Goal: Task Accomplishment & Management: Manage account settings

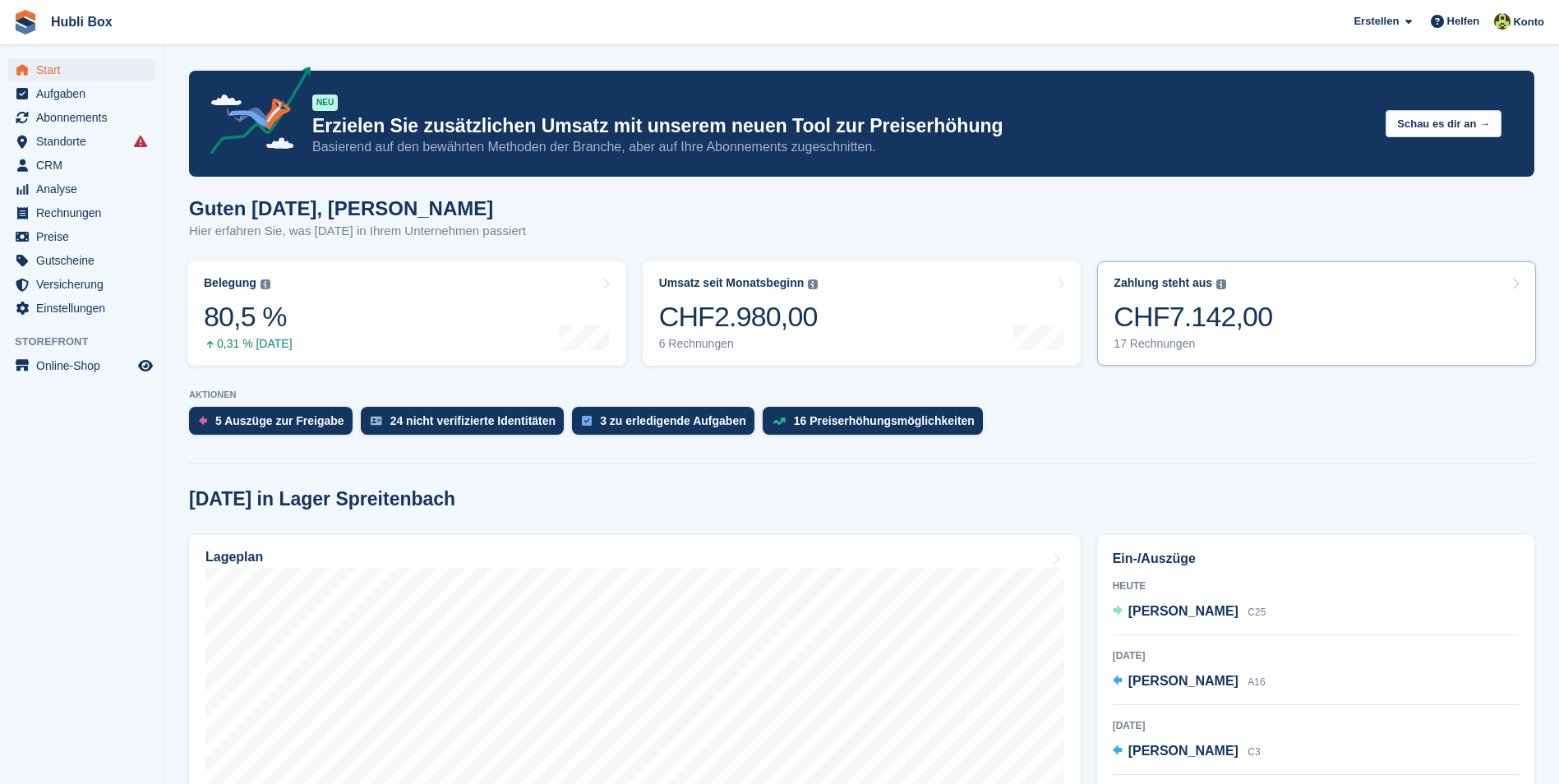
click at [1244, 337] on div "17 Rechnungen" at bounding box center [1192, 343] width 158 height 14
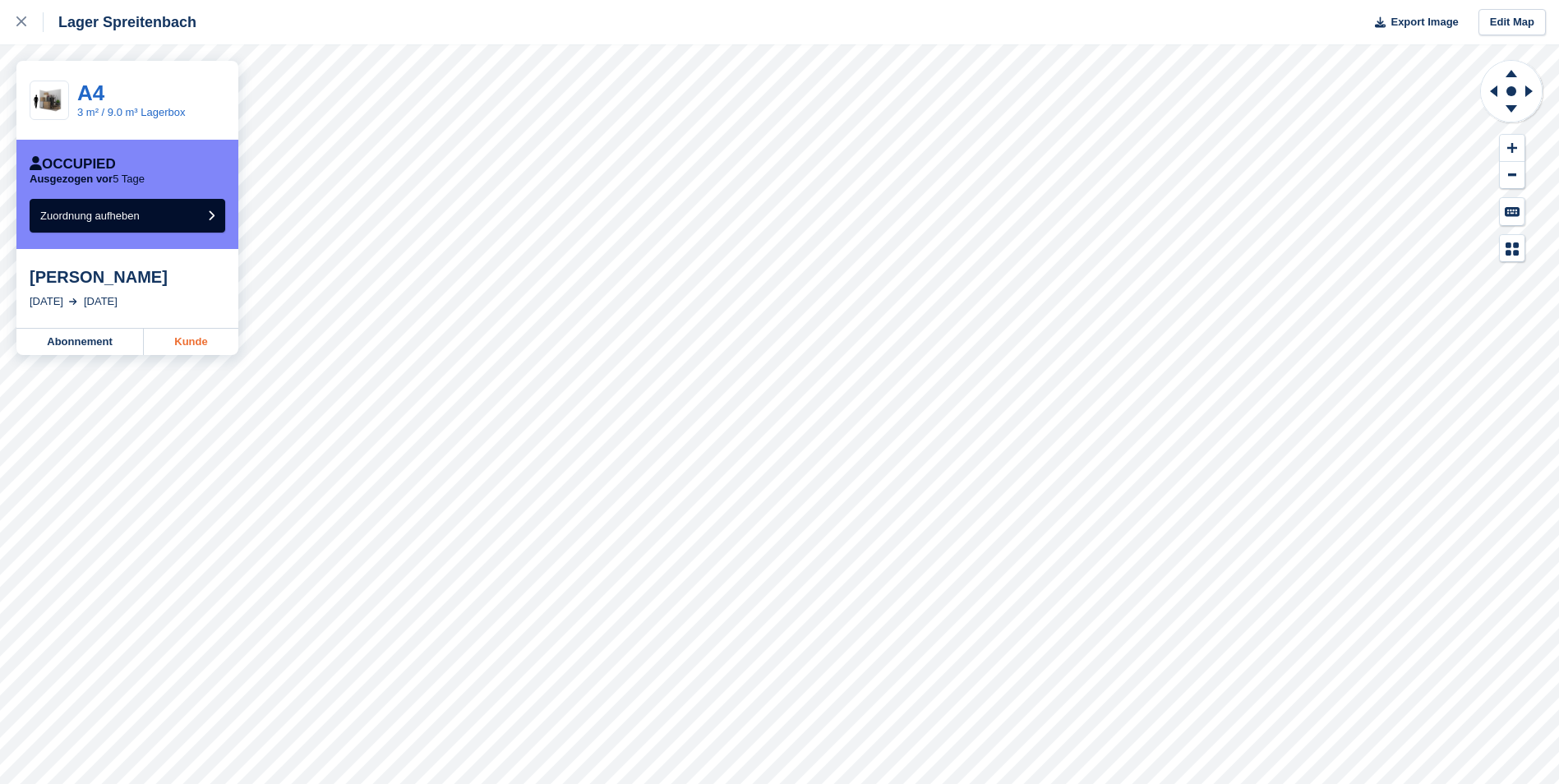
click at [208, 343] on link "Kunde" at bounding box center [191, 342] width 94 height 26
click at [201, 348] on link "Kunde" at bounding box center [191, 342] width 94 height 26
click at [202, 349] on link "Kunde" at bounding box center [191, 342] width 94 height 26
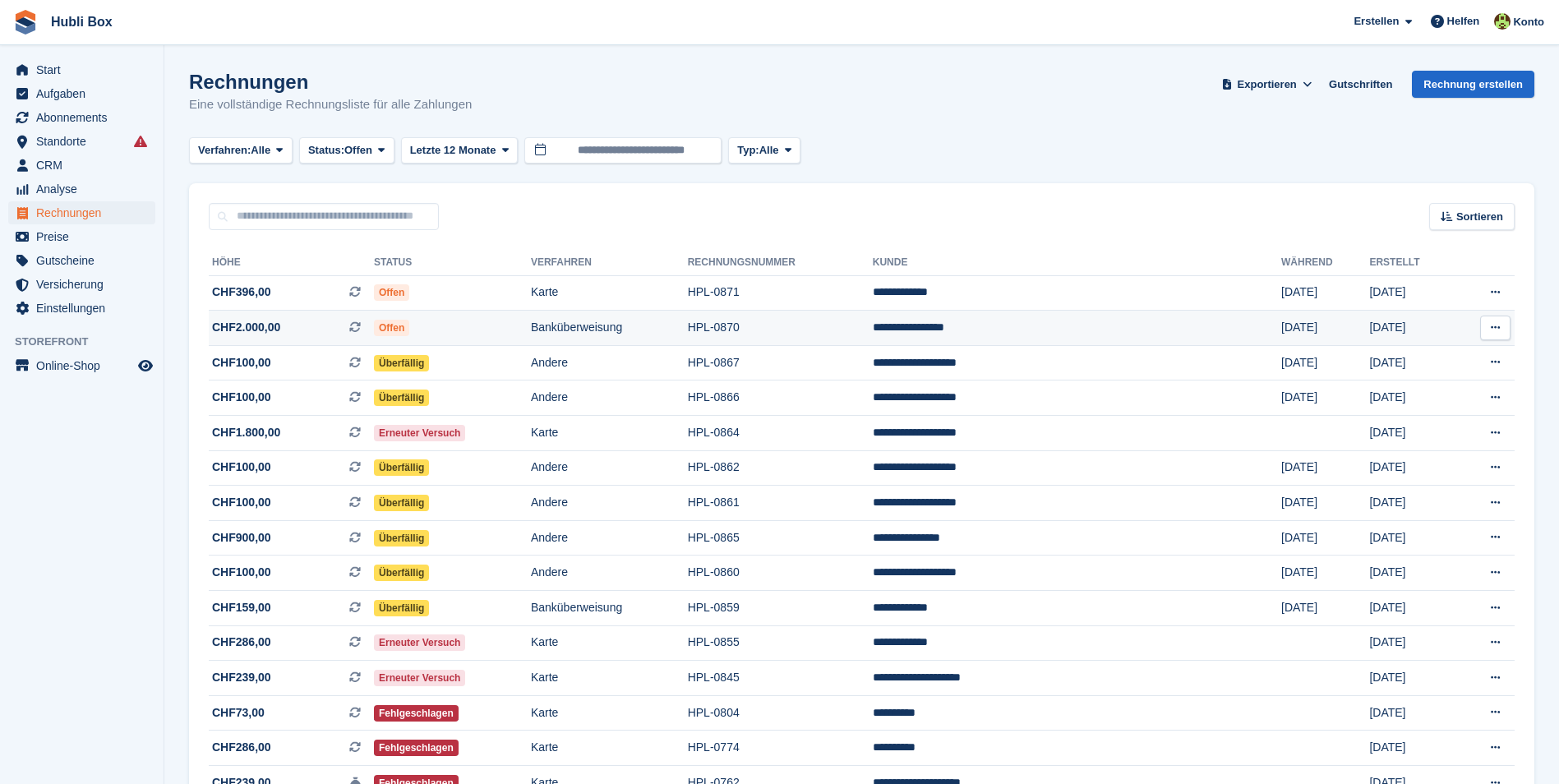
click at [283, 340] on td "CHF2.000,00 Dies ist eine wiederkehrende Abonnementrechnung." at bounding box center [290, 328] width 165 height 35
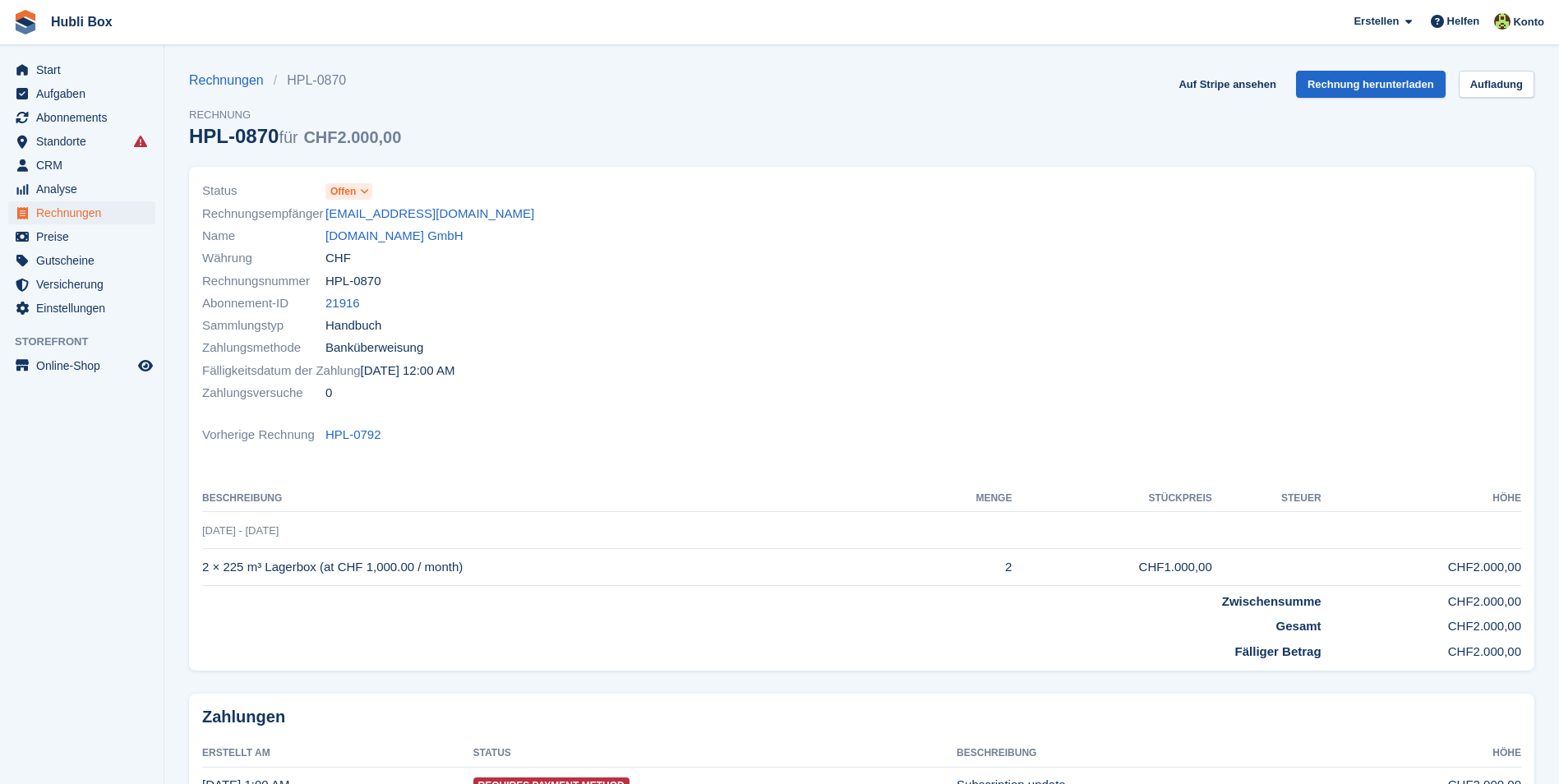
click at [363, 192] on icon at bounding box center [365, 191] width 9 height 9
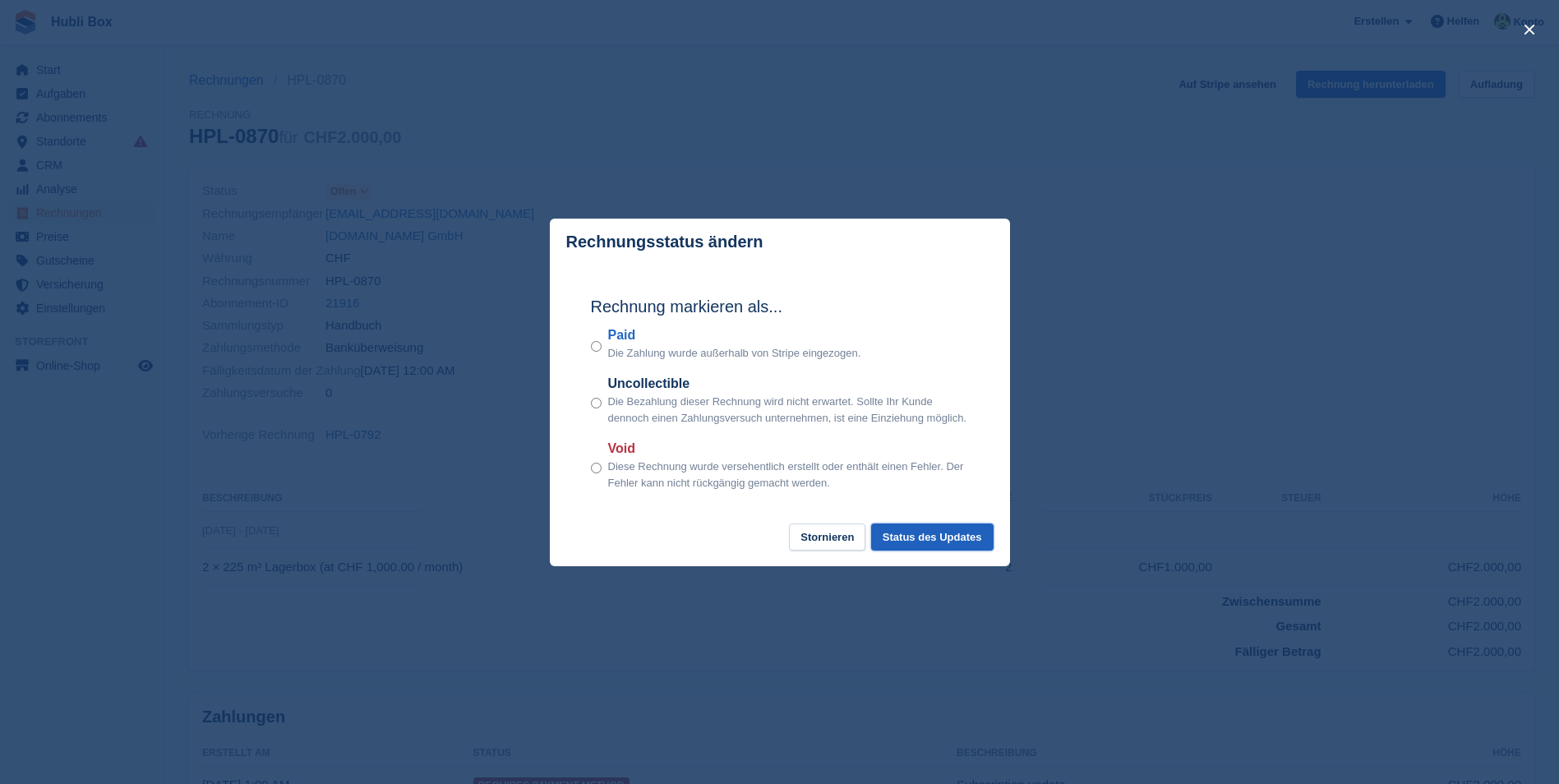
click at [957, 544] on button "Status des Updates" at bounding box center [932, 536] width 123 height 27
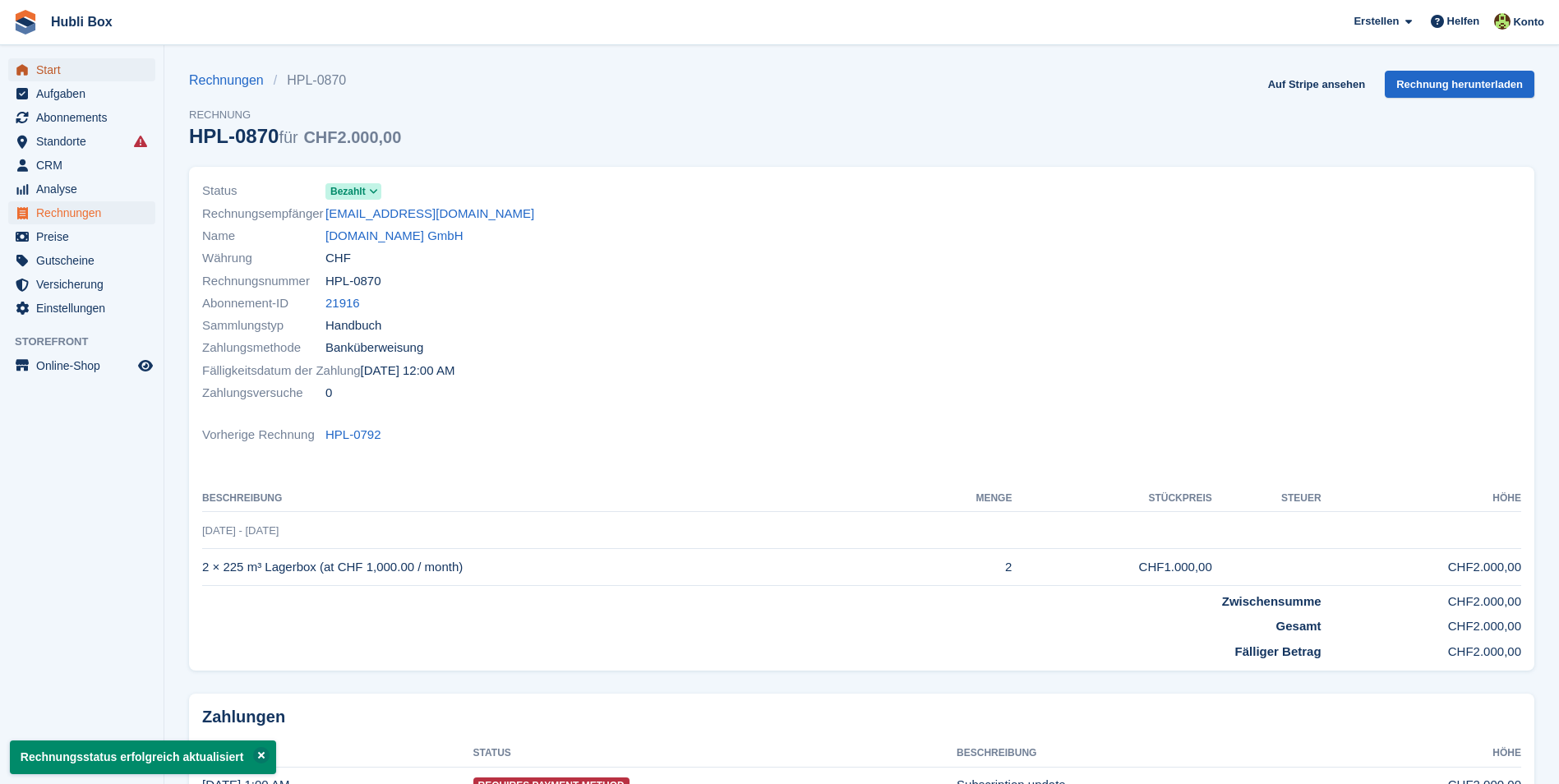
click at [80, 64] on span "Start" at bounding box center [85, 70] width 99 height 23
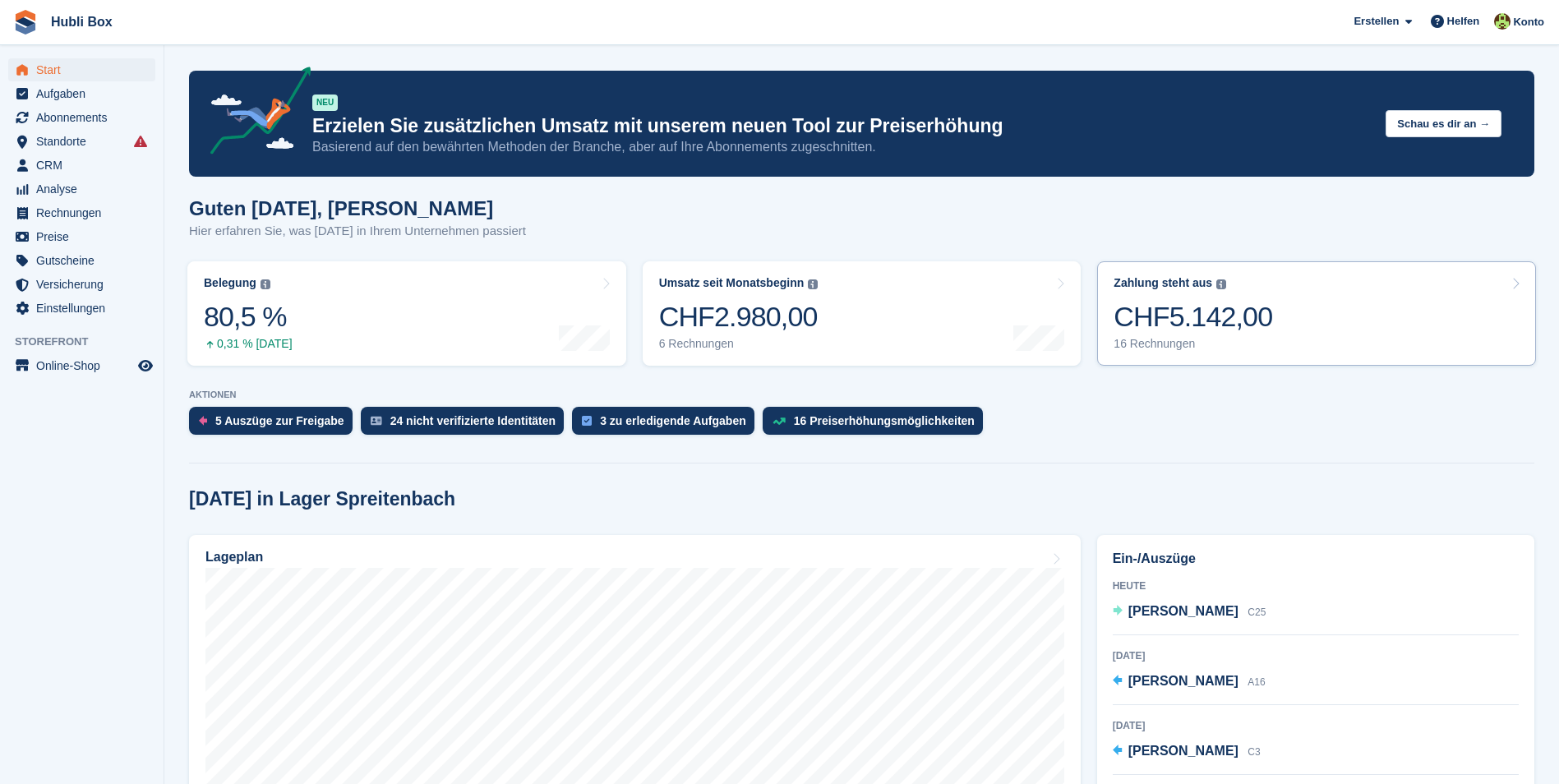
click at [1312, 318] on link "Zahlung steht aus Der gesamte ausstehende Saldo aller offenen Rechnungen. CHF5.…" at bounding box center [1317, 313] width 439 height 105
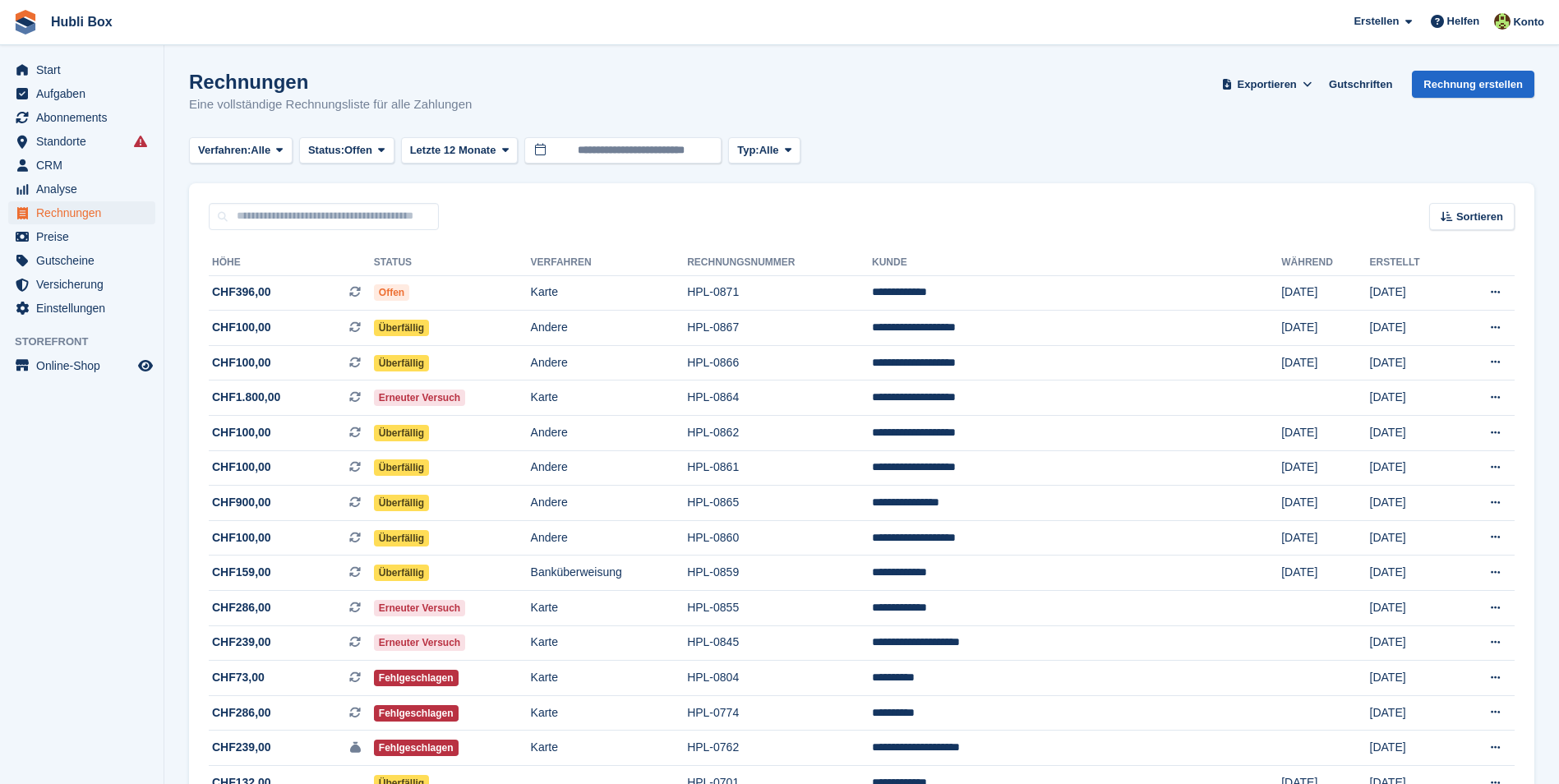
scroll to position [82, 0]
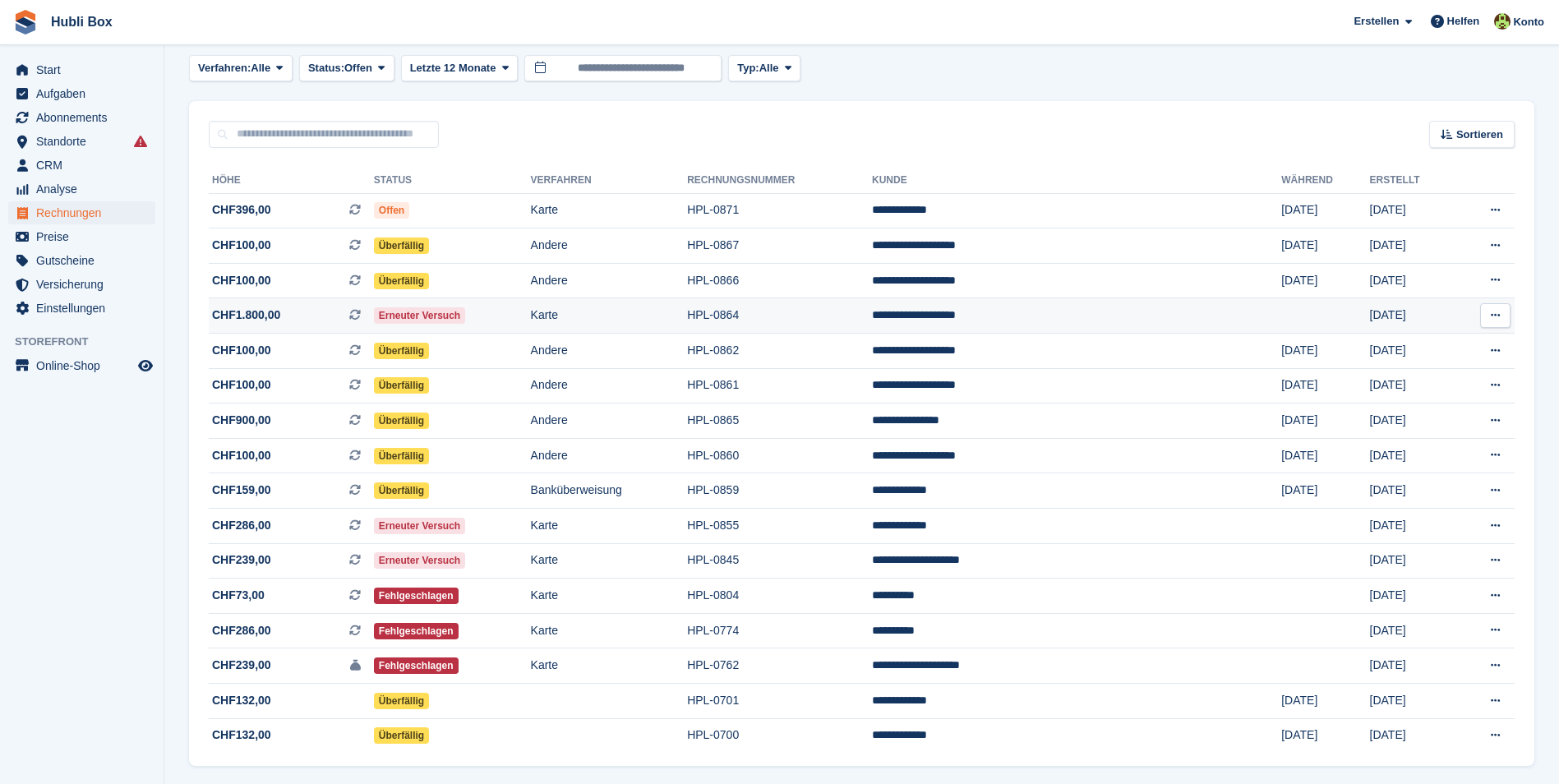
click at [301, 323] on span "CHF1.800,00 Dies ist eine wiederkehrende Abonnementrechnung." at bounding box center [290, 315] width 165 height 17
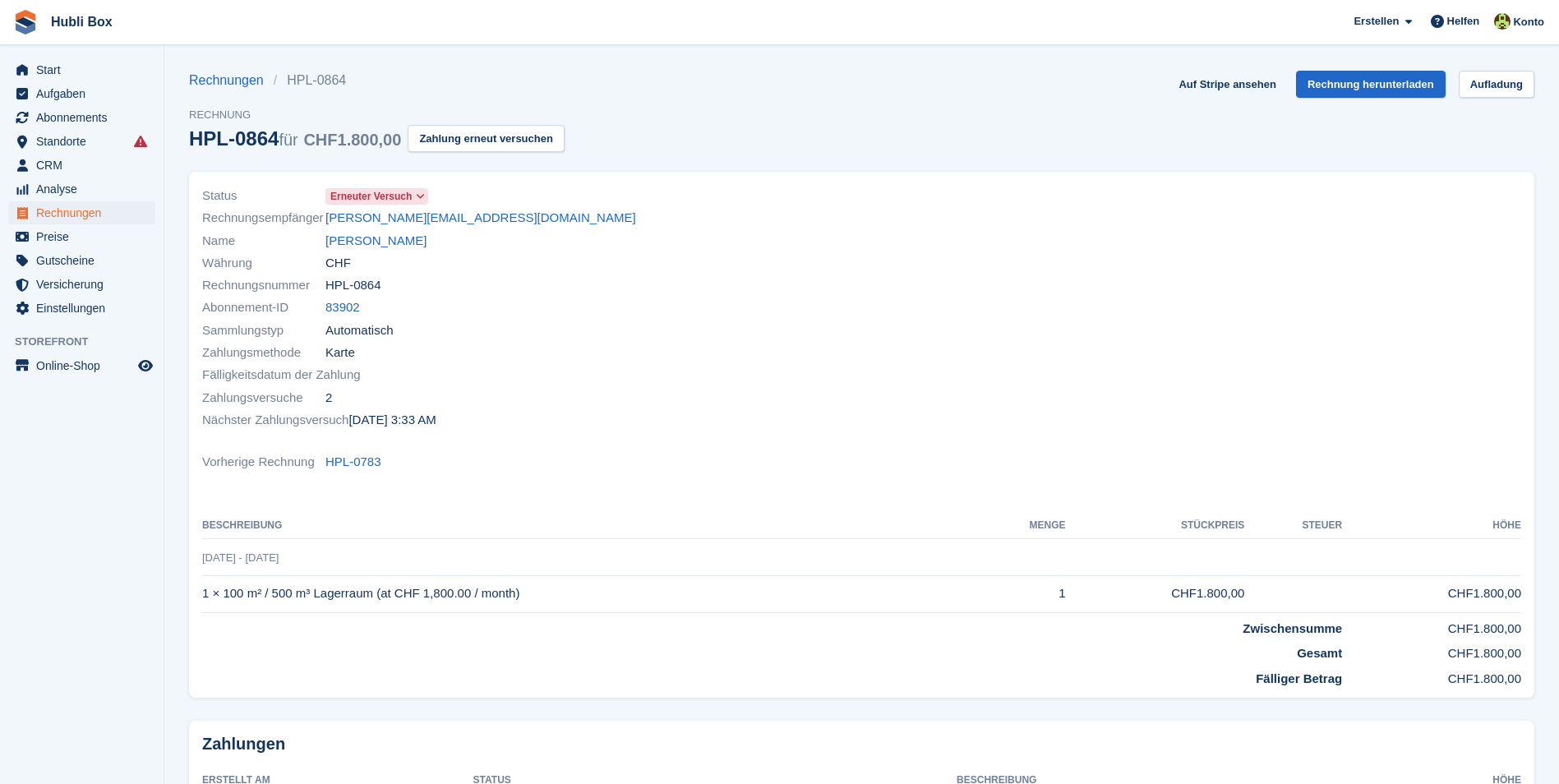
click at [381, 204] on span "Erneuter Versuch" at bounding box center [376, 196] width 103 height 16
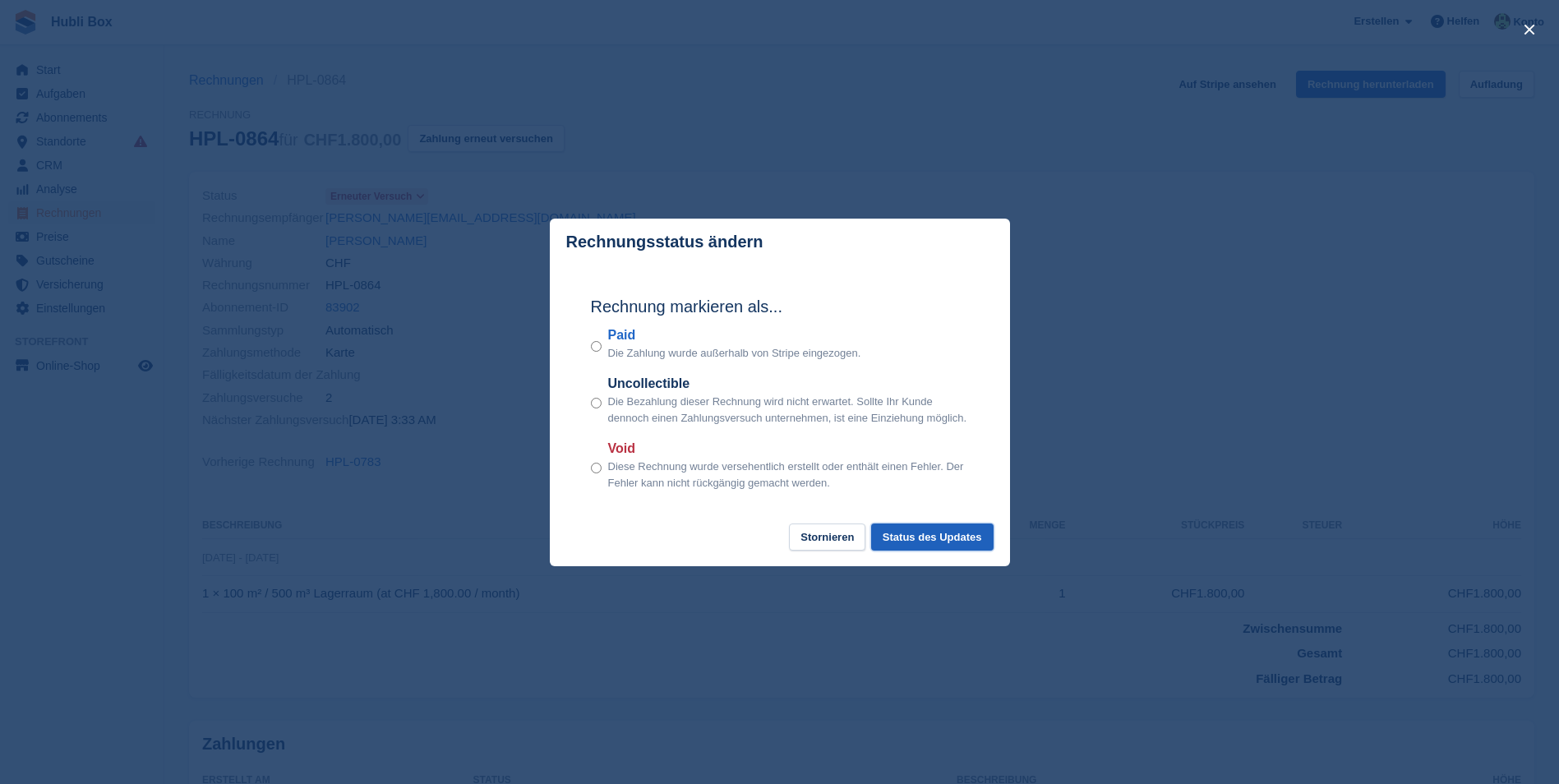
click at [930, 548] on button "Status des Updates" at bounding box center [932, 536] width 123 height 27
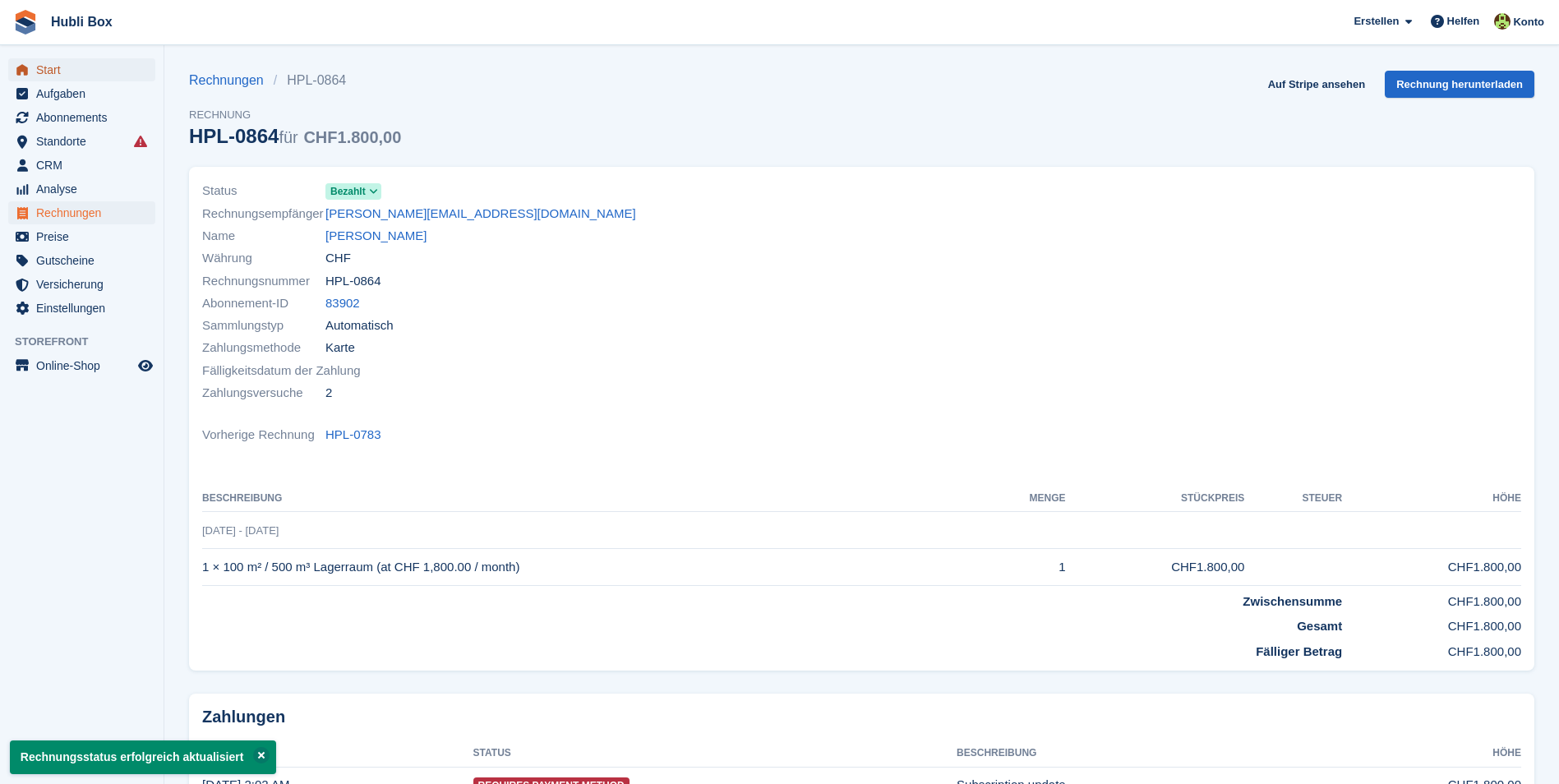
click at [61, 67] on span "Start" at bounding box center [85, 70] width 99 height 23
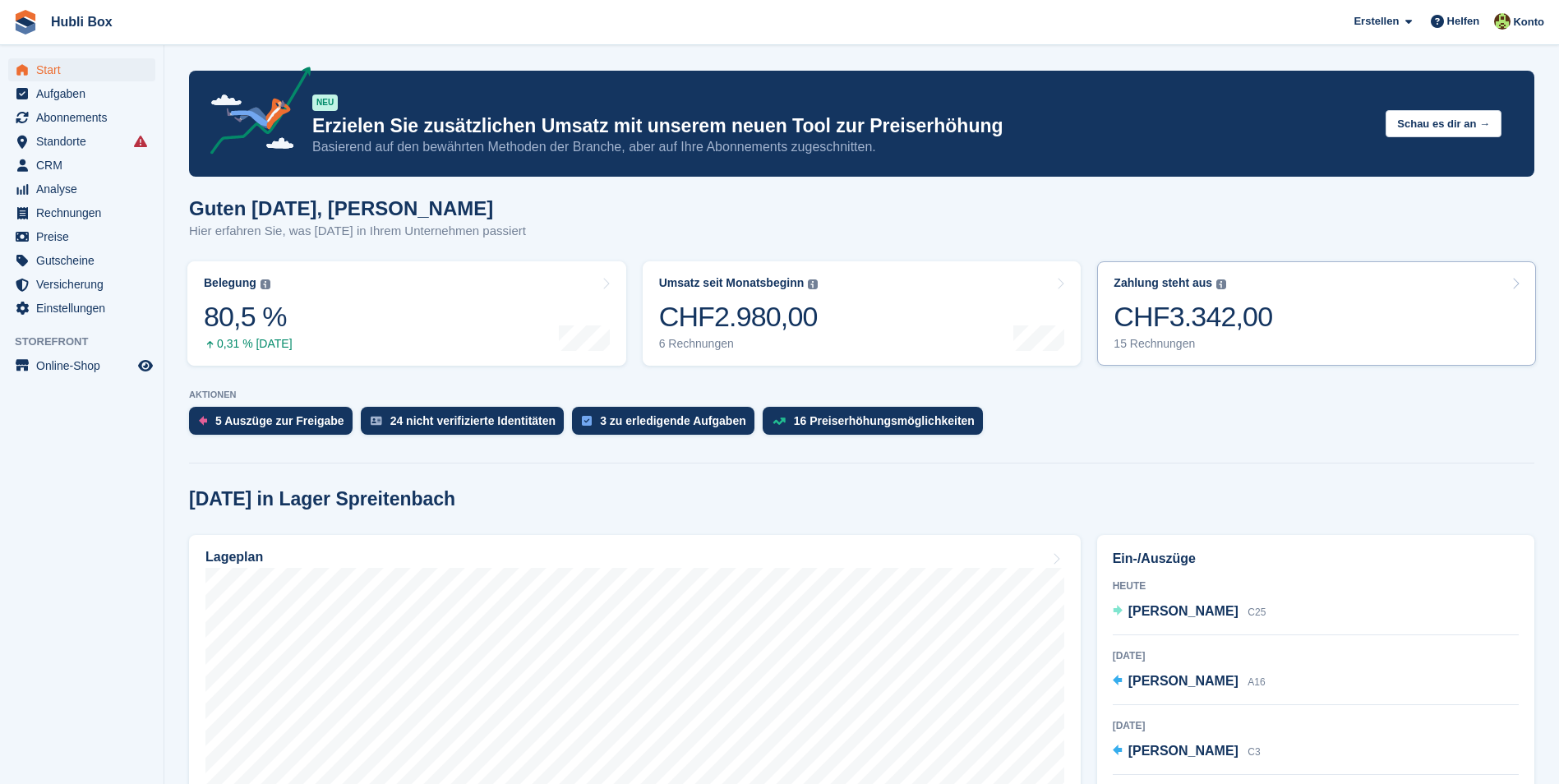
click at [1222, 318] on div "CHF3.342,00" at bounding box center [1192, 317] width 158 height 34
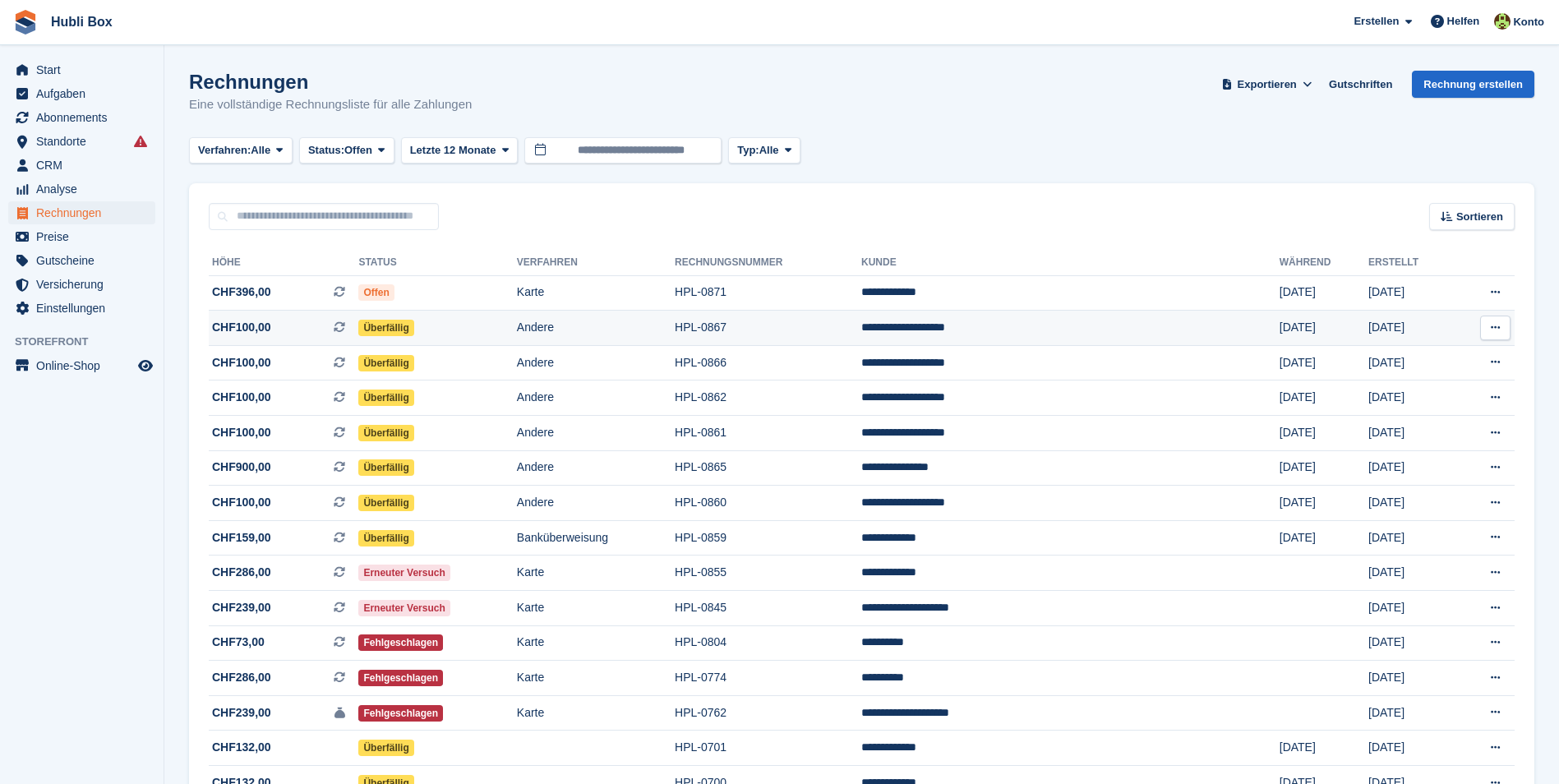
click at [241, 325] on span "CHF100,00" at bounding box center [241, 327] width 59 height 17
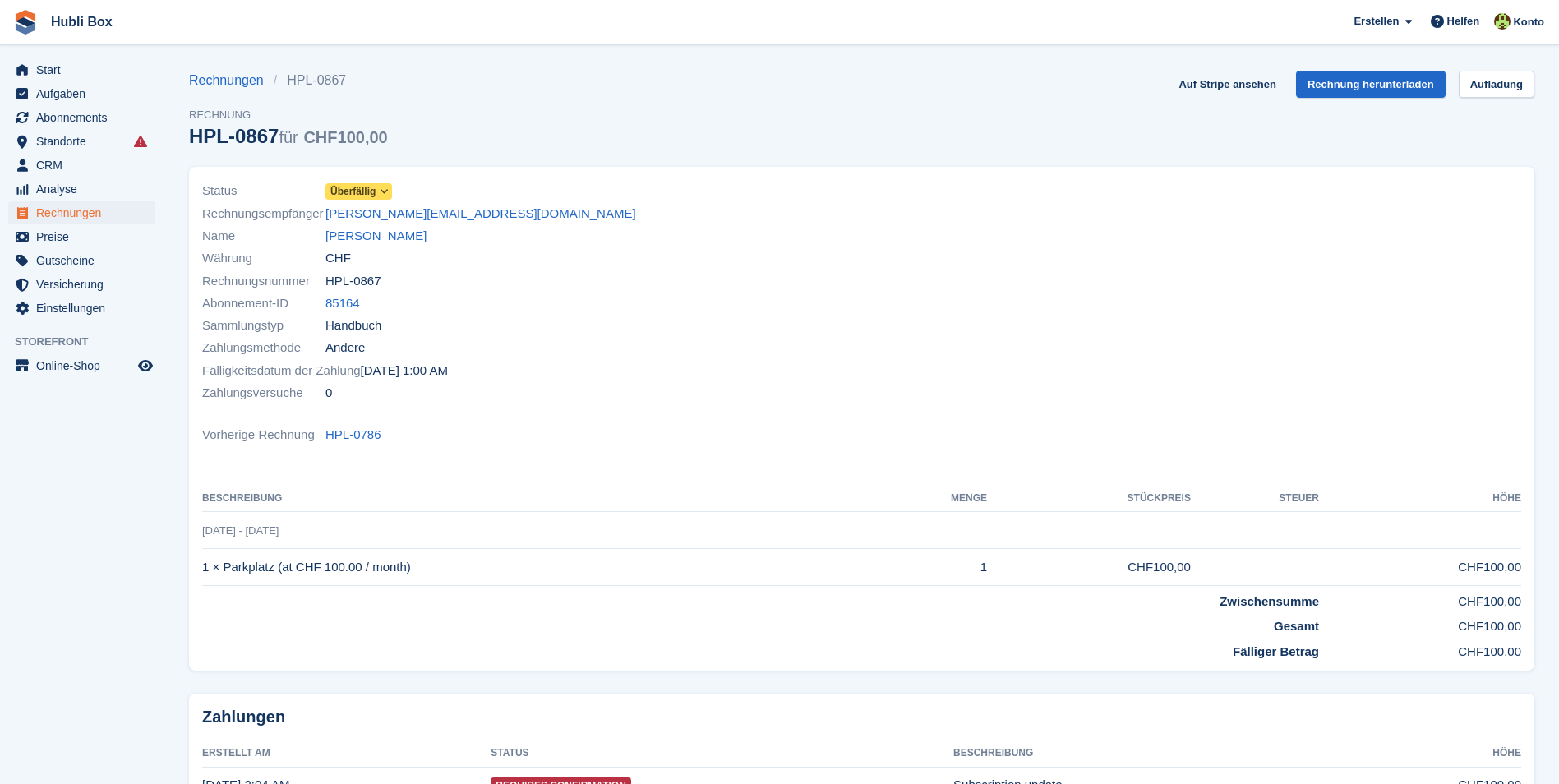
click at [344, 192] on span "Überfällig" at bounding box center [353, 191] width 45 height 15
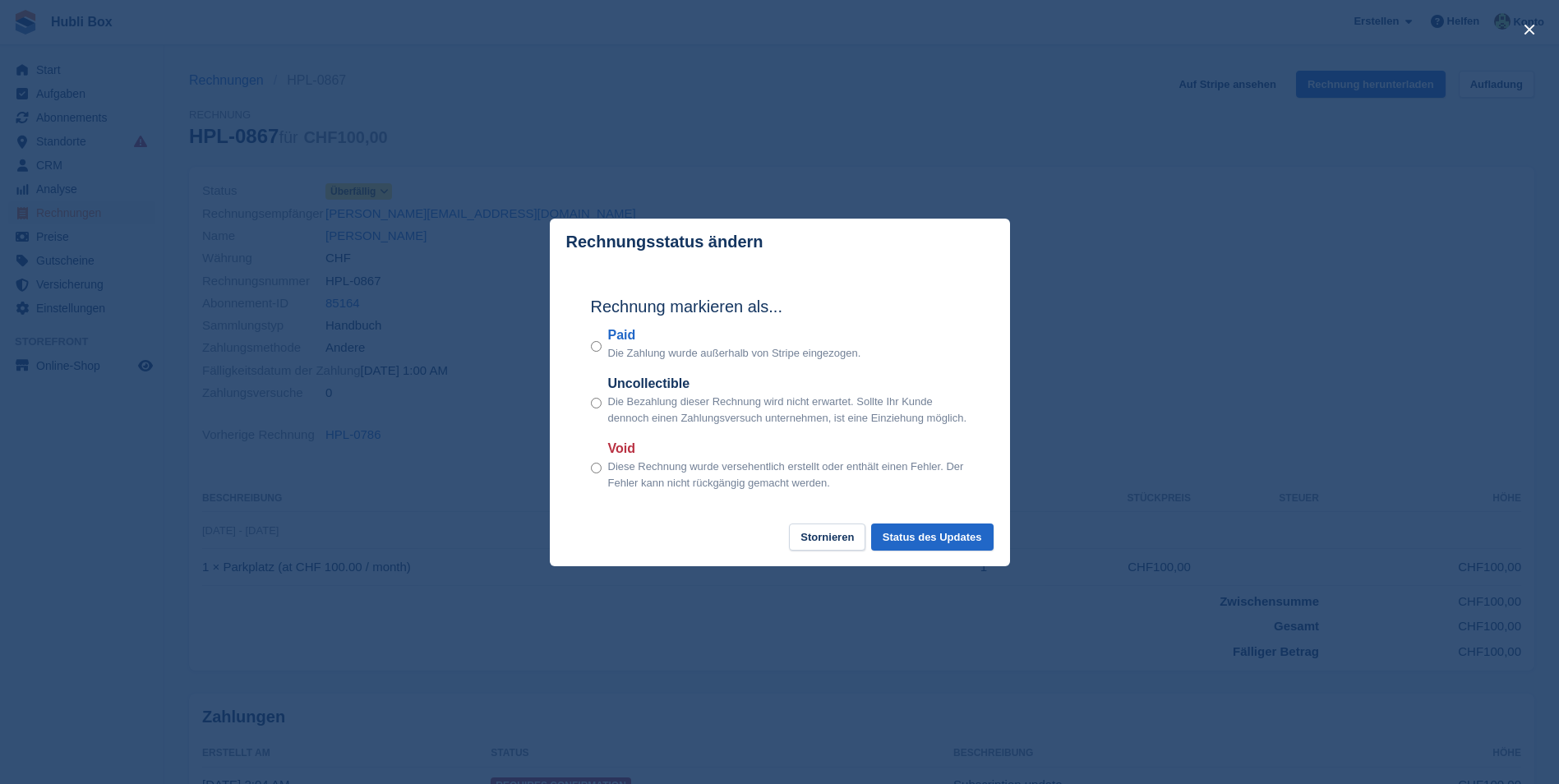
click at [927, 554] on footer "Stornieren Status des Updates" at bounding box center [780, 544] width 460 height 42
click at [925, 550] on button "Status des Updates" at bounding box center [932, 536] width 123 height 27
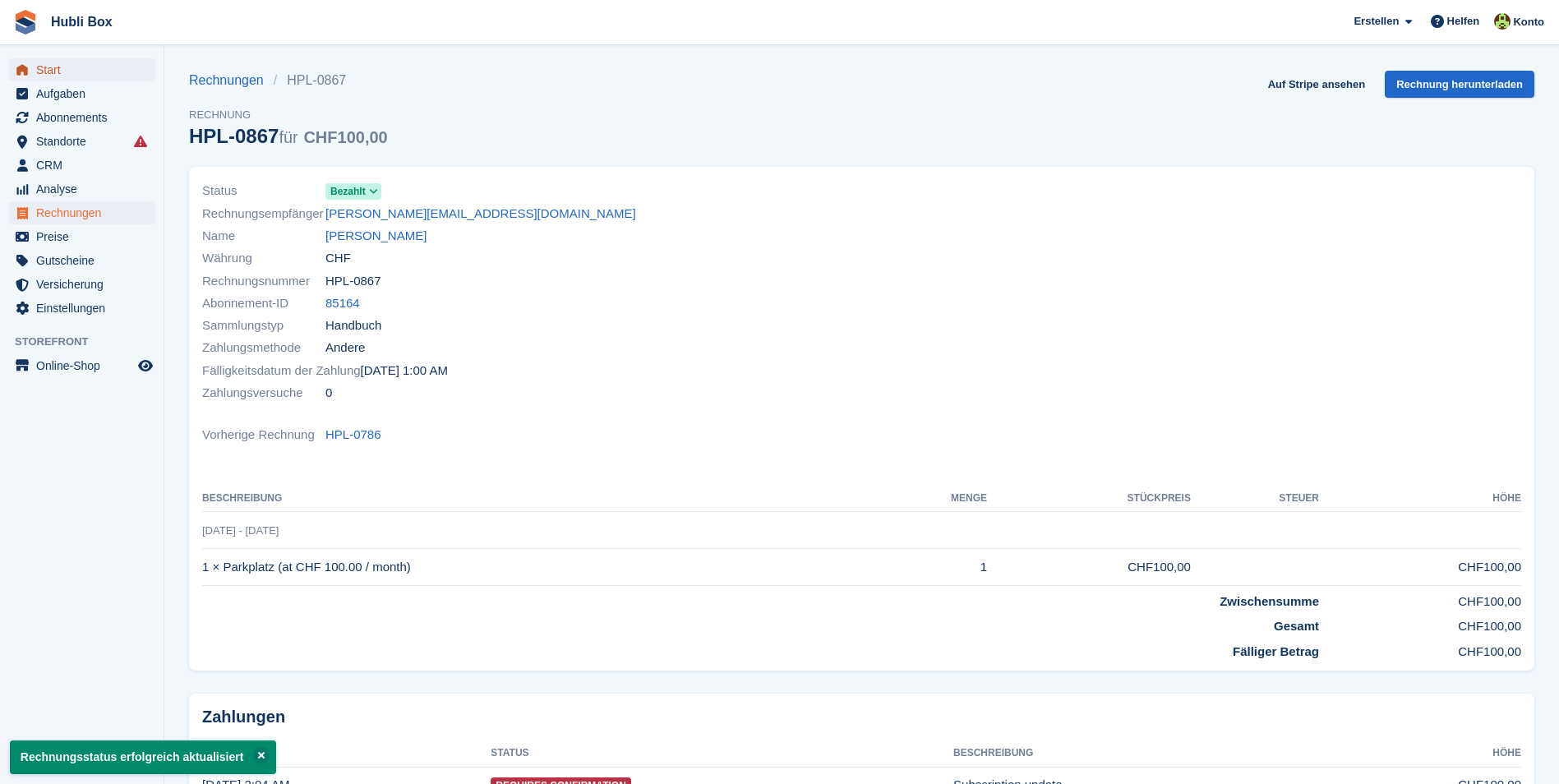
click at [62, 69] on span "Start" at bounding box center [85, 70] width 99 height 23
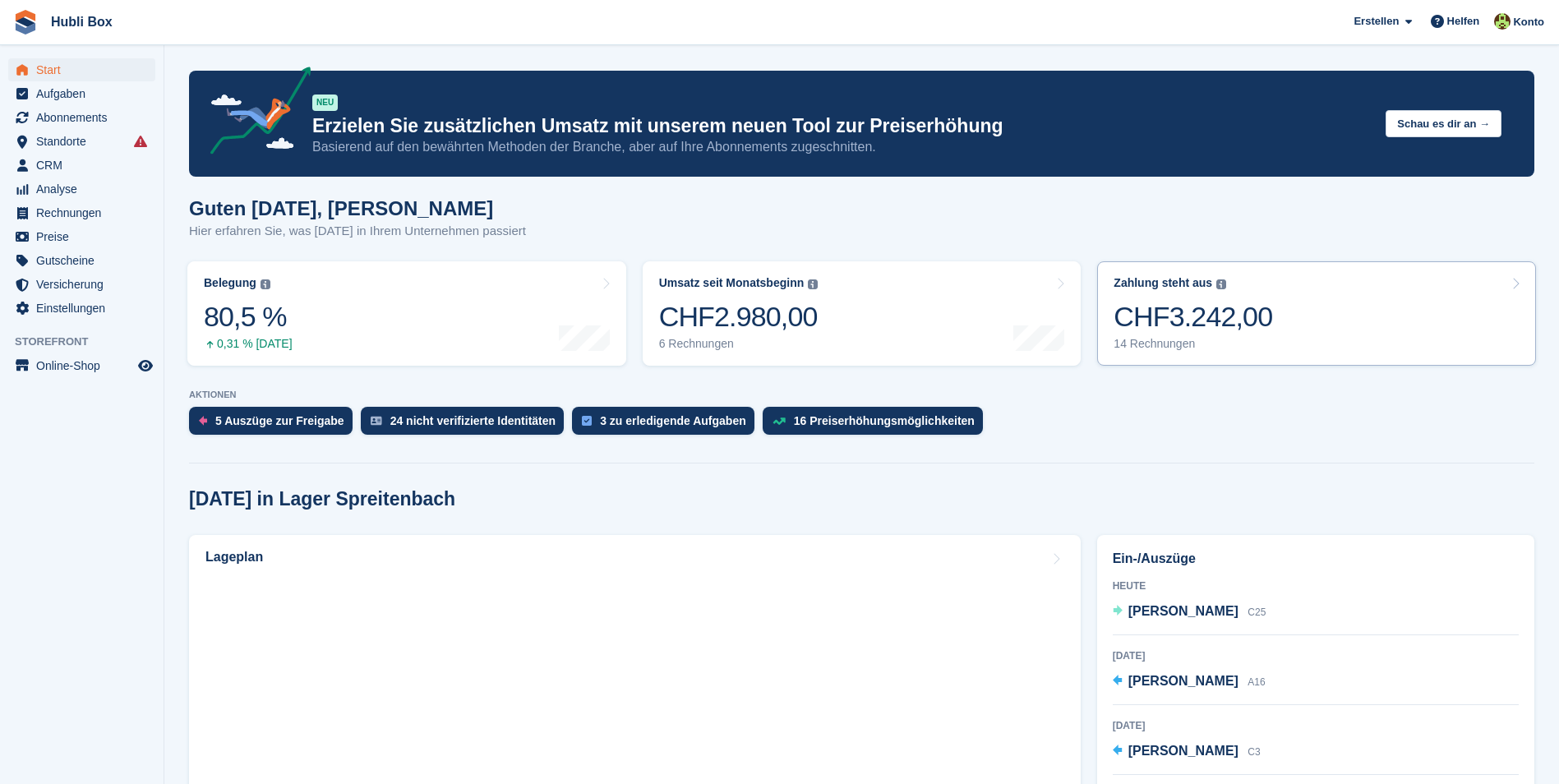
click at [1247, 306] on div "CHF3.242,00" at bounding box center [1192, 317] width 158 height 34
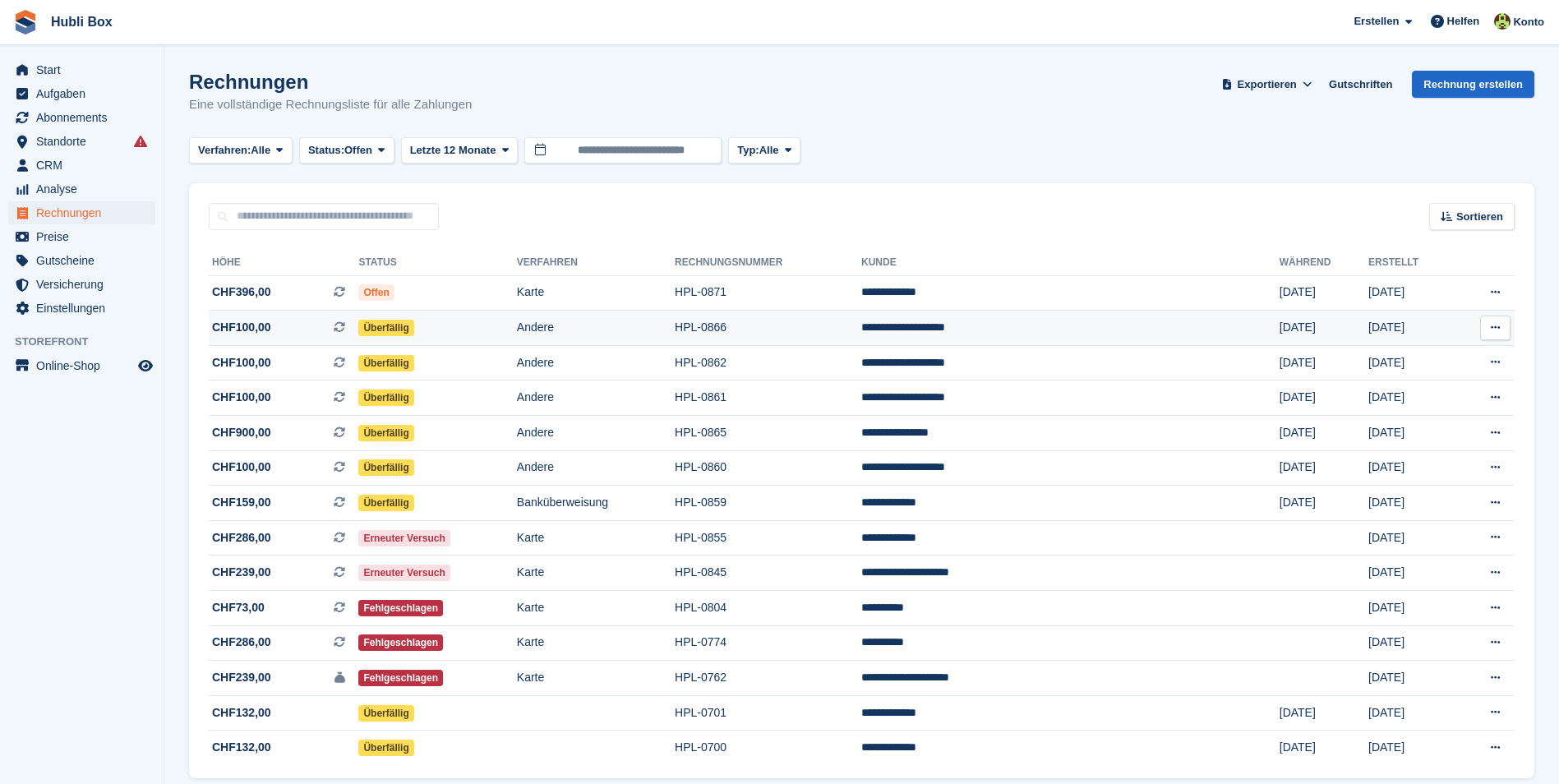
click at [245, 324] on span "CHF100,00" at bounding box center [241, 327] width 59 height 17
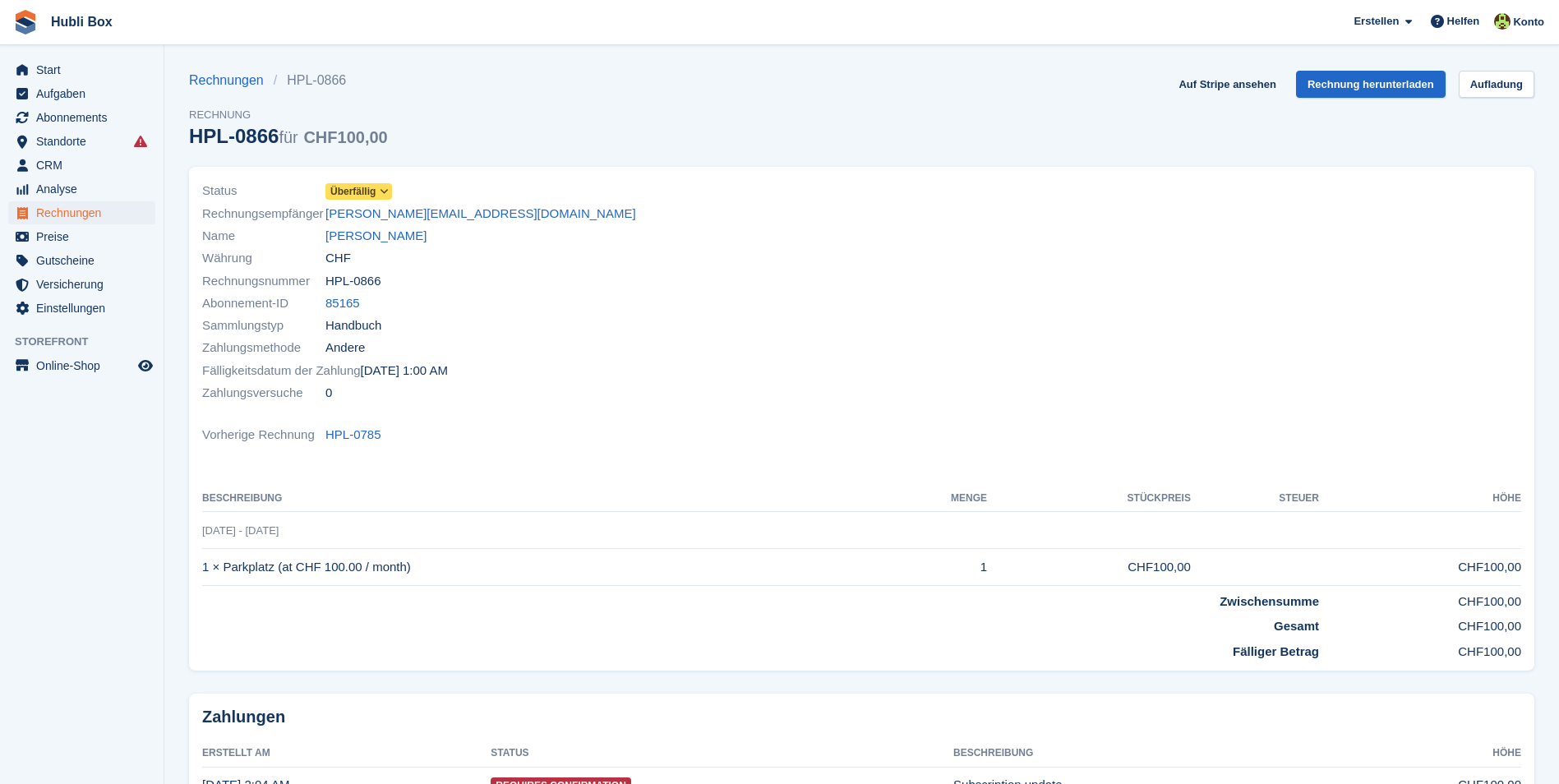
click at [373, 189] on span "Überfällig" at bounding box center [353, 191] width 45 height 15
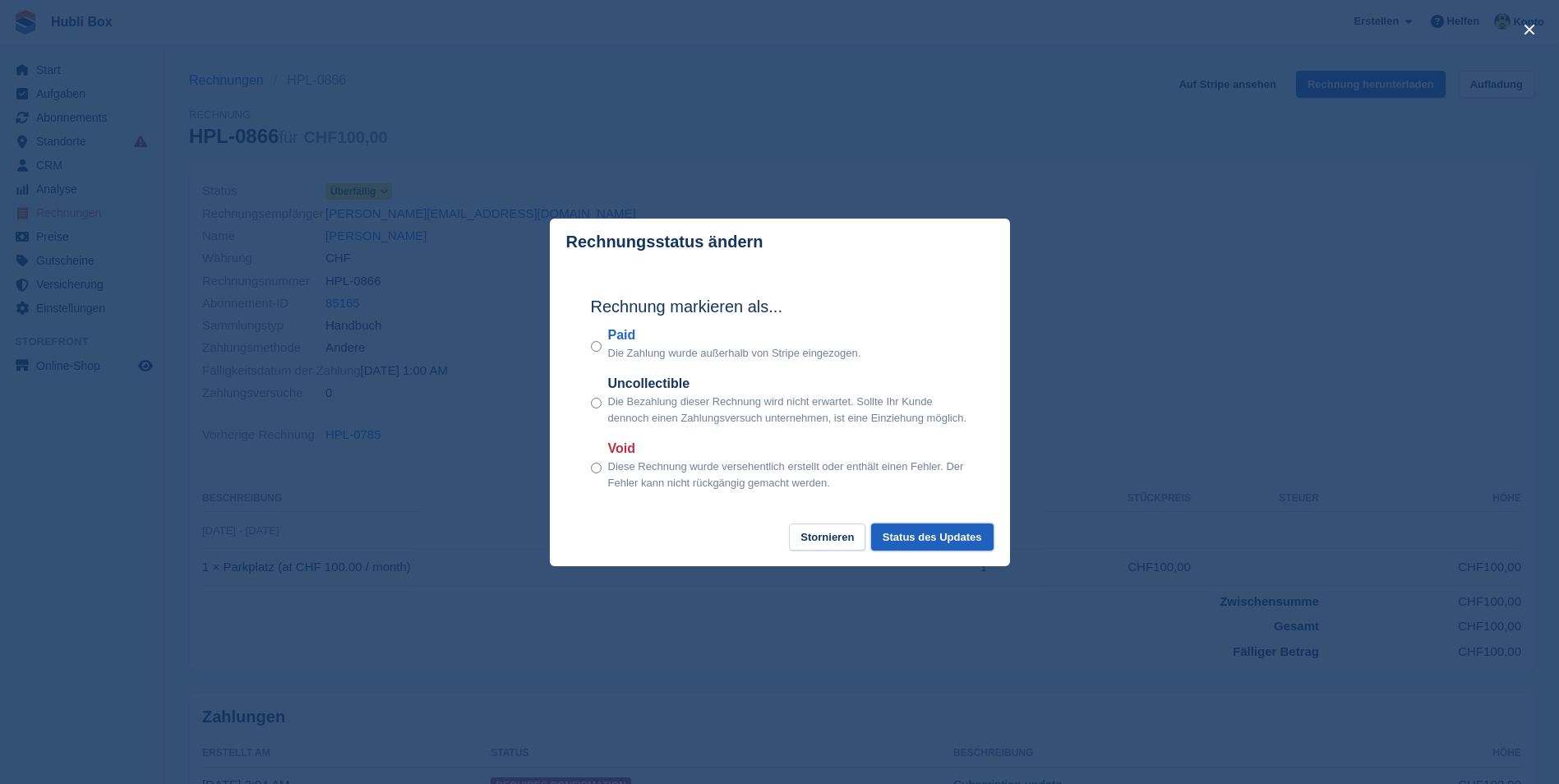
click at [908, 534] on button "Status des Updates" at bounding box center [932, 536] width 123 height 27
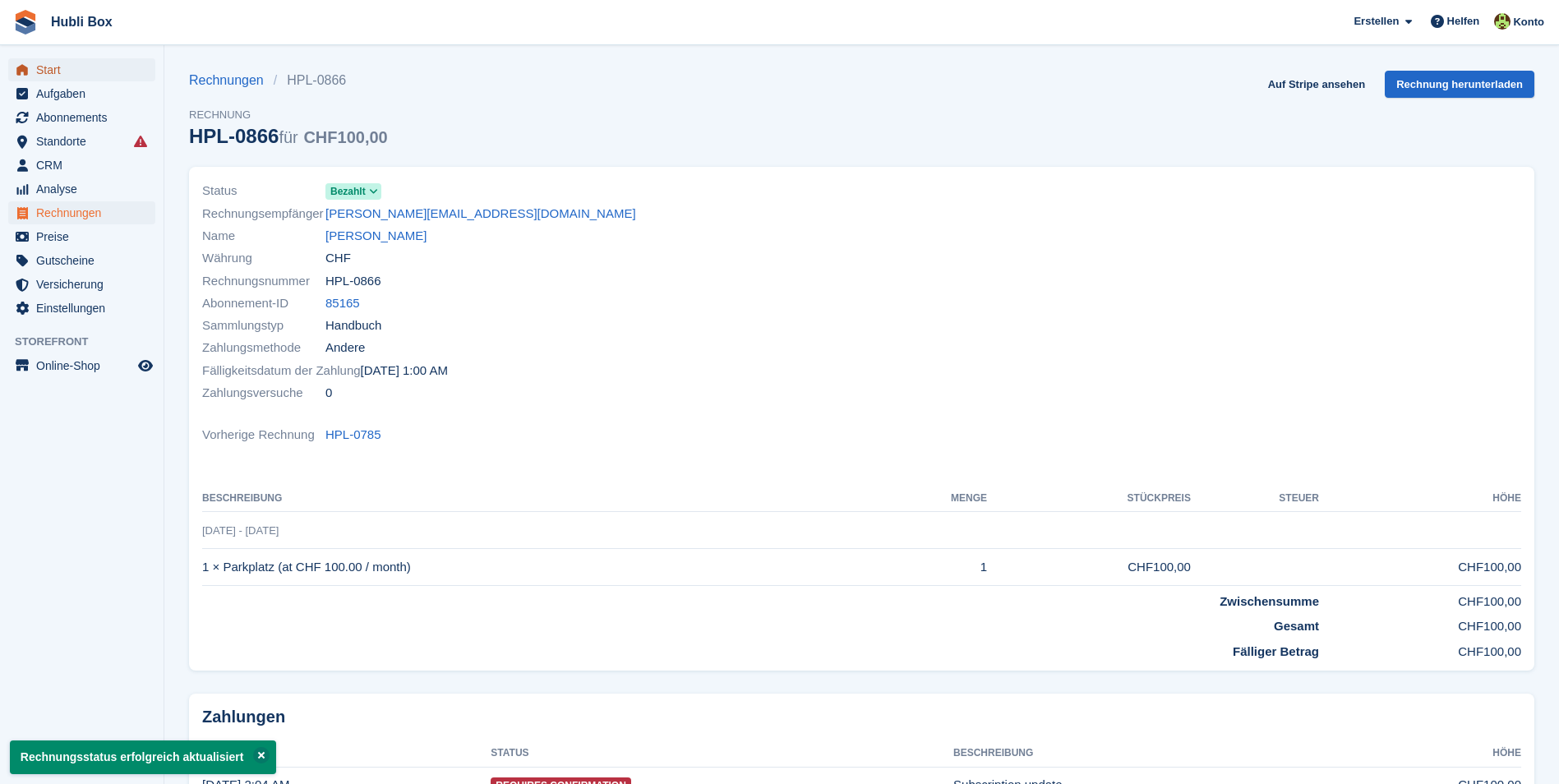
click at [97, 70] on span "Start" at bounding box center [85, 70] width 99 height 23
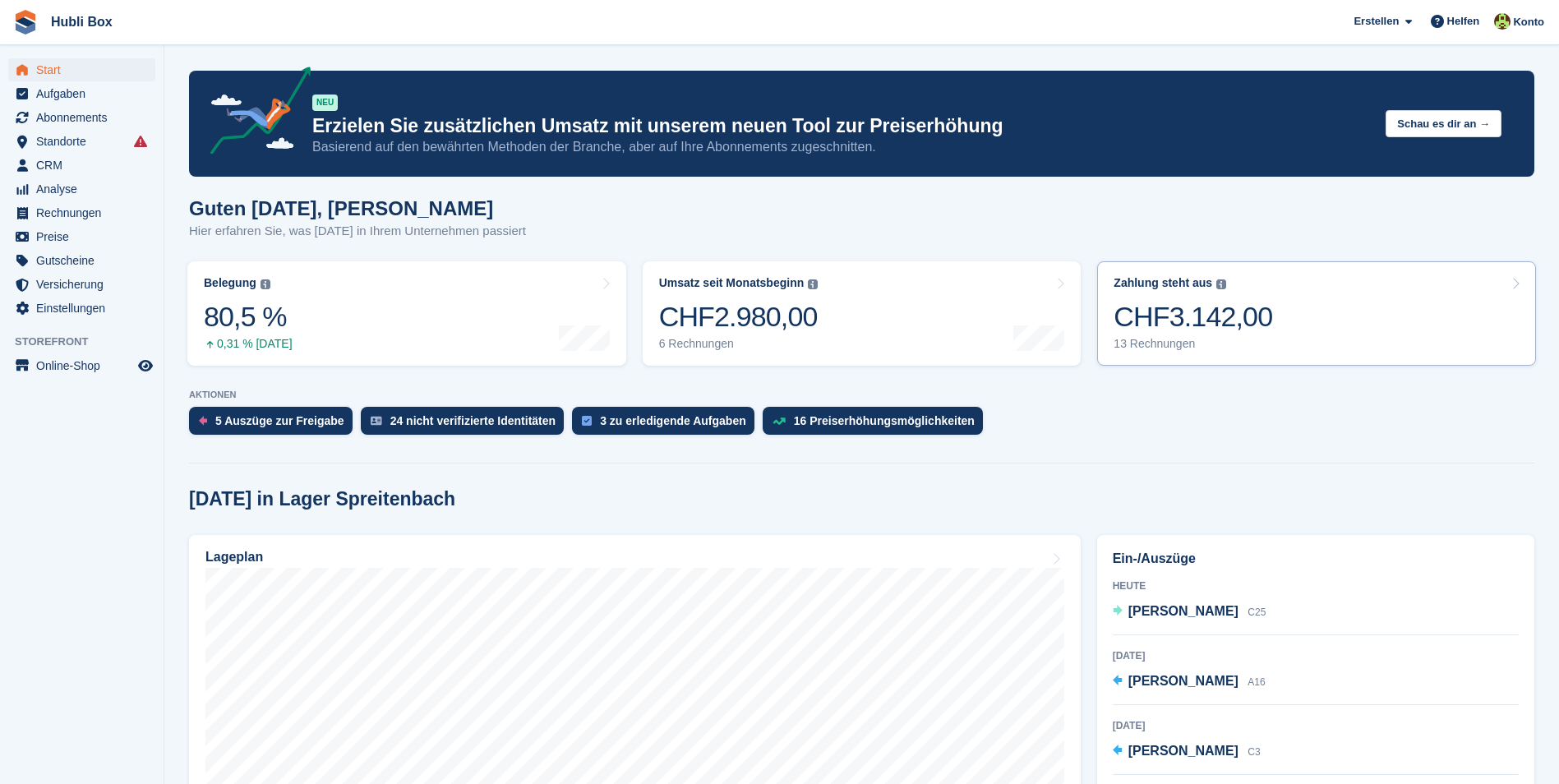
click at [1237, 331] on div "CHF3.142,00" at bounding box center [1192, 317] width 158 height 34
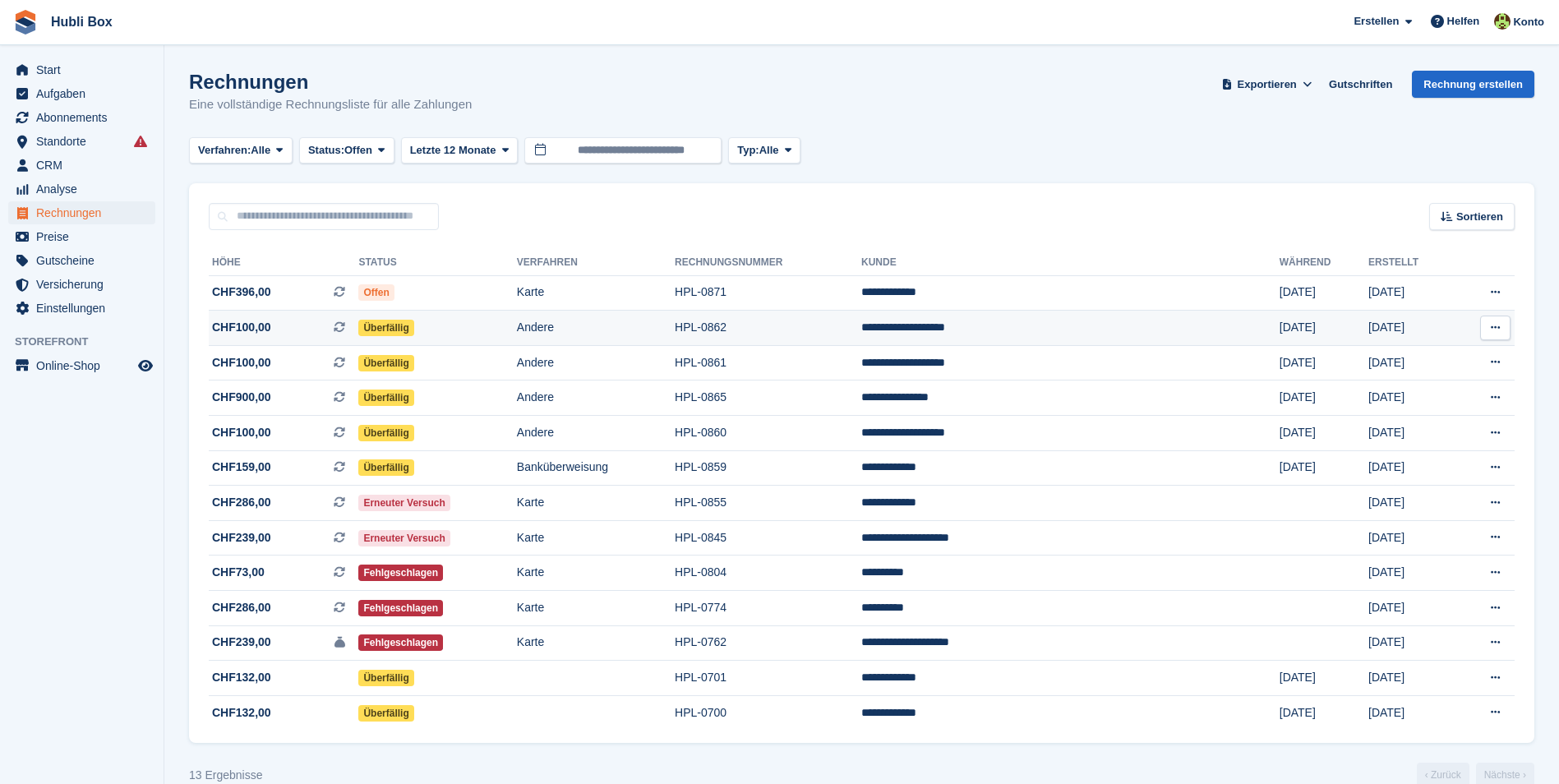
click at [280, 326] on span "CHF100,00 Dies ist eine wiederkehrende Abonnementrechnung." at bounding box center [283, 327] width 150 height 17
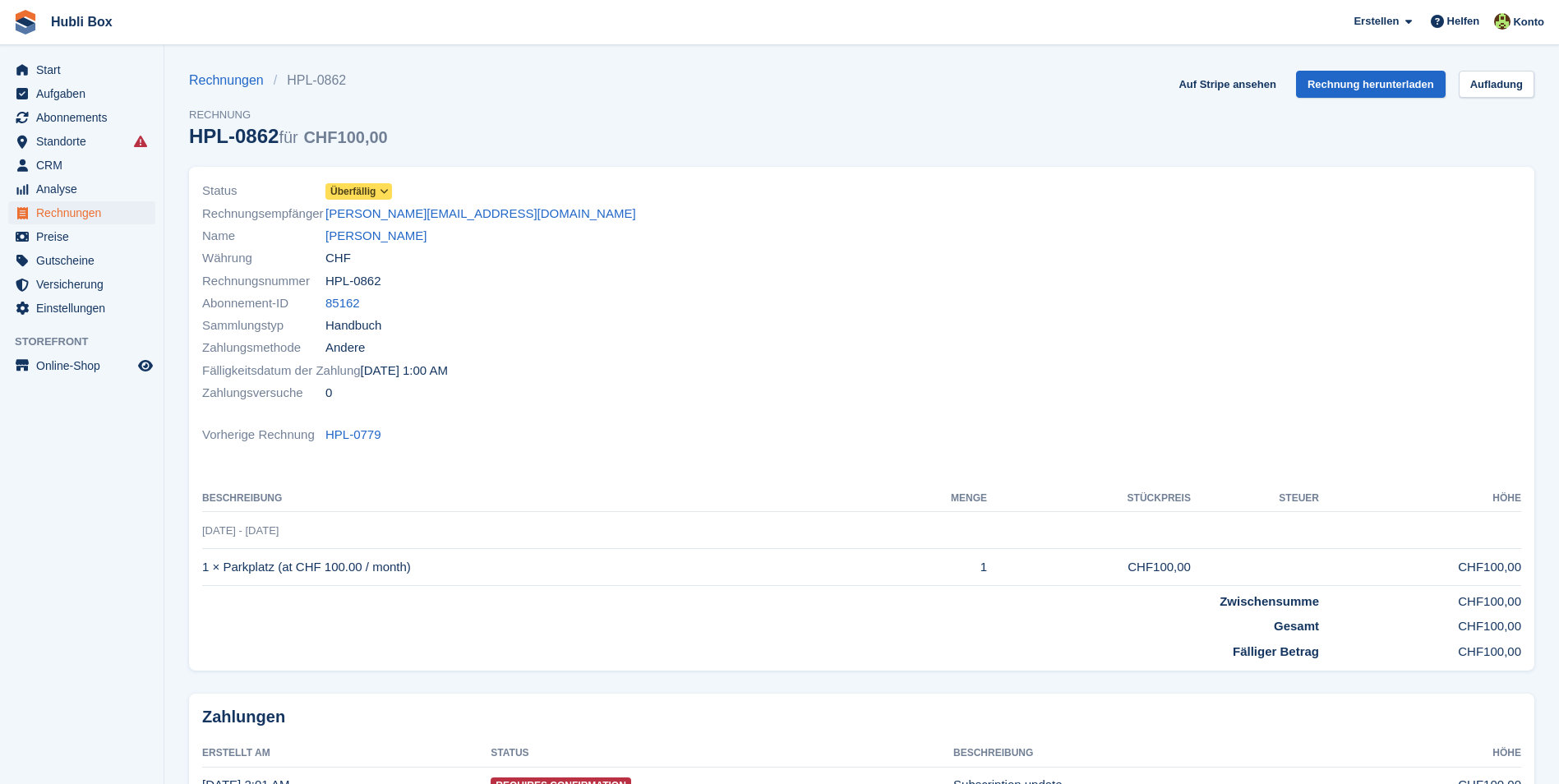
click at [357, 195] on span "Überfällig" at bounding box center [353, 191] width 45 height 15
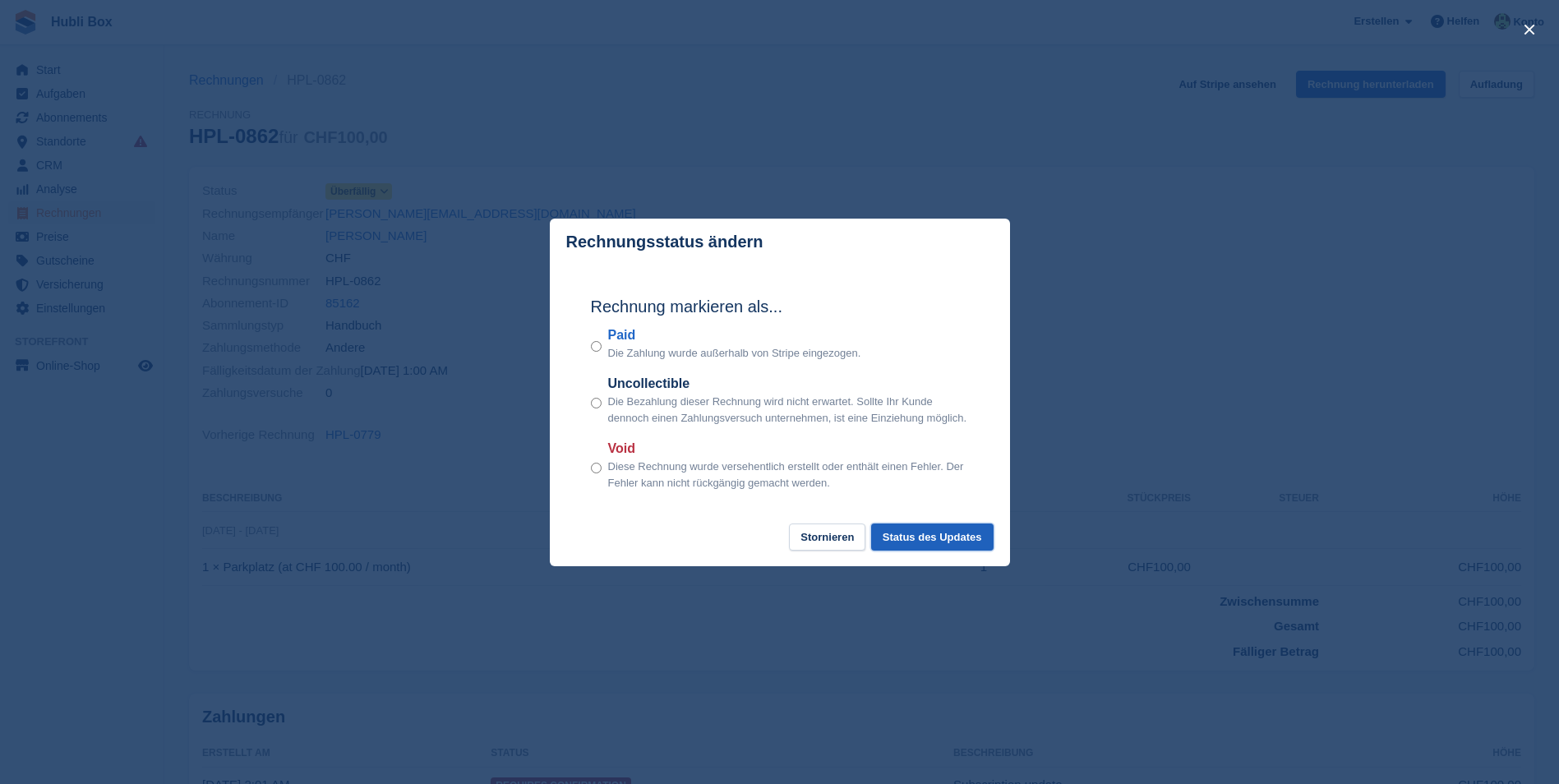
click at [963, 548] on button "Status des Updates" at bounding box center [932, 536] width 123 height 27
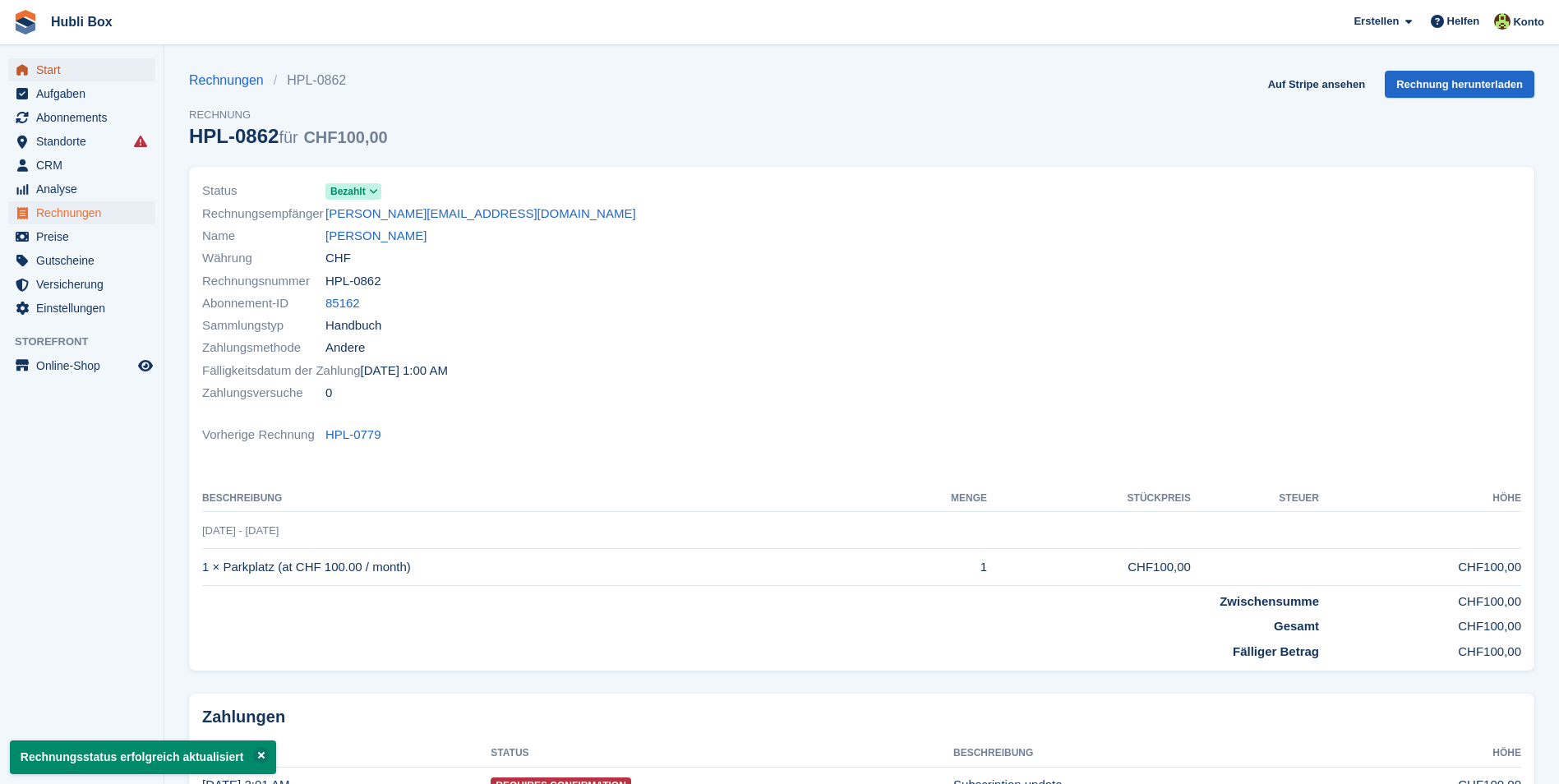
click at [64, 73] on span "Start" at bounding box center [85, 70] width 99 height 23
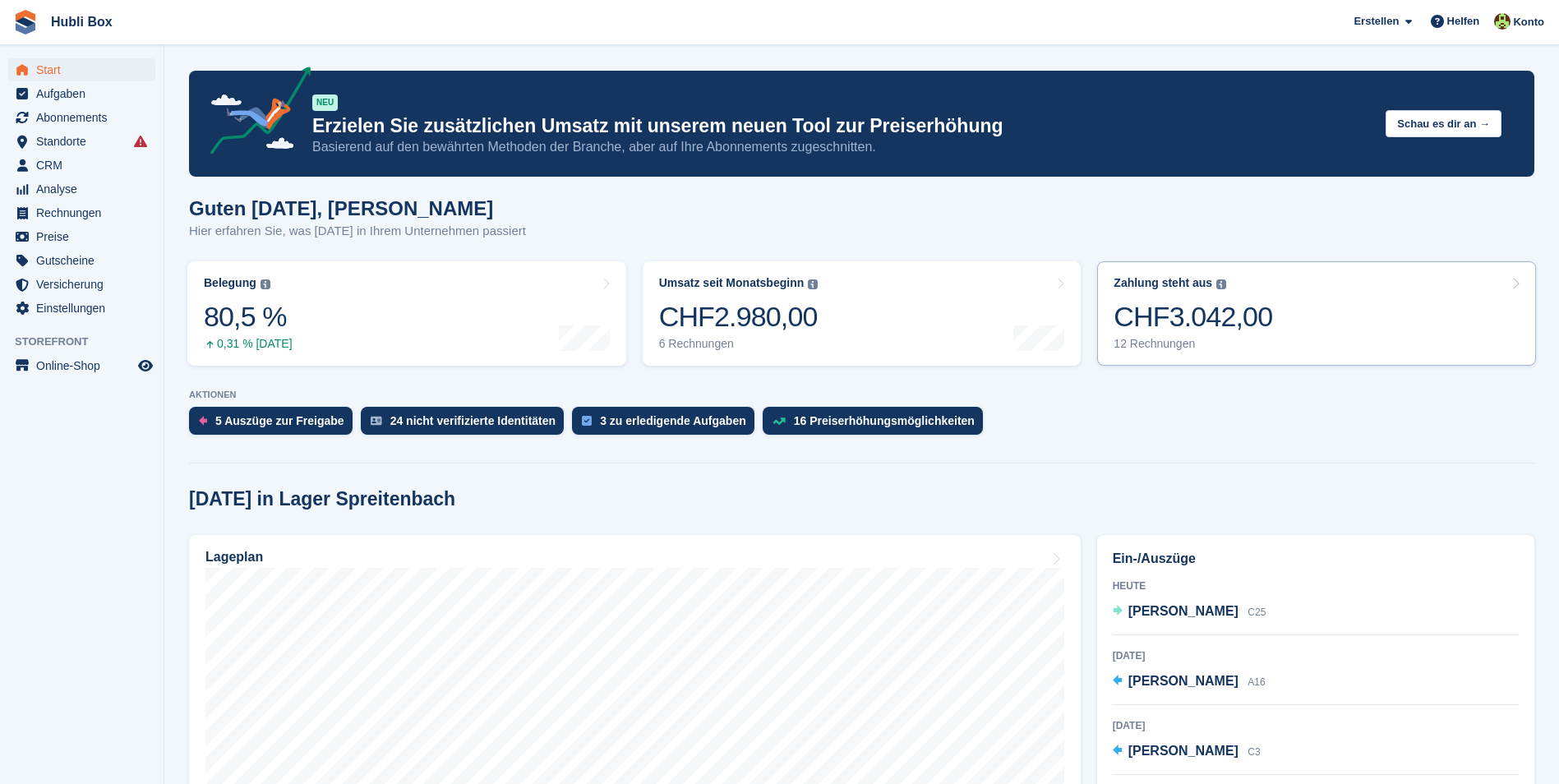
click at [1367, 307] on link "Zahlung steht aus Der gesamte ausstehende Saldo aller offenen Rechnungen. CHF3.…" at bounding box center [1317, 313] width 439 height 105
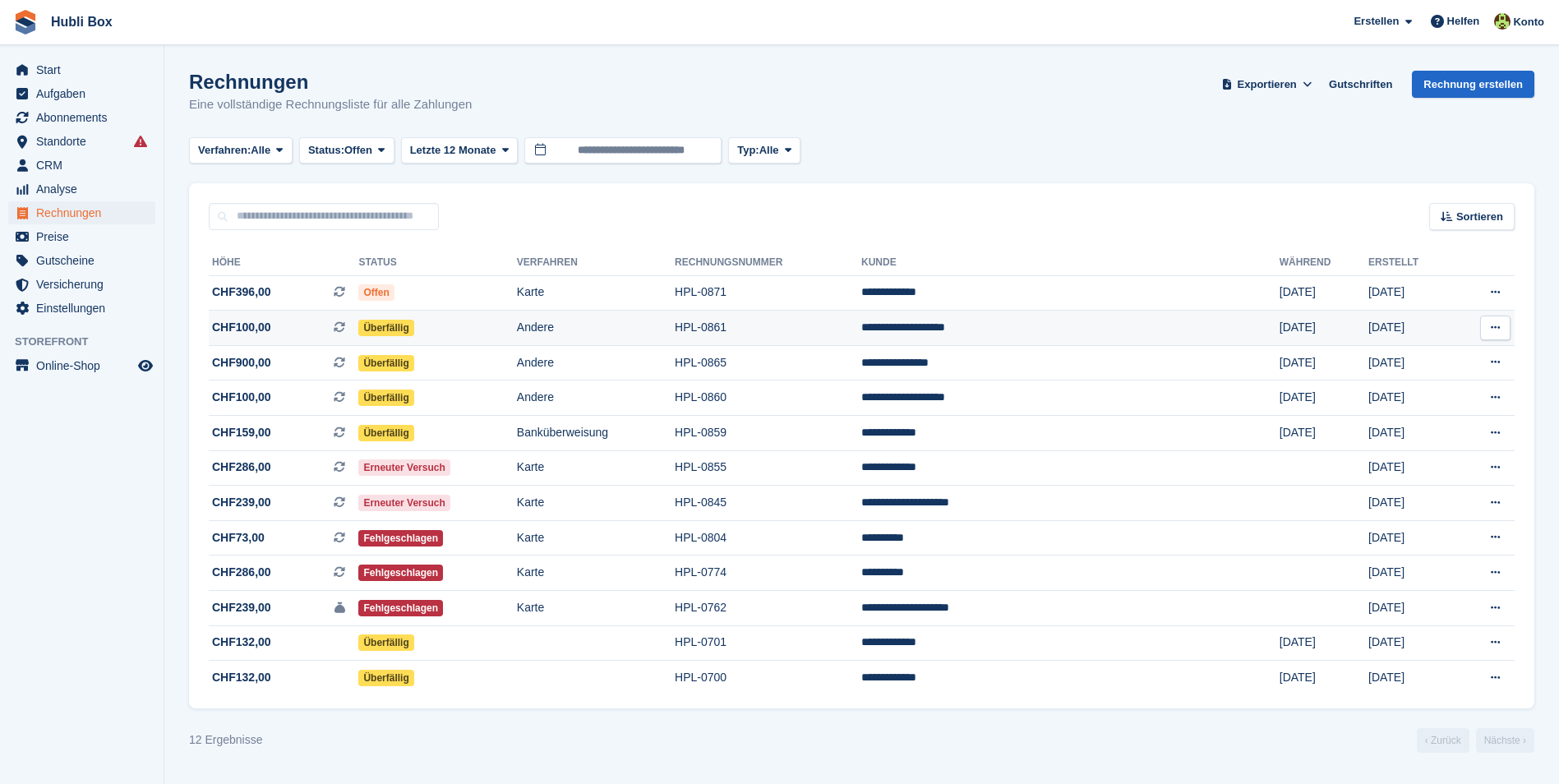
click at [284, 325] on span "CHF100,00 Dies ist eine wiederkehrende Abonnementrechnung." at bounding box center [283, 327] width 150 height 17
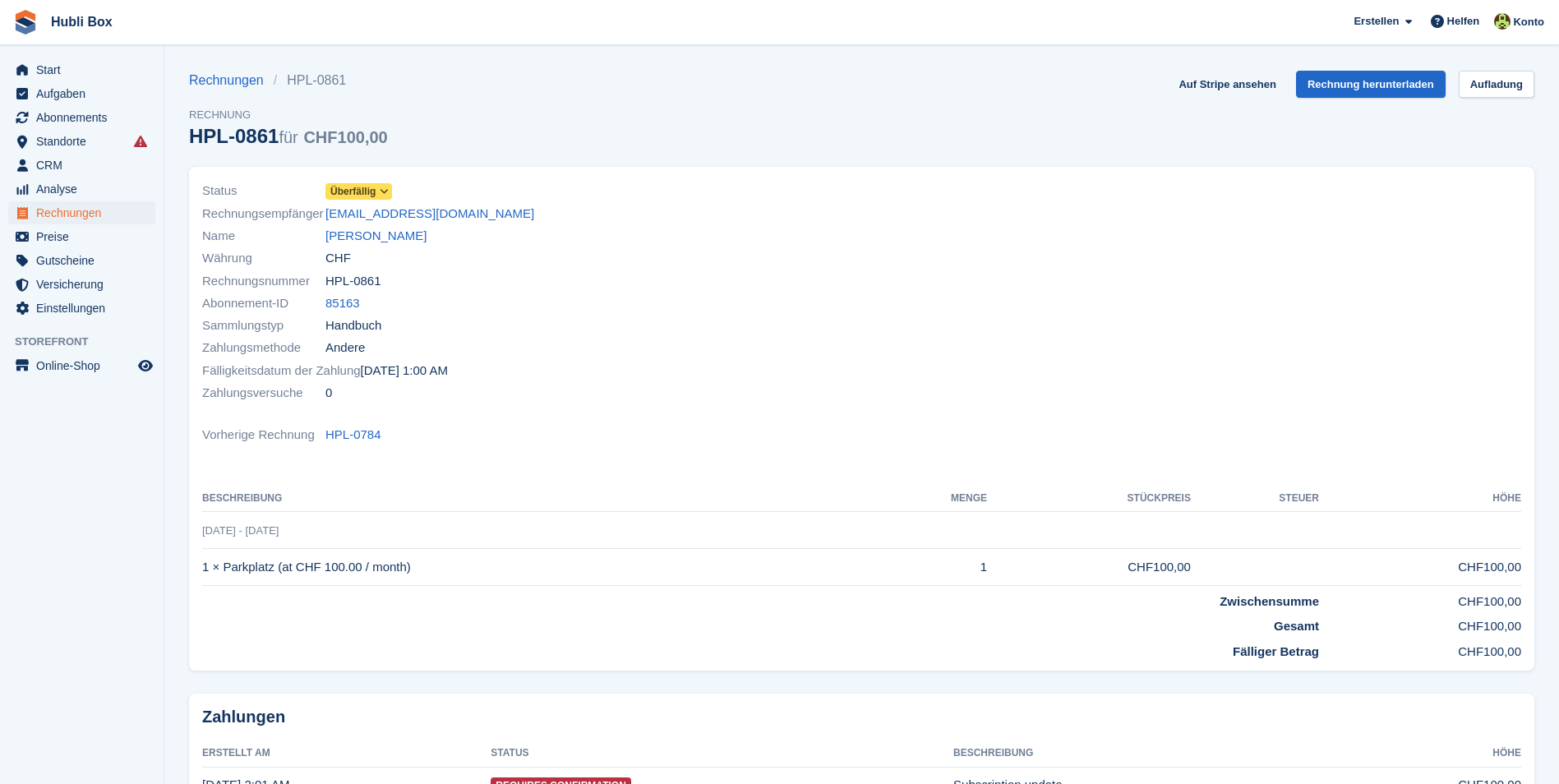
click at [361, 199] on span "Überfällig" at bounding box center [353, 191] width 45 height 15
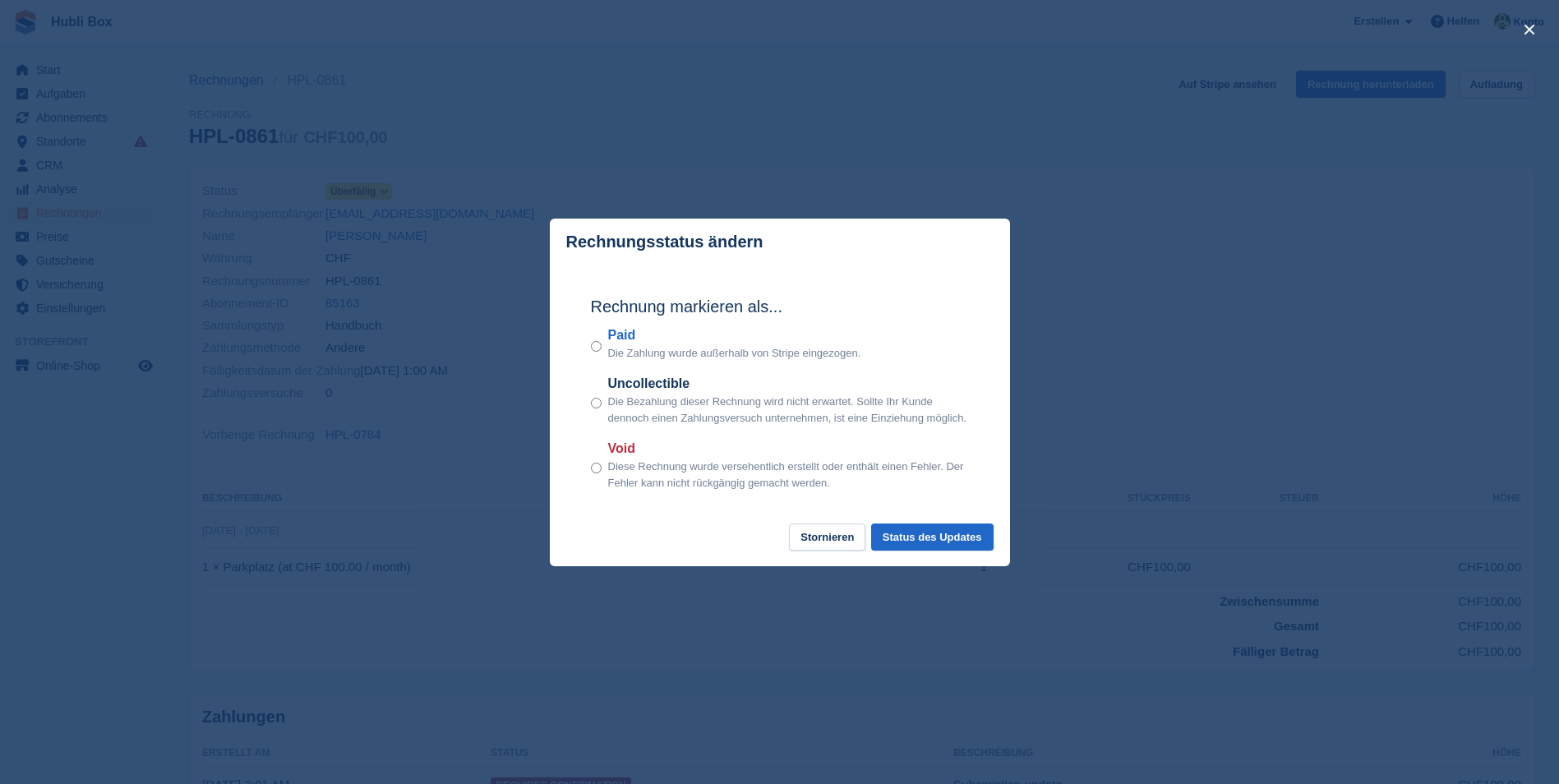
click at [588, 348] on div "Rechnung markieren als... Paid Die Zahlung wurde außerhalb von Stripe eingezoge…" at bounding box center [780, 395] width 411 height 259
click at [929, 547] on button "Status des Updates" at bounding box center [932, 536] width 123 height 27
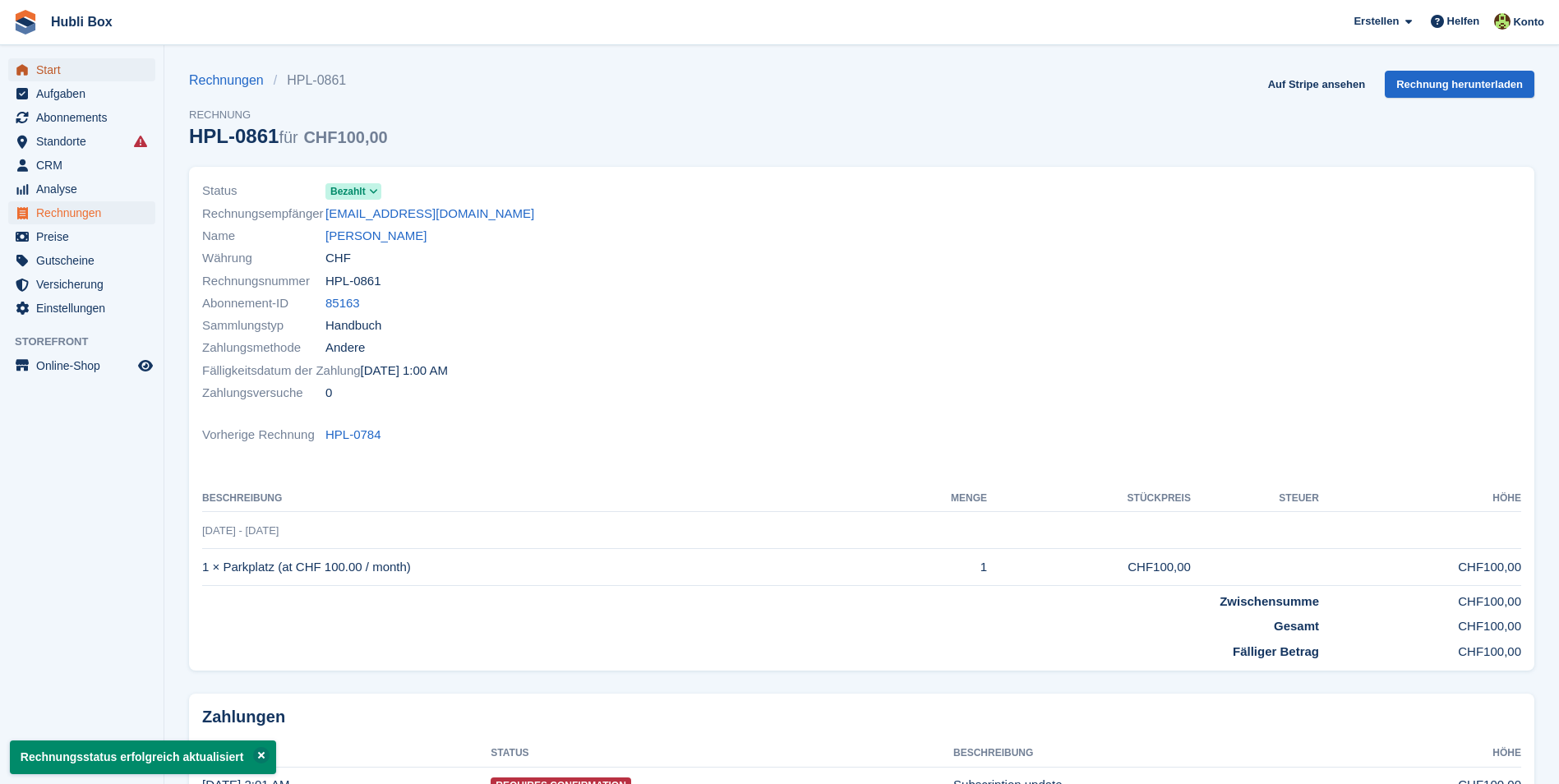
click at [60, 74] on span "Start" at bounding box center [85, 70] width 99 height 23
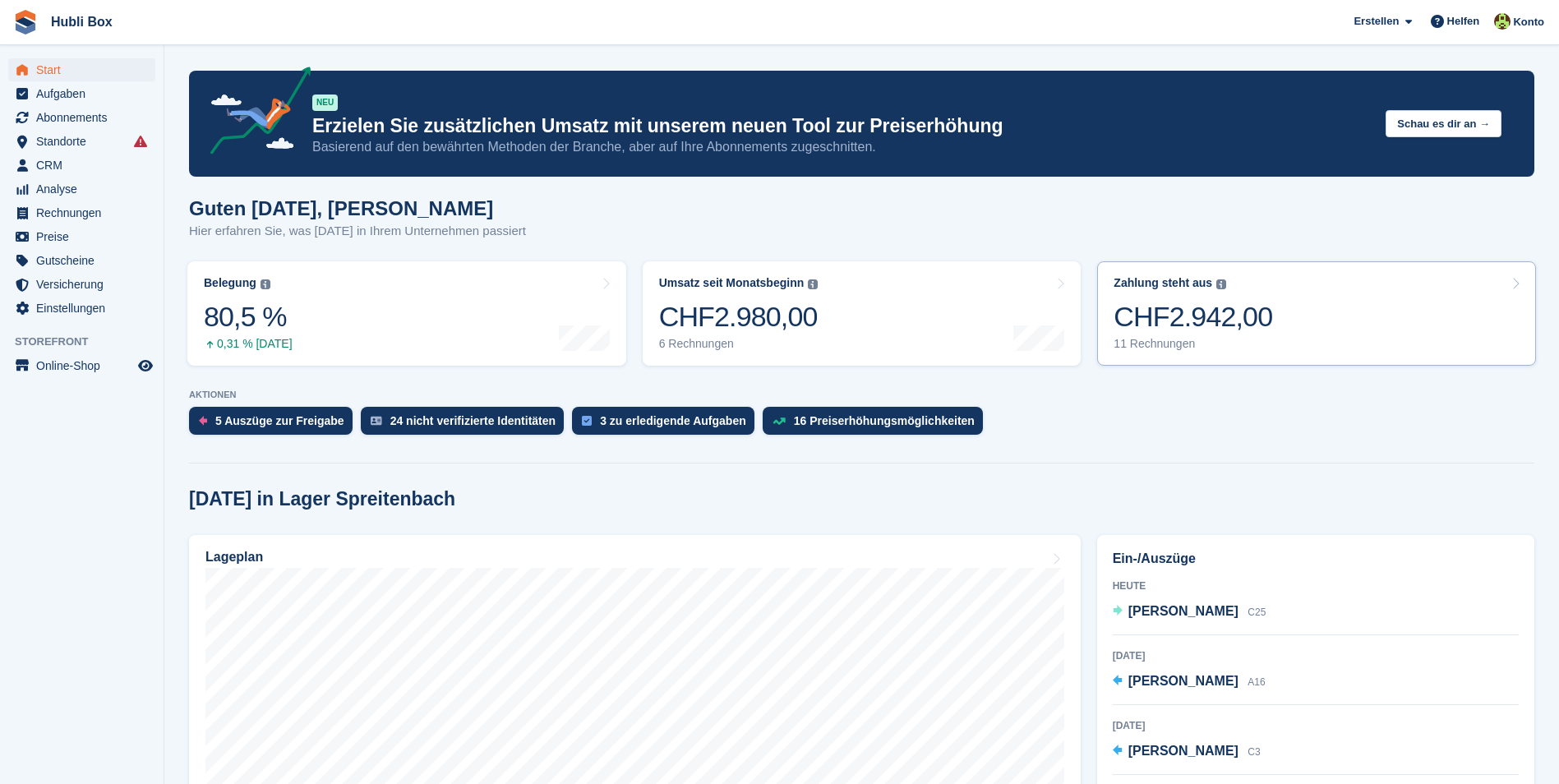
click at [1345, 313] on link "Zahlung steht aus Der gesamte ausstehende Saldo aller offenen Rechnungen. CHF2.…" at bounding box center [1317, 313] width 439 height 105
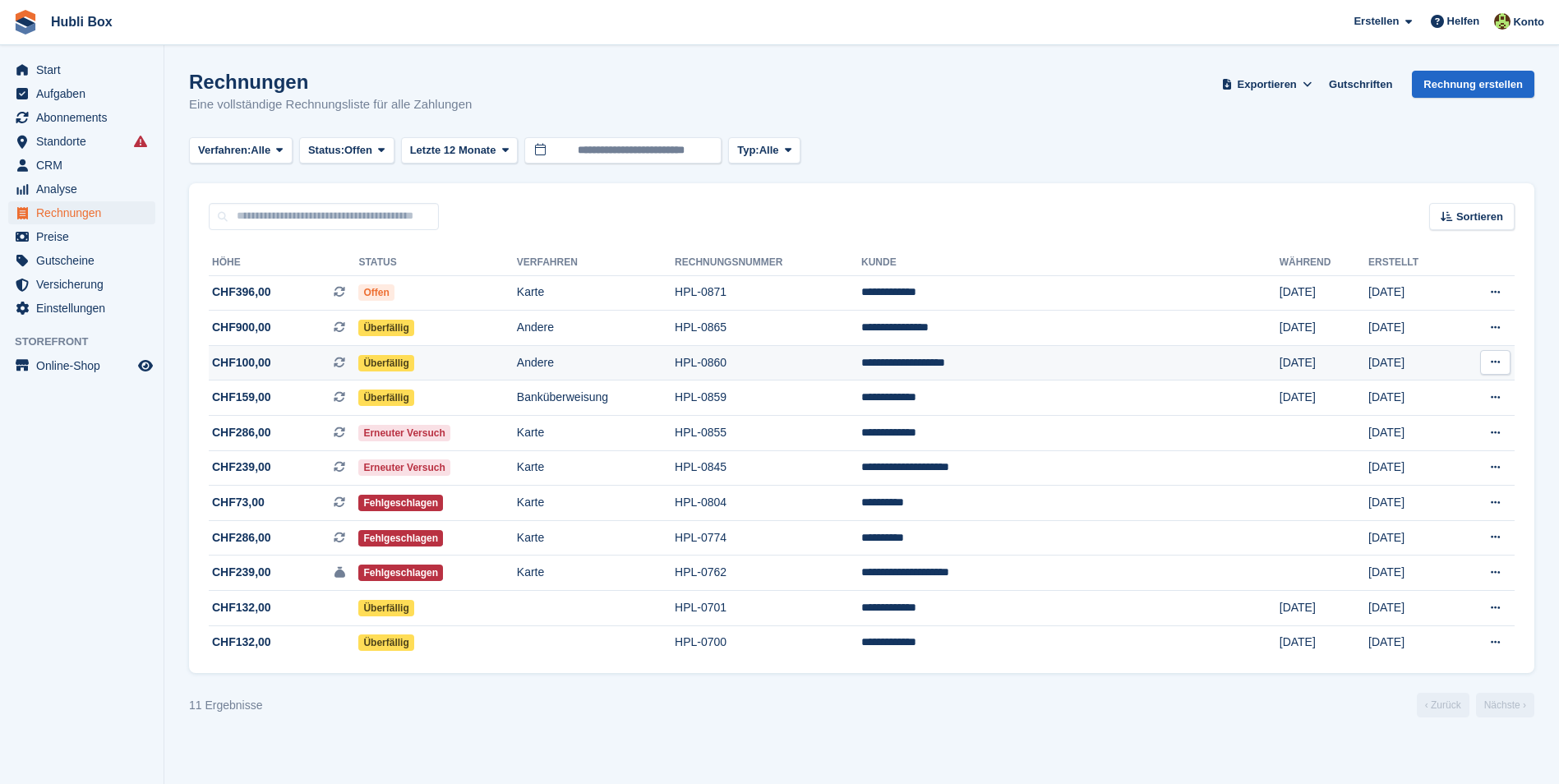
click at [271, 364] on span "CHF100,00 Dies ist eine wiederkehrende Abonnementrechnung." at bounding box center [283, 363] width 150 height 17
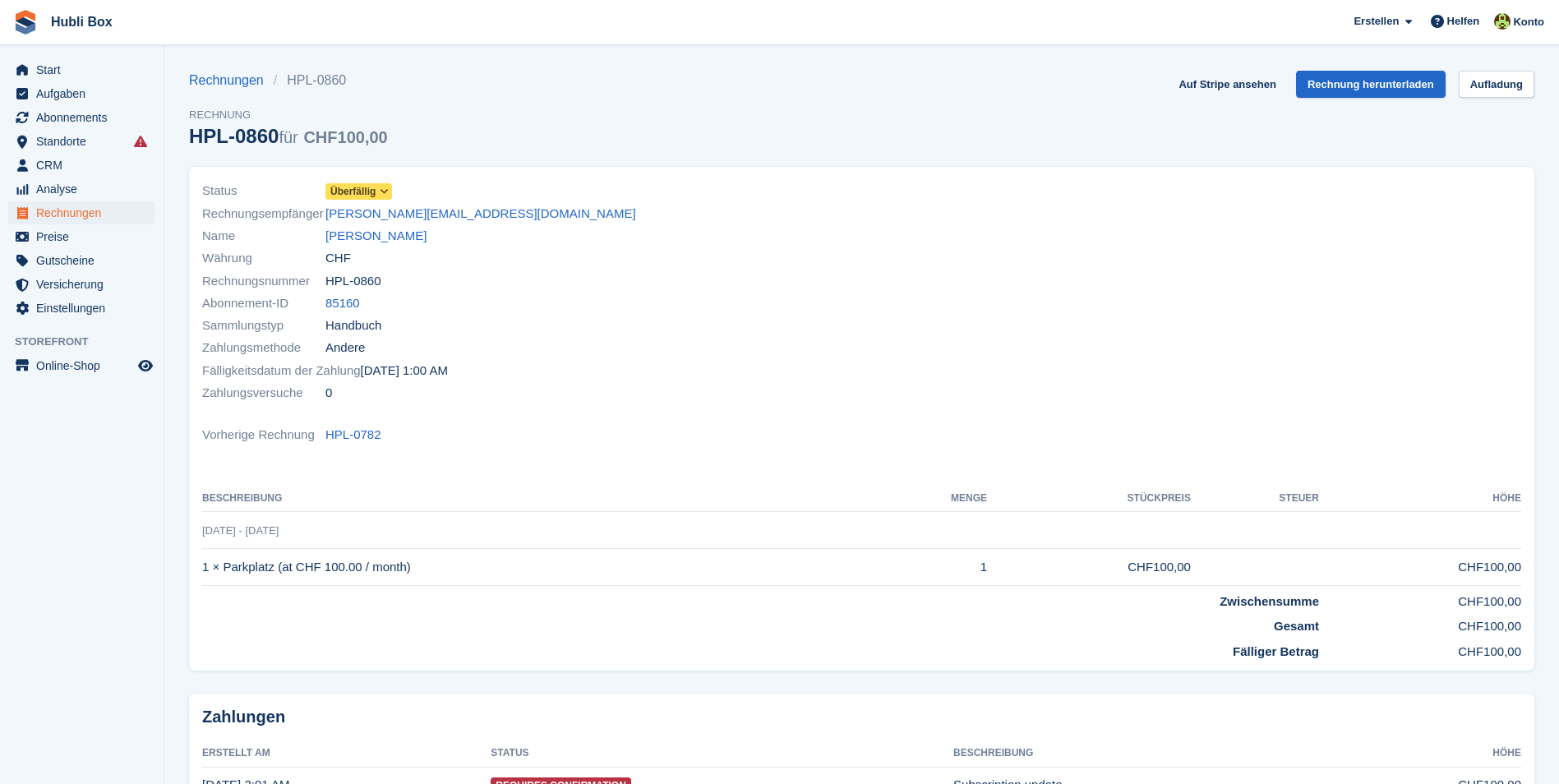
click at [379, 194] on span at bounding box center [385, 191] width 13 height 13
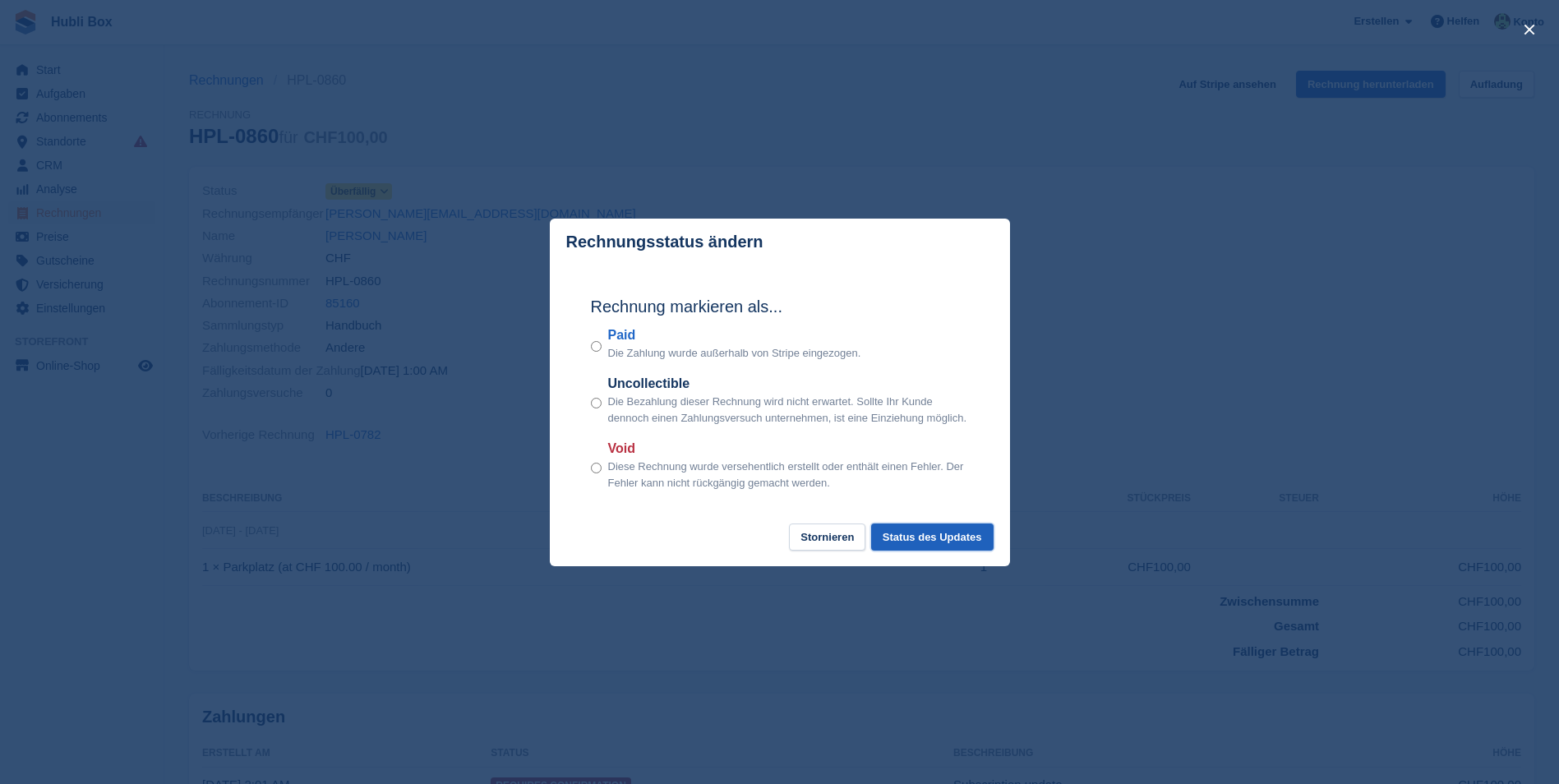
click at [904, 549] on button "Status des Updates" at bounding box center [932, 536] width 123 height 27
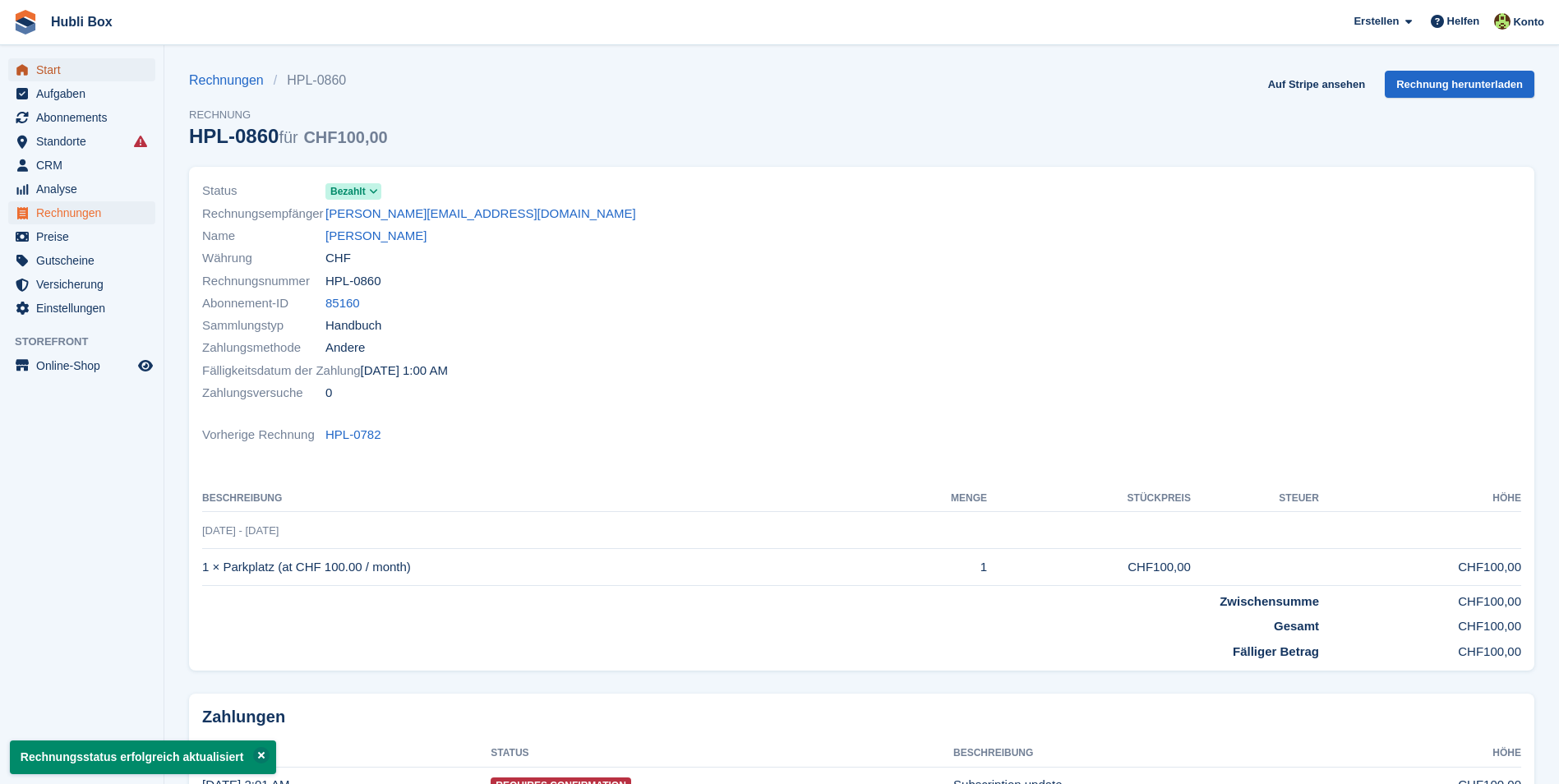
click at [91, 59] on span "Start" at bounding box center [85, 70] width 99 height 23
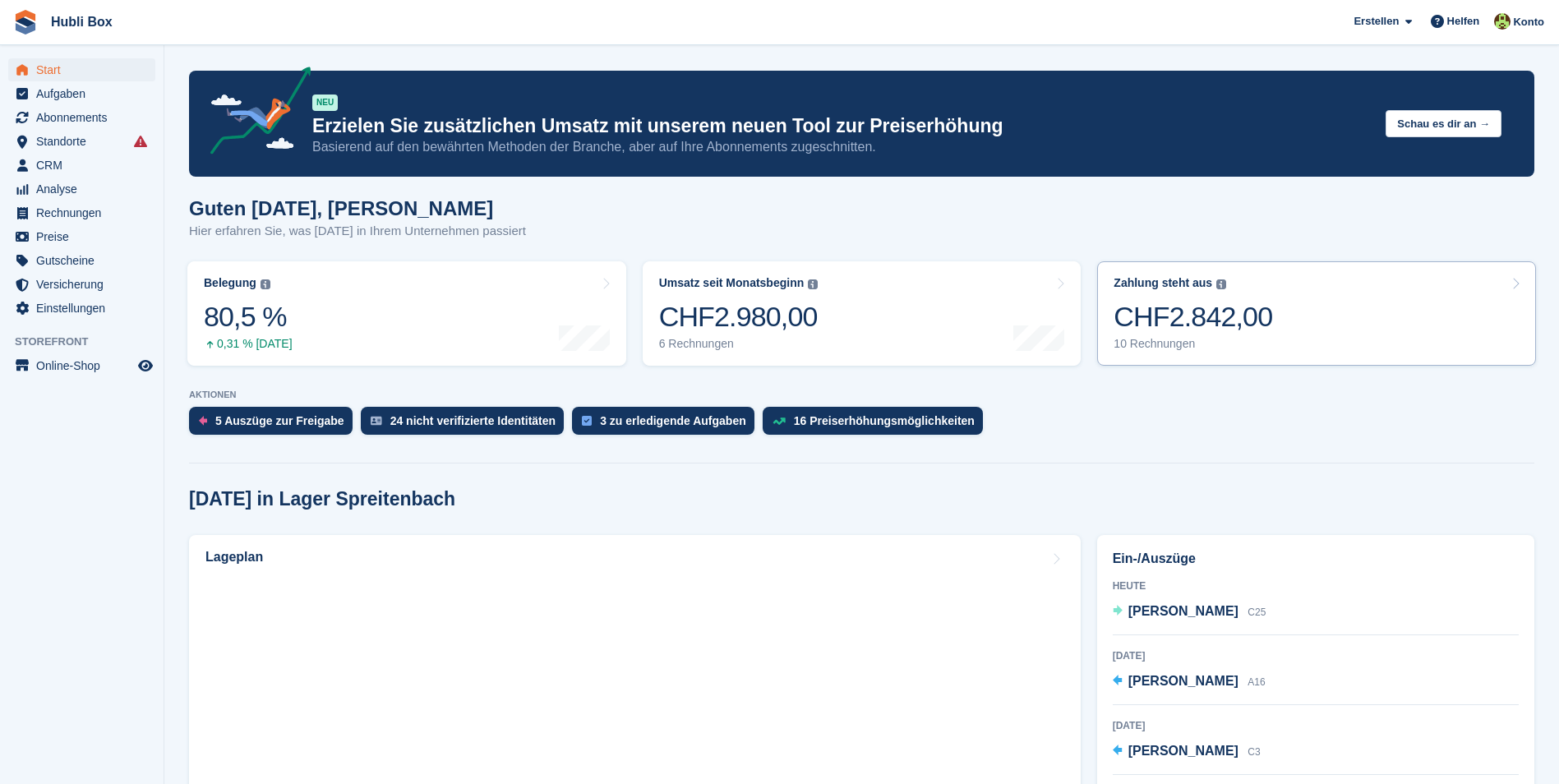
click at [1279, 307] on link "Zahlung steht aus Der gesamte ausstehende Saldo aller offenen Rechnungen. CHF2.…" at bounding box center [1317, 313] width 439 height 105
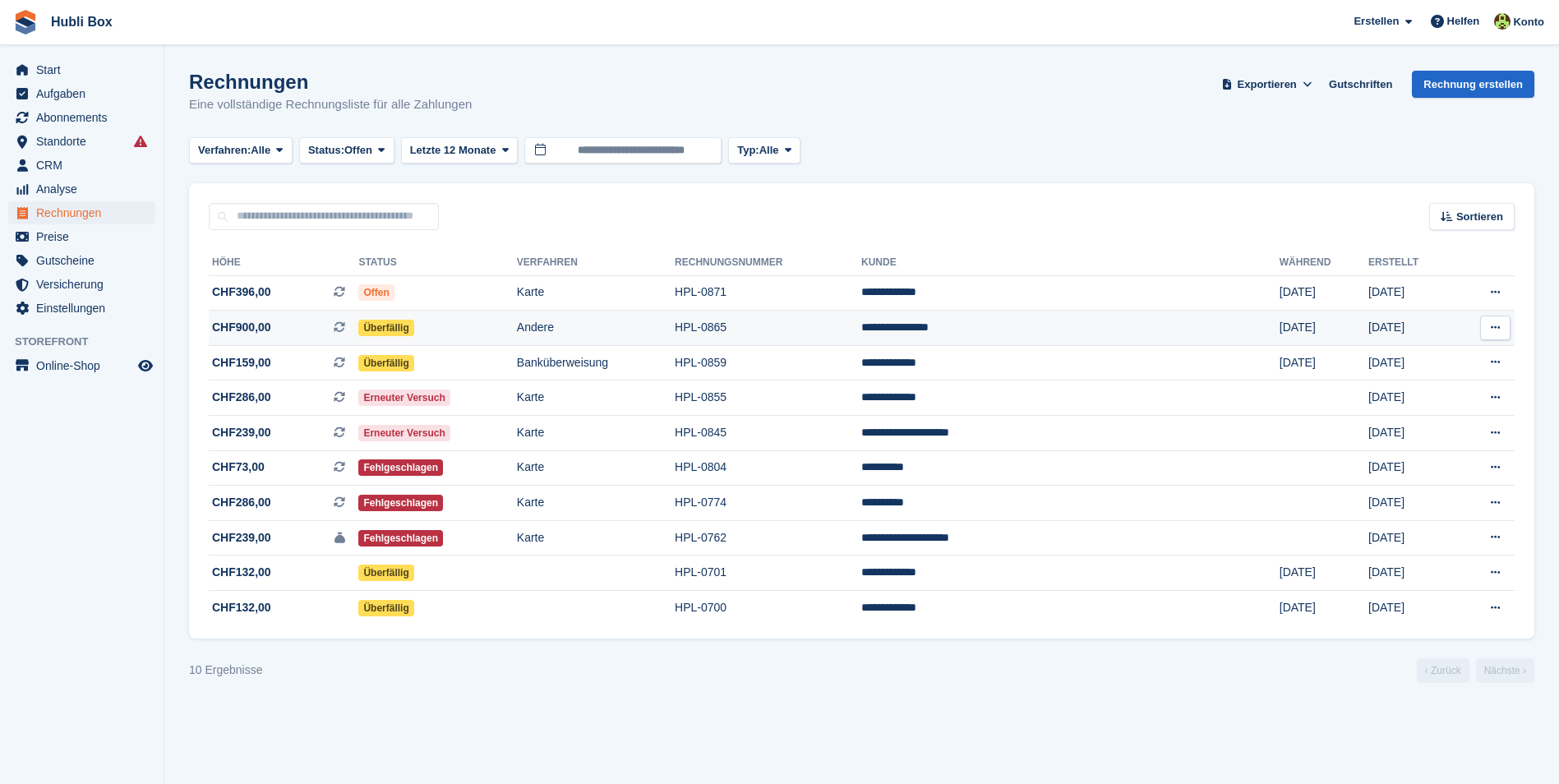
click at [267, 326] on span "CHF900,00" at bounding box center [241, 327] width 59 height 17
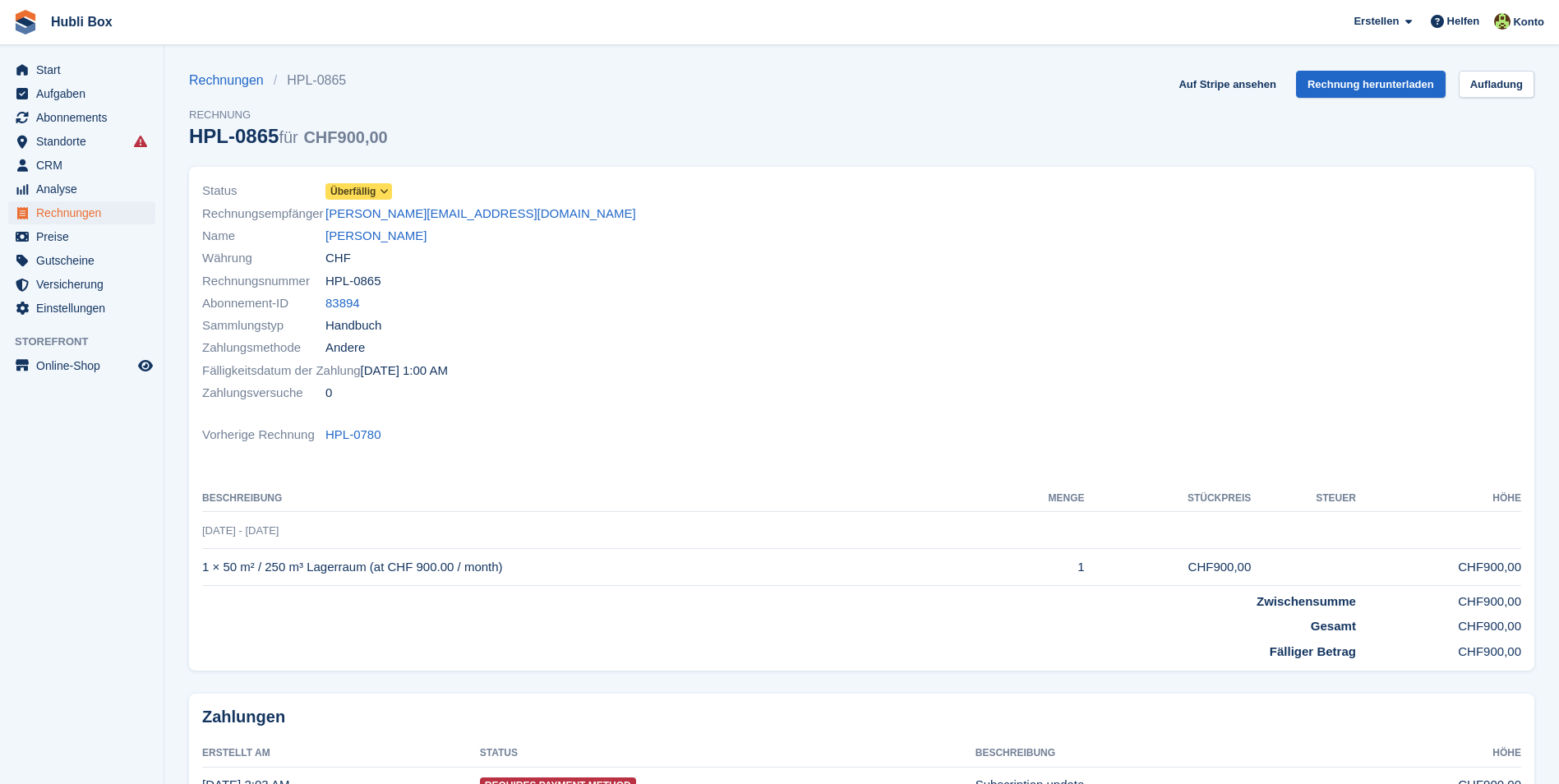
click at [369, 191] on span "Überfällig" at bounding box center [353, 191] width 45 height 15
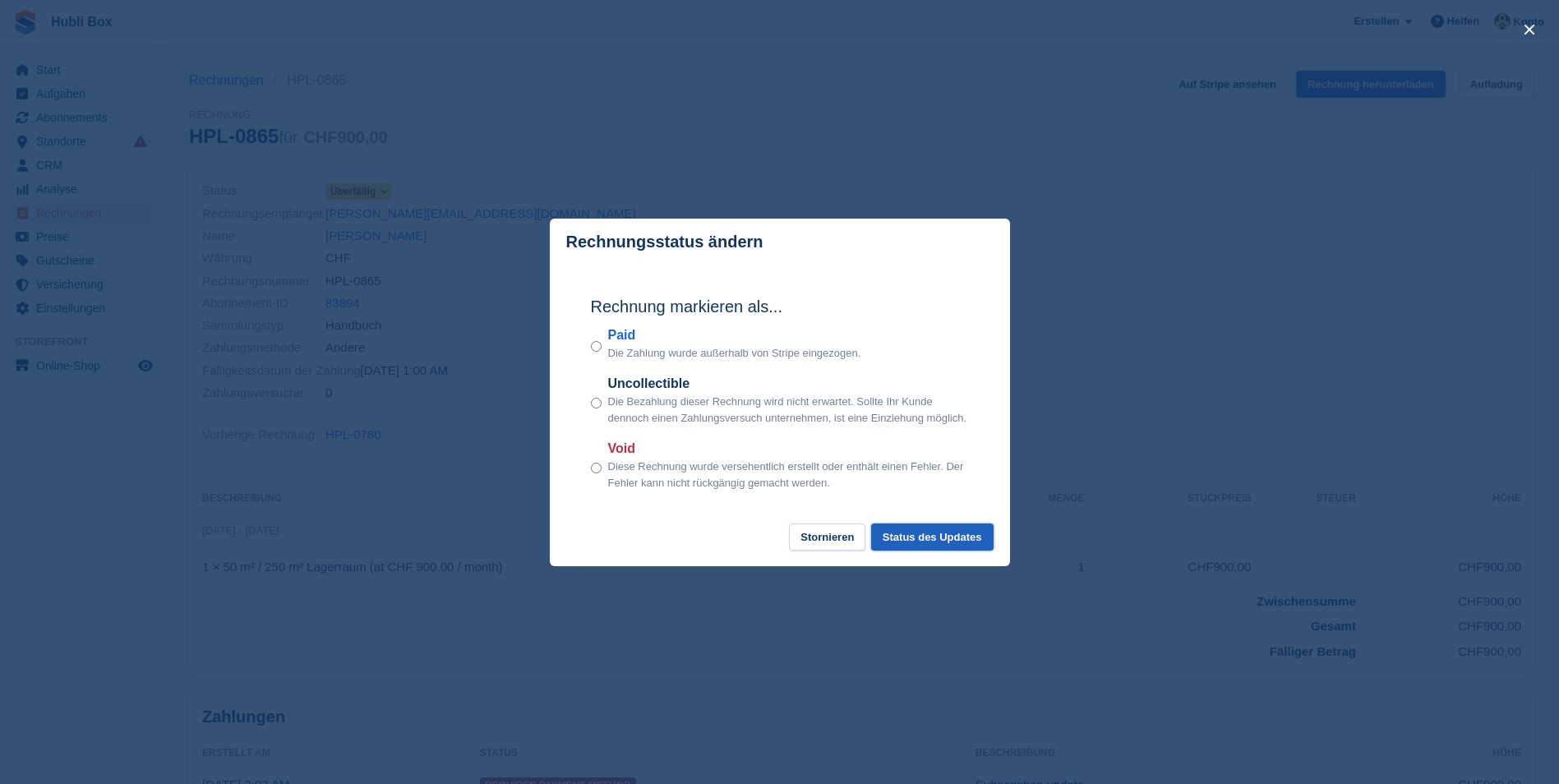
click at [915, 535] on button "Status des Updates" at bounding box center [932, 536] width 123 height 27
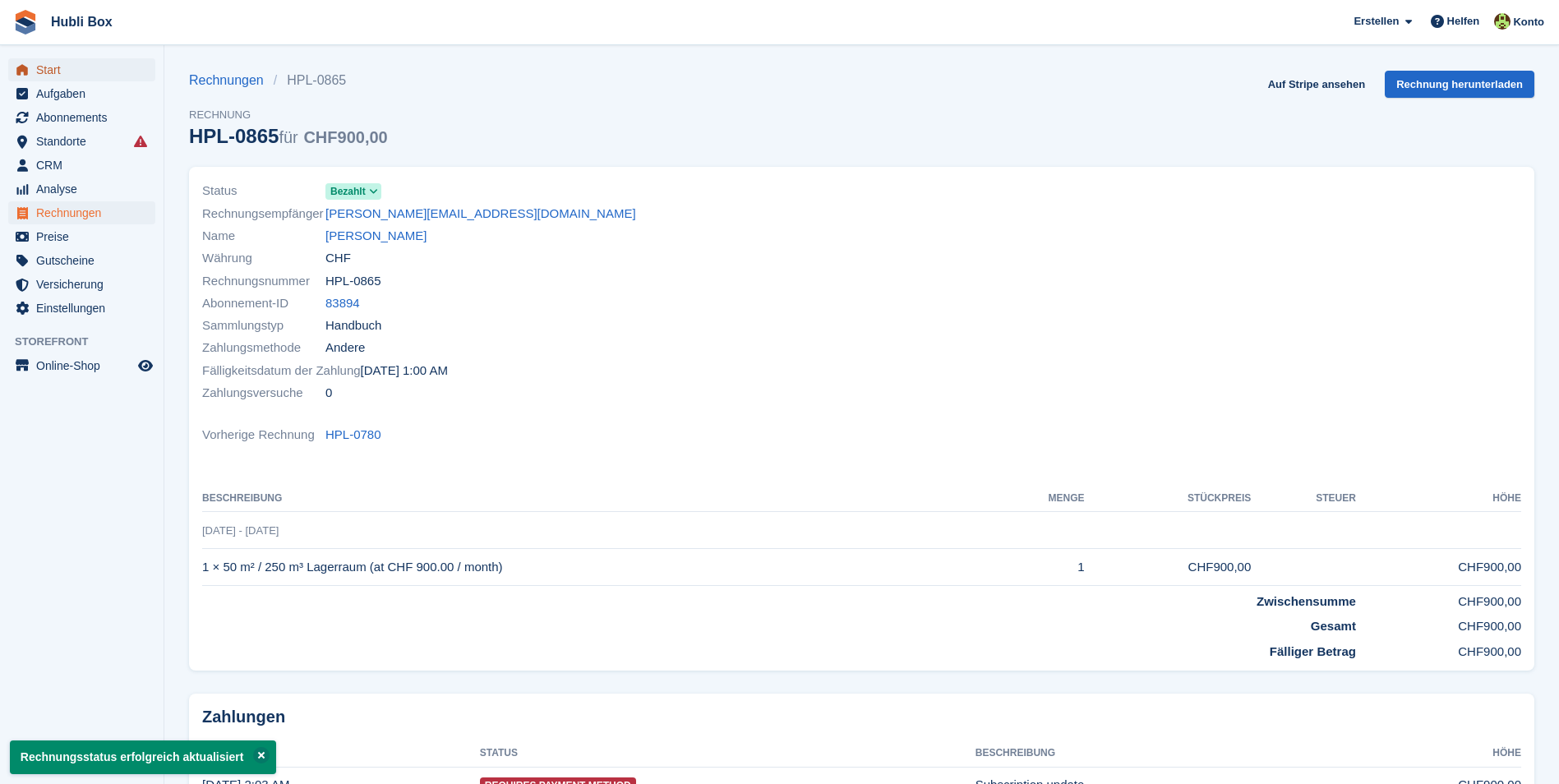
click at [84, 67] on span "Start" at bounding box center [85, 70] width 99 height 23
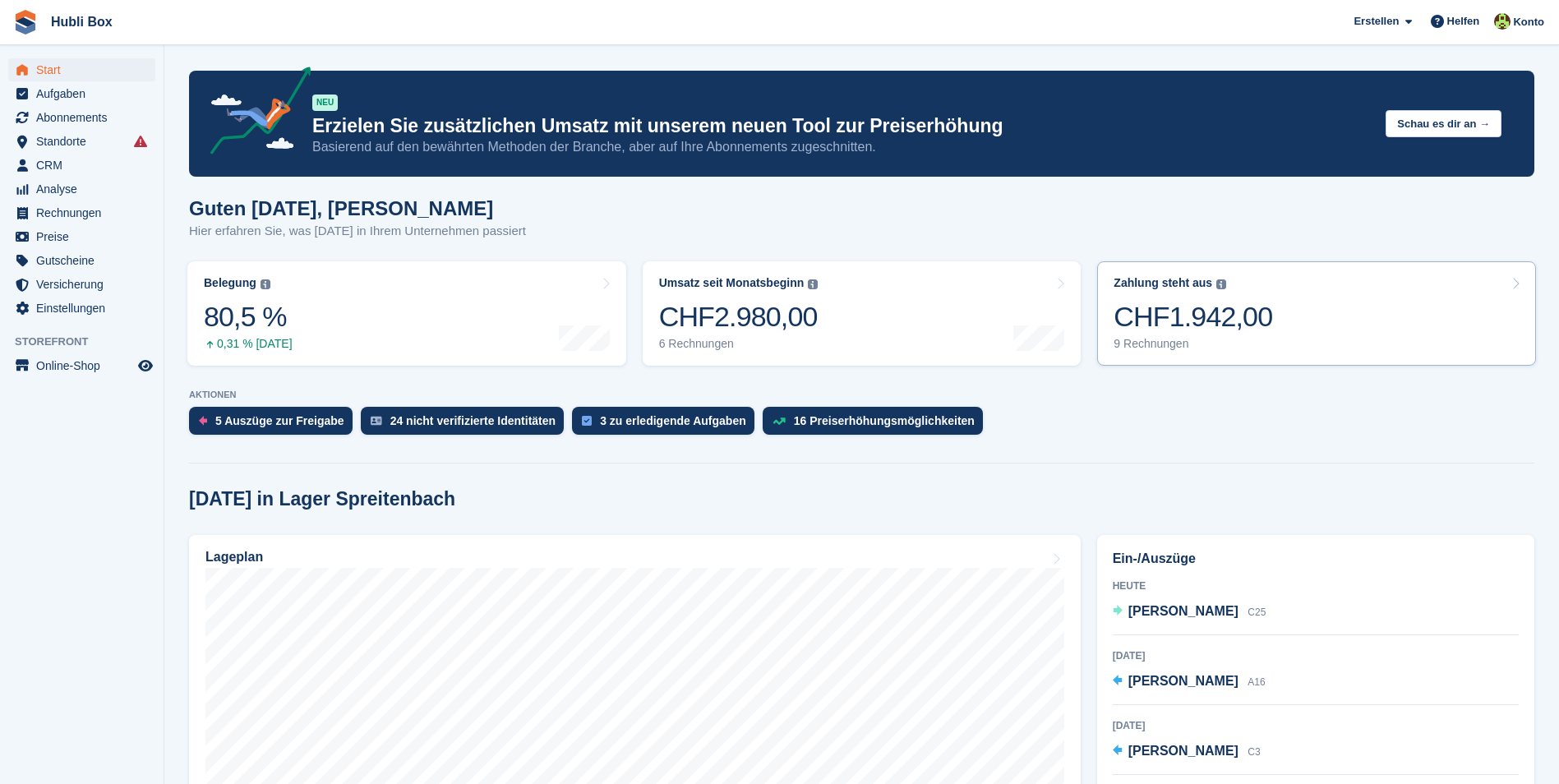
click at [1373, 293] on link "Zahlung steht aus Der gesamte ausstehende Saldo aller offenen Rechnungen. CHF1.…" at bounding box center [1317, 313] width 439 height 105
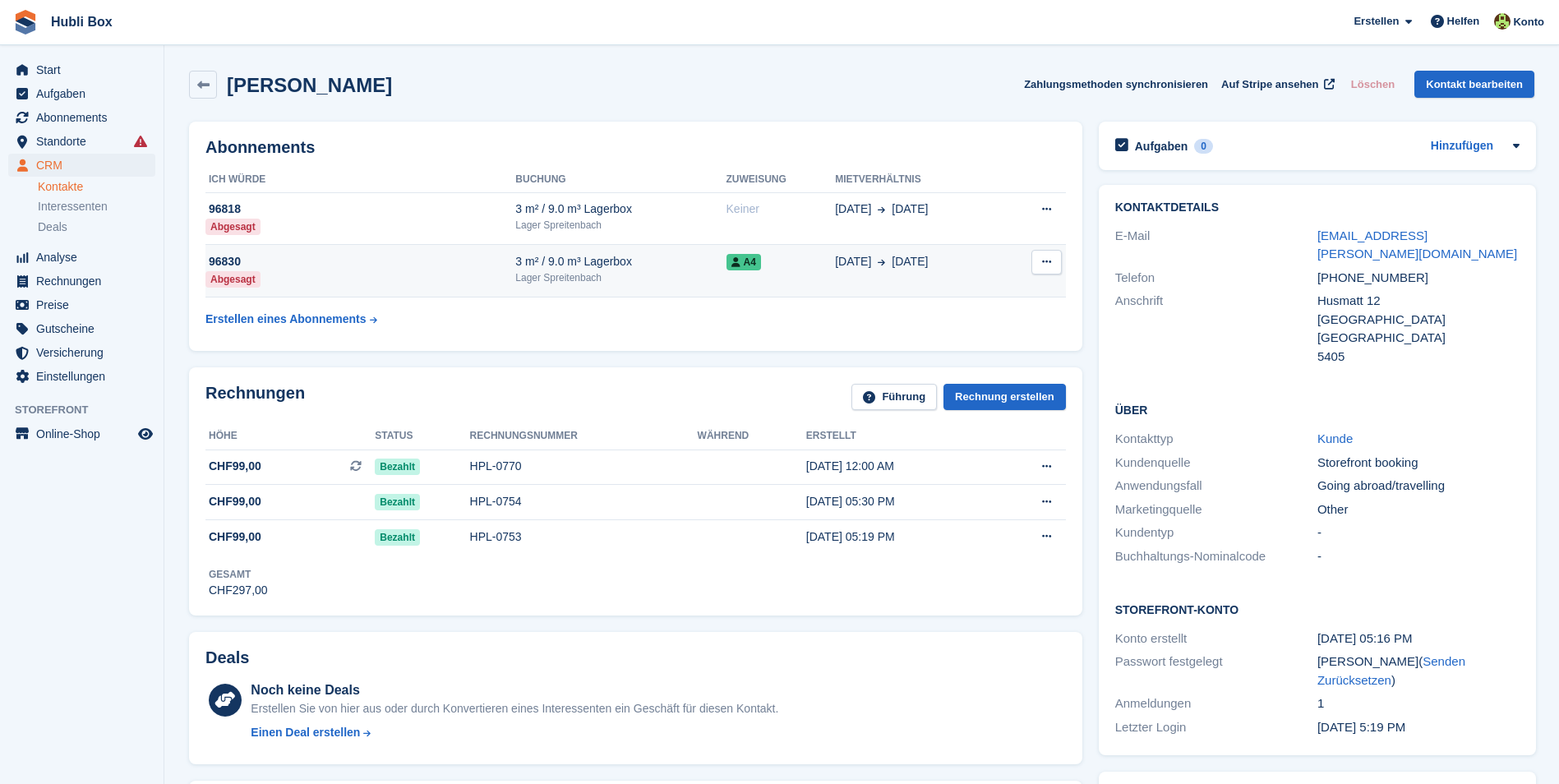
click at [355, 276] on td "96830 Abgesagt" at bounding box center [360, 271] width 310 height 53
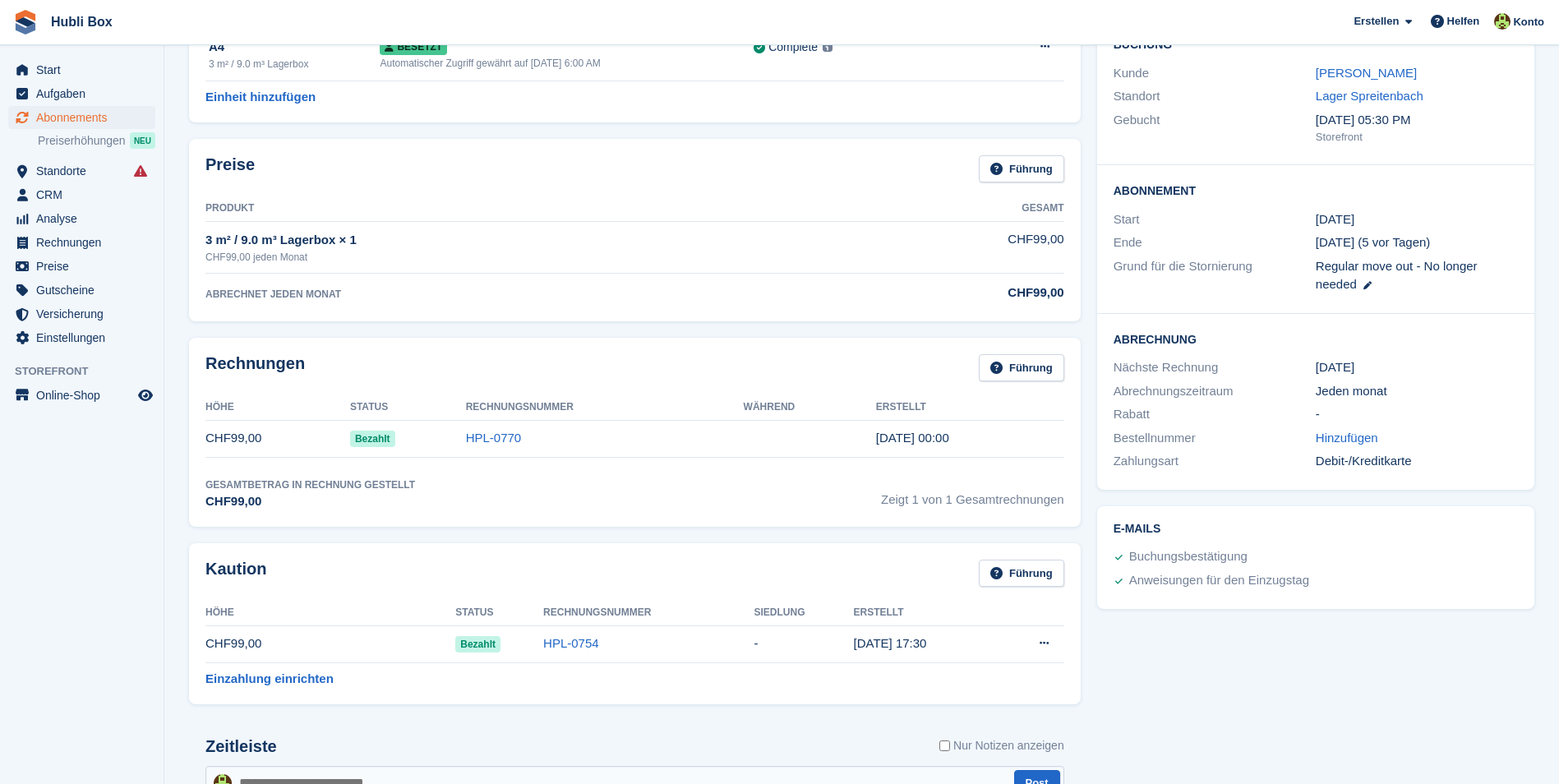
scroll to position [247, 0]
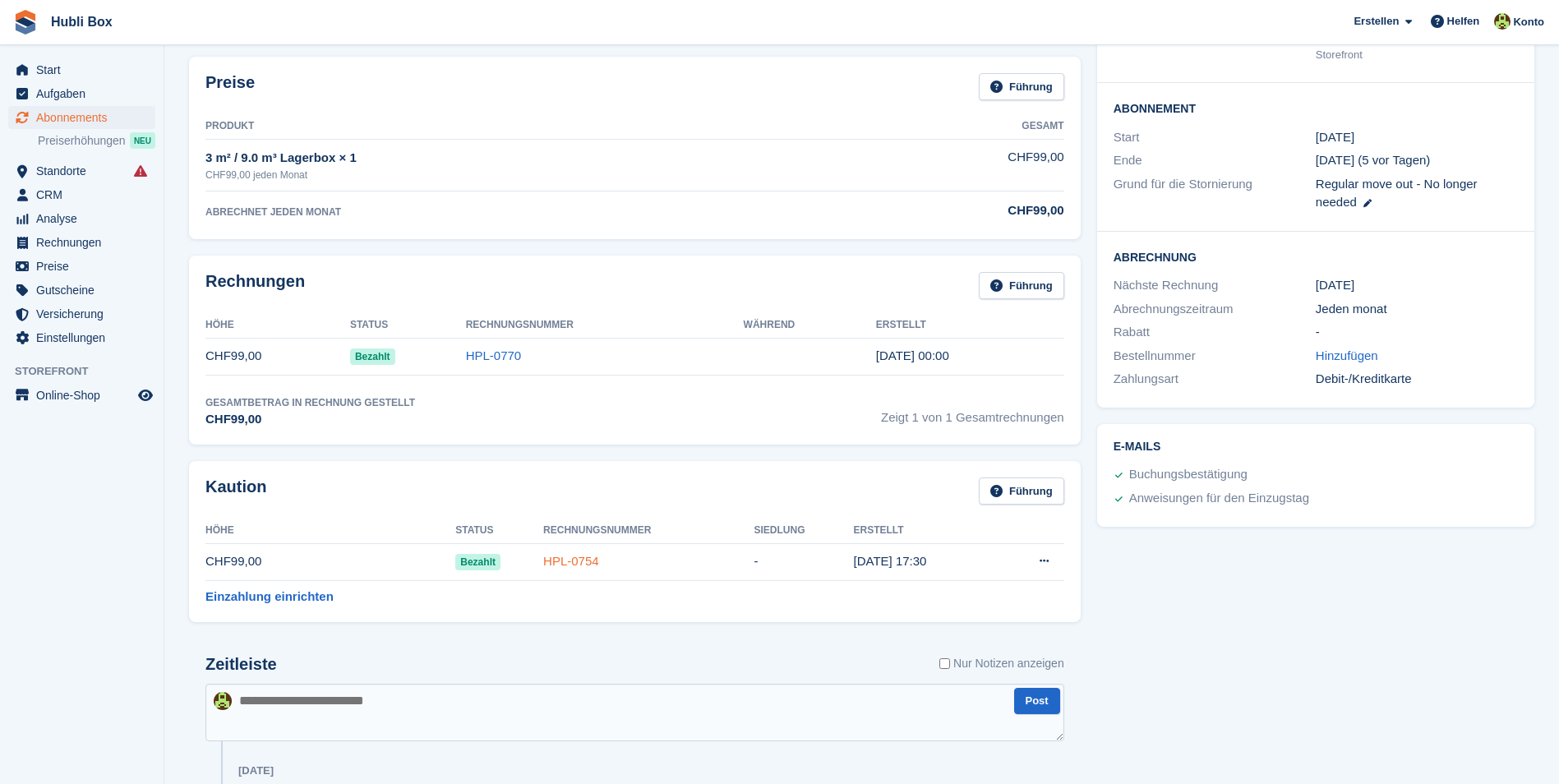
click at [574, 562] on link "HPL-0754" at bounding box center [570, 561] width 56 height 14
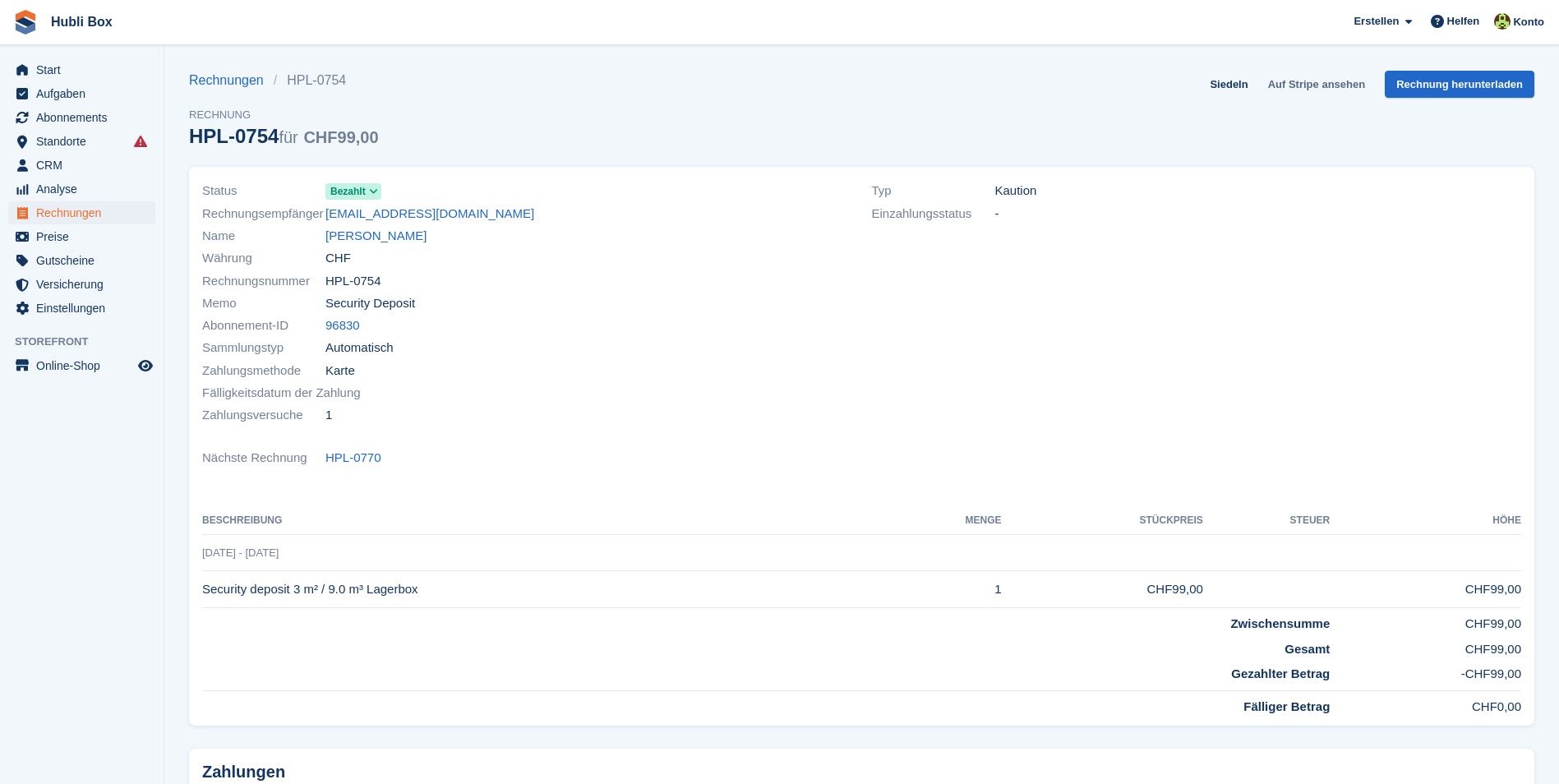
click at [1319, 86] on link "Auf Stripe ansehen" at bounding box center [1316, 84] width 110 height 27
click at [373, 239] on link "Michael Suter" at bounding box center [375, 237] width 101 height 19
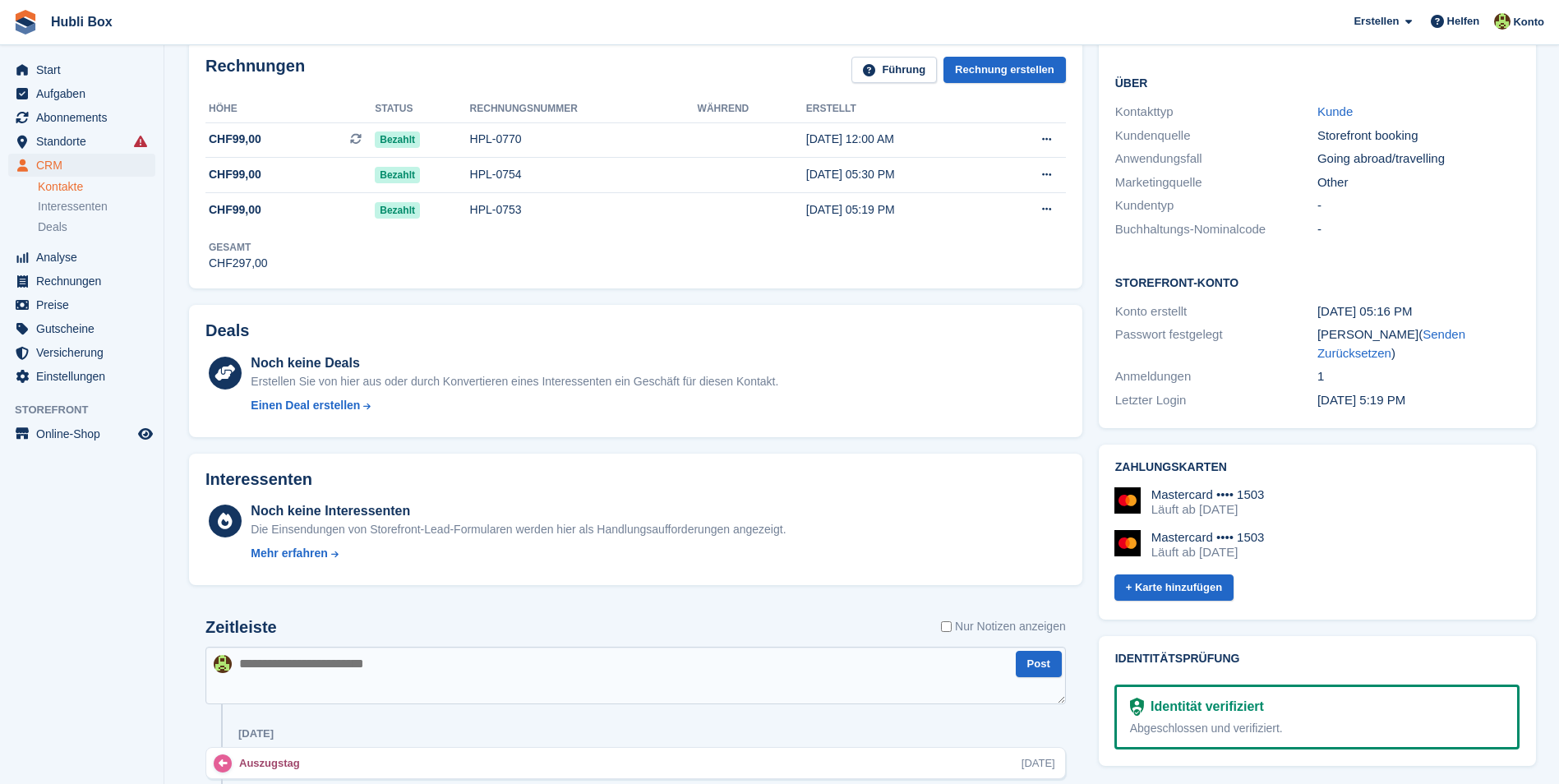
scroll to position [411, 0]
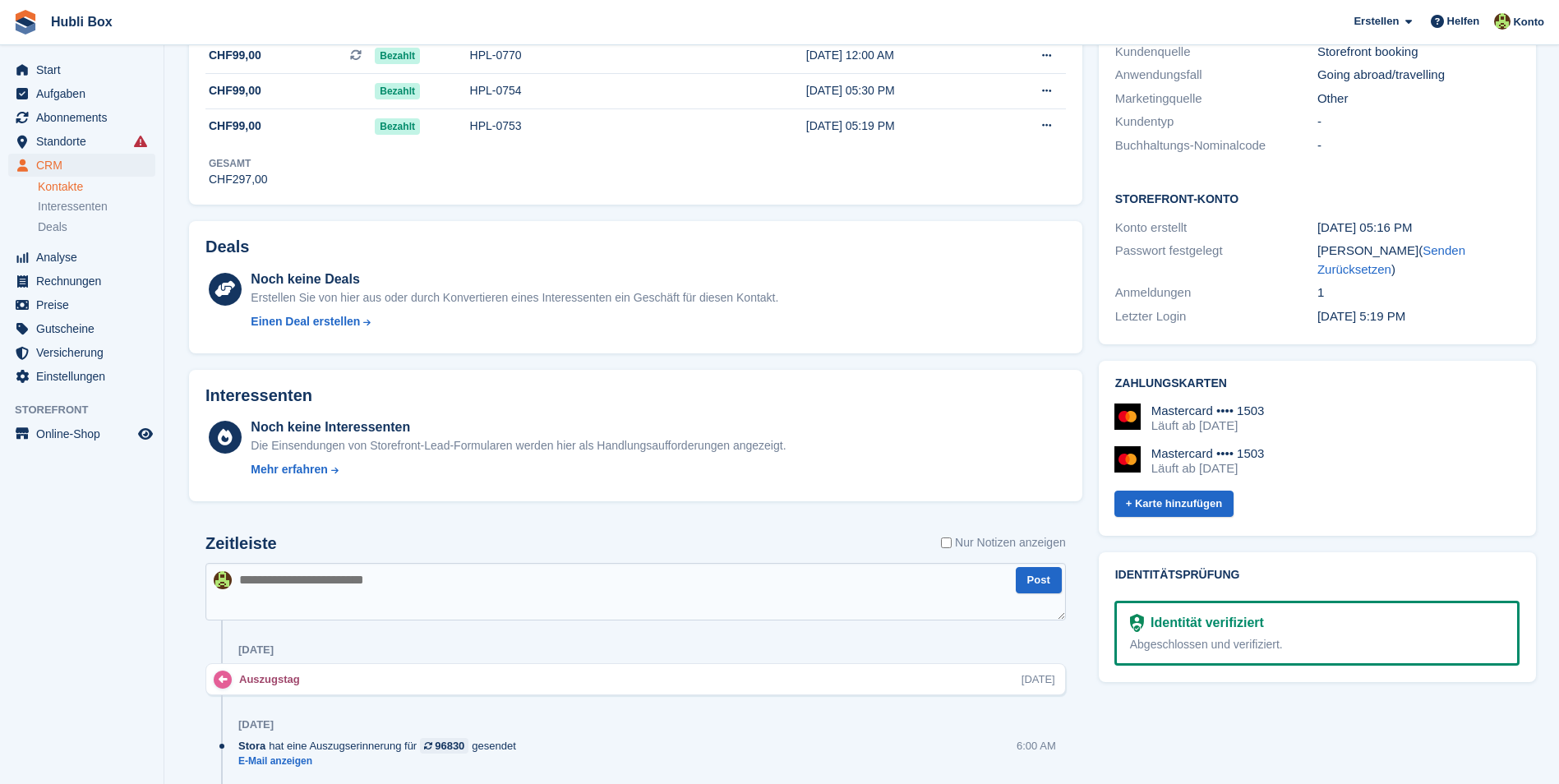
click at [394, 598] on textarea at bounding box center [635, 591] width 861 height 57
click at [239, 587] on textarea "*****" at bounding box center [635, 591] width 861 height 57
click at [394, 587] on textarea "**********" at bounding box center [635, 591] width 861 height 57
type textarea "**********"
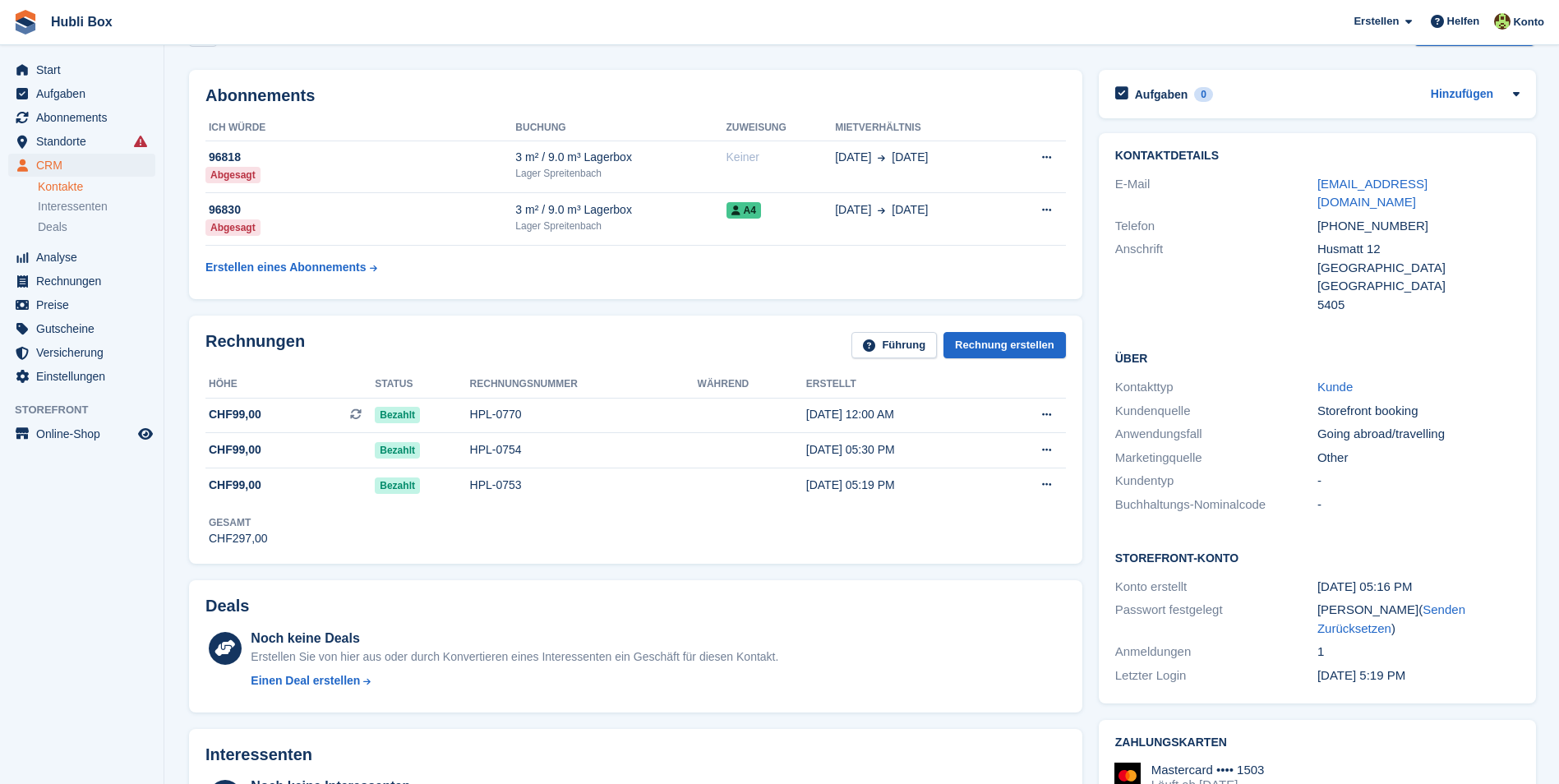
scroll to position [0, 0]
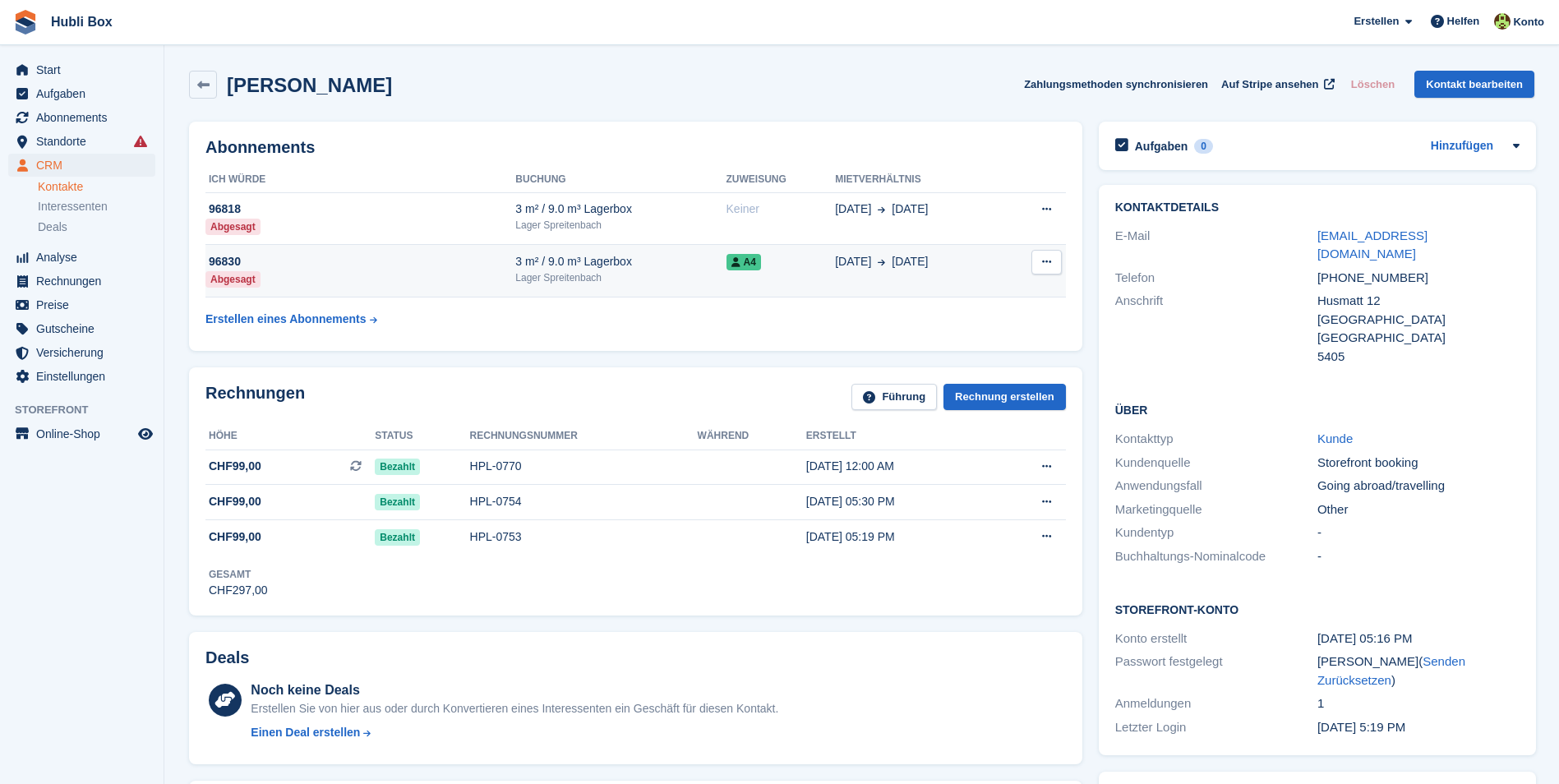
click at [1047, 267] on icon at bounding box center [1047, 261] width 9 height 10
click at [989, 270] on div "28 Jul 27 Aug" at bounding box center [919, 262] width 169 height 17
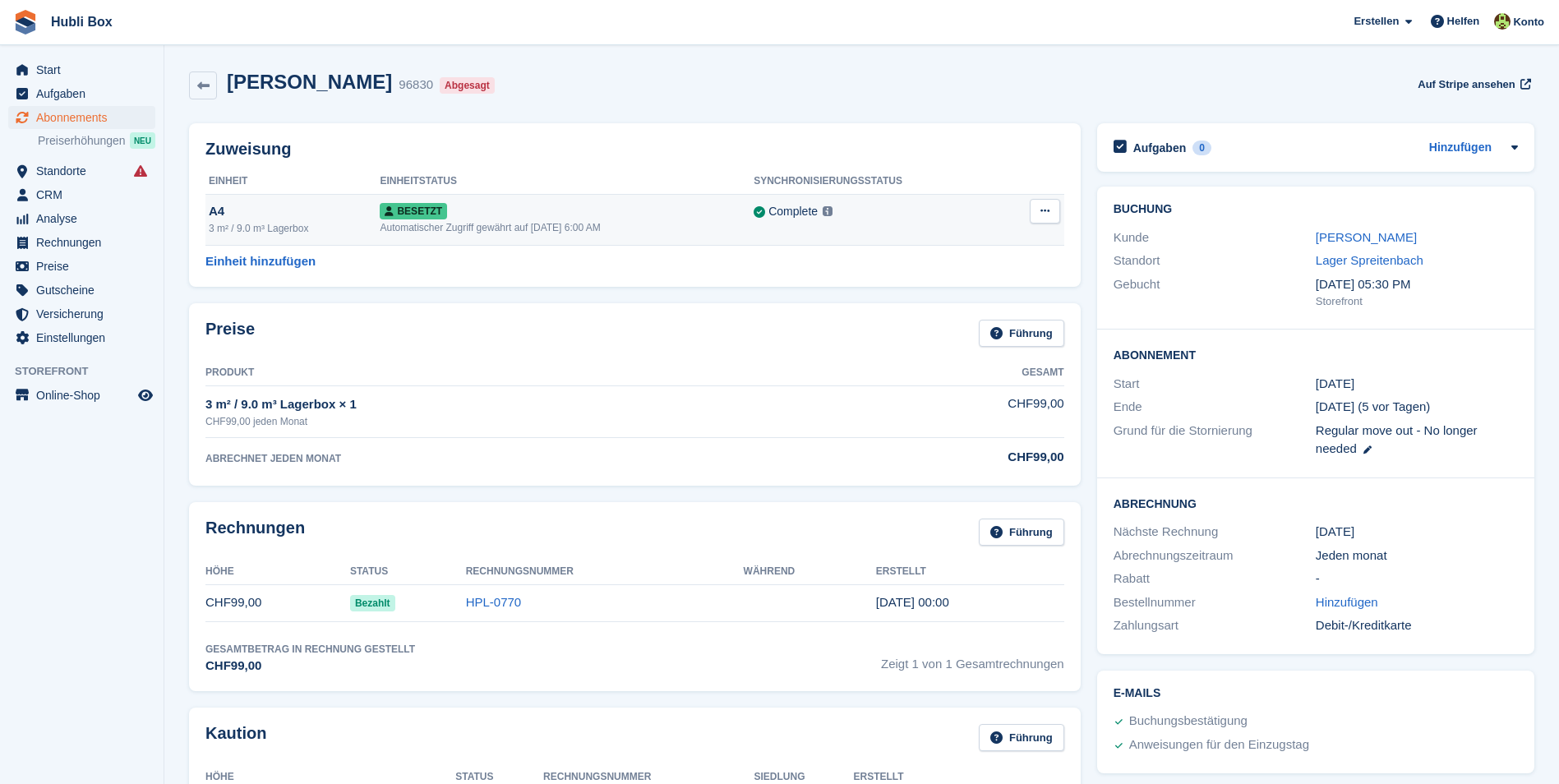
click at [1049, 215] on button at bounding box center [1045, 211] width 30 height 24
click at [981, 281] on p "Zuordnung aufheben" at bounding box center [981, 278] width 143 height 22
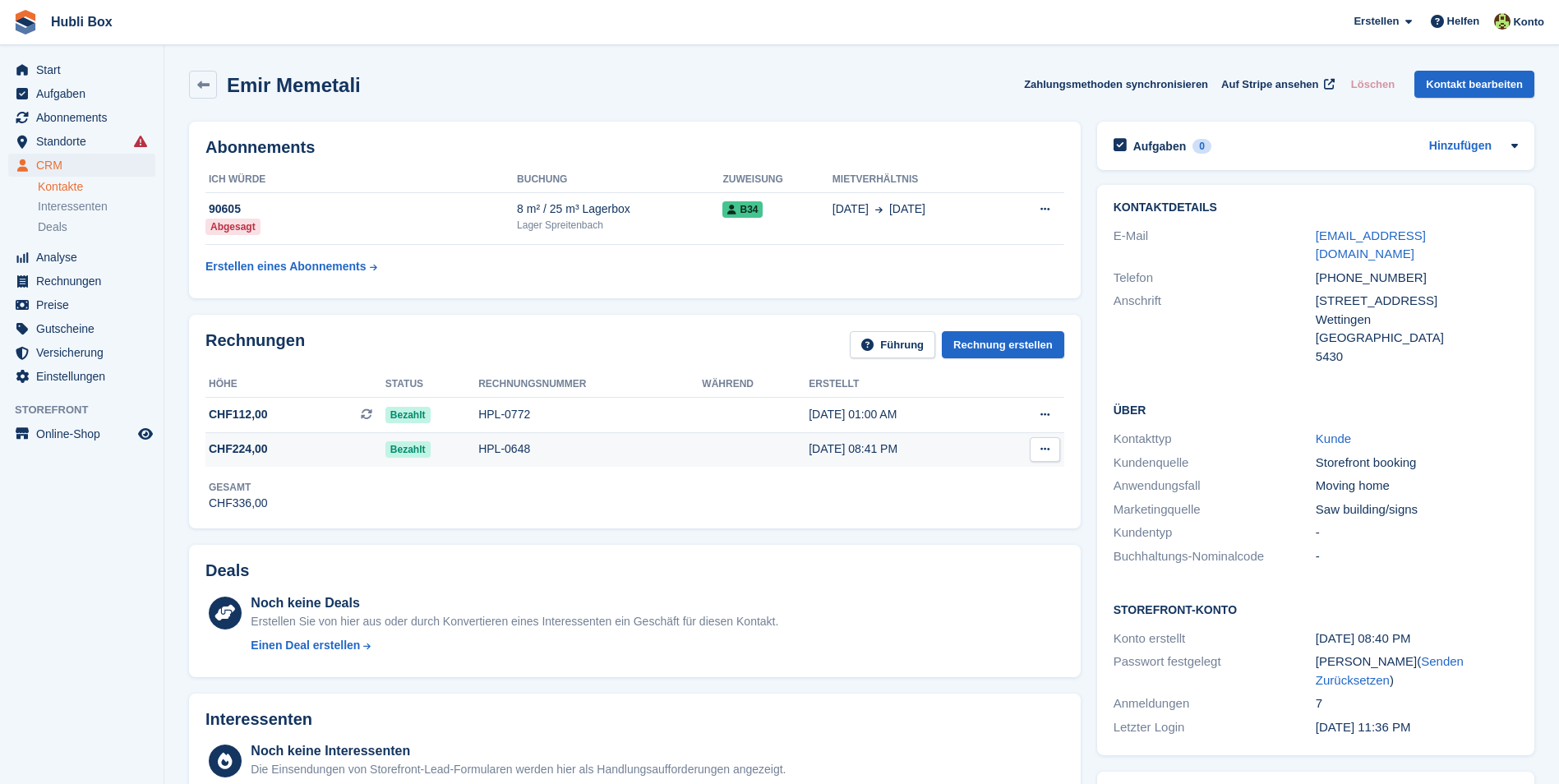
click at [350, 458] on span "CHF224,00" at bounding box center [295, 449] width 180 height 17
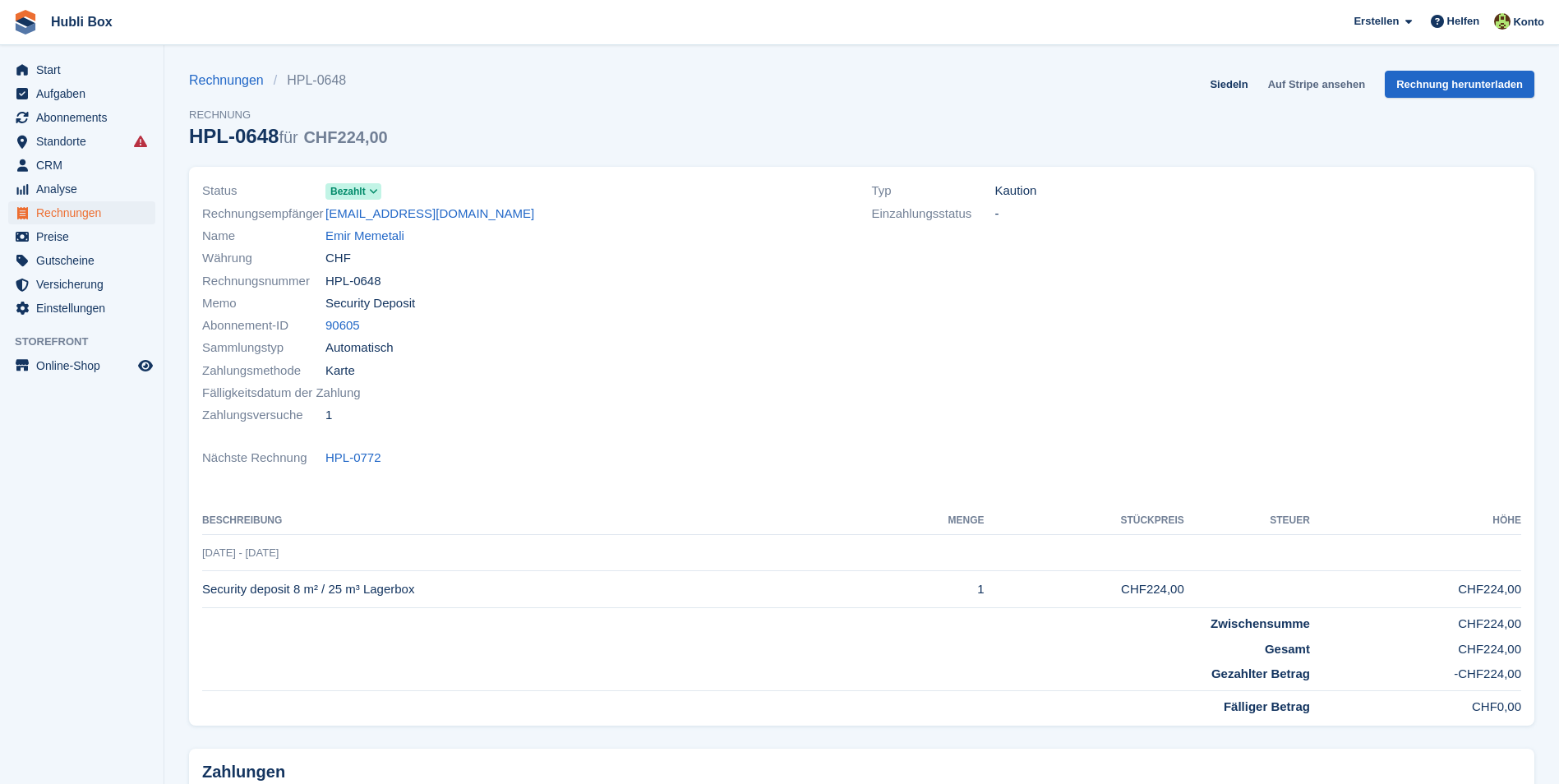
click at [1312, 88] on link "Auf Stripe ansehen" at bounding box center [1316, 84] width 110 height 27
click at [395, 236] on link "Emir Memetali" at bounding box center [365, 237] width 79 height 19
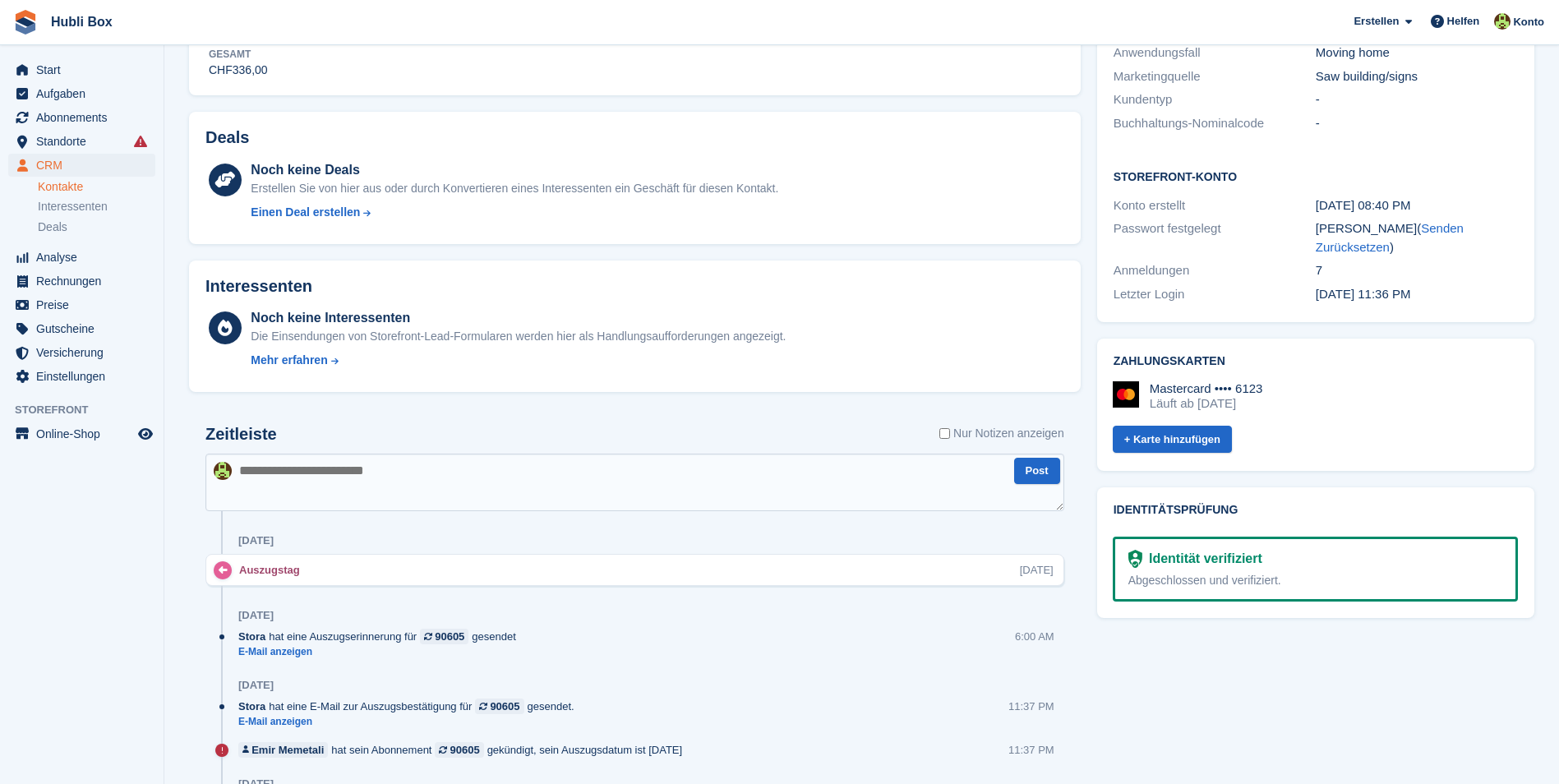
scroll to position [493, 0]
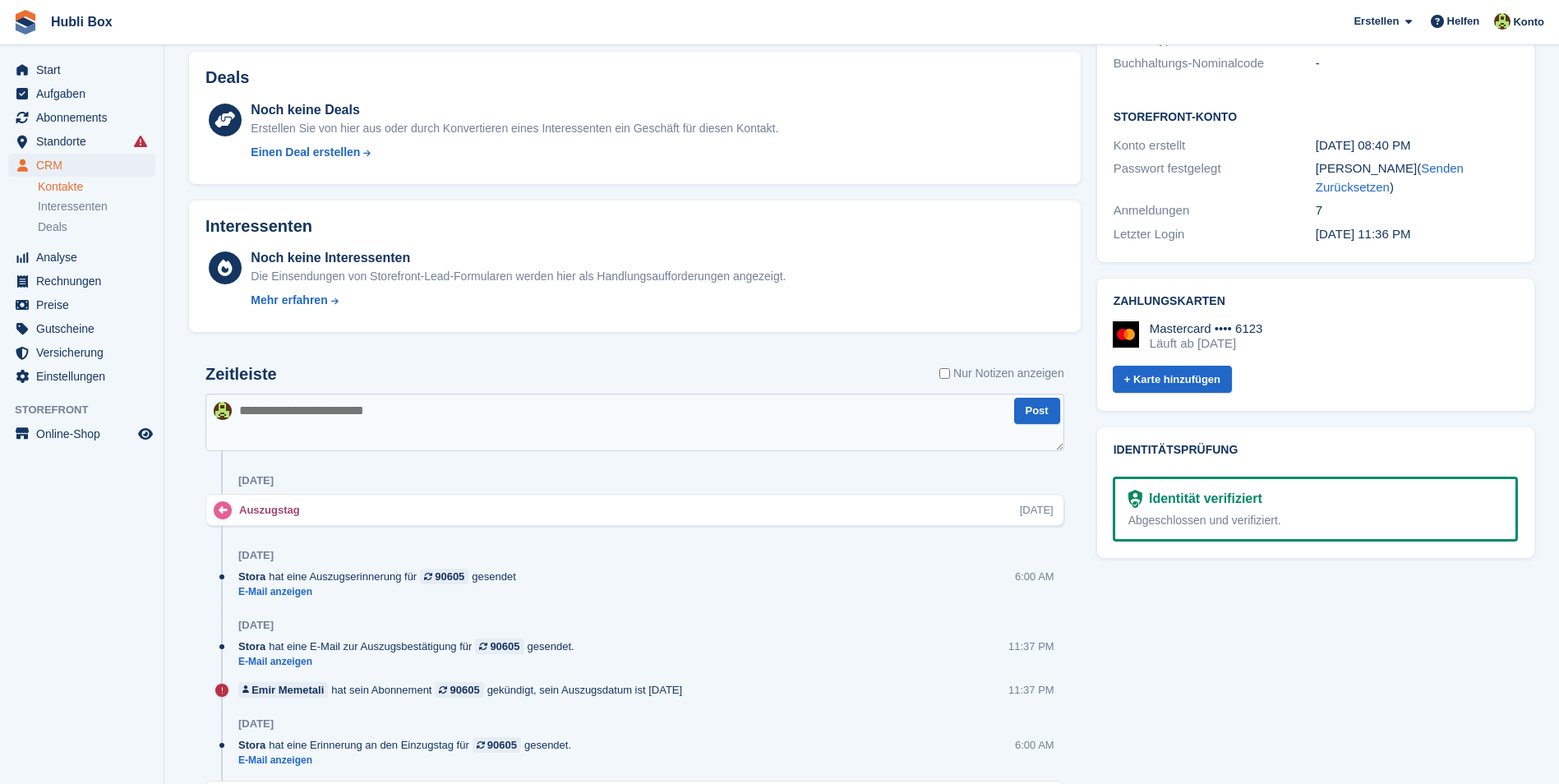
click at [495, 416] on textarea at bounding box center [634, 422] width 859 height 57
type textarea "**********"
click at [1031, 419] on button "Post" at bounding box center [1037, 411] width 46 height 27
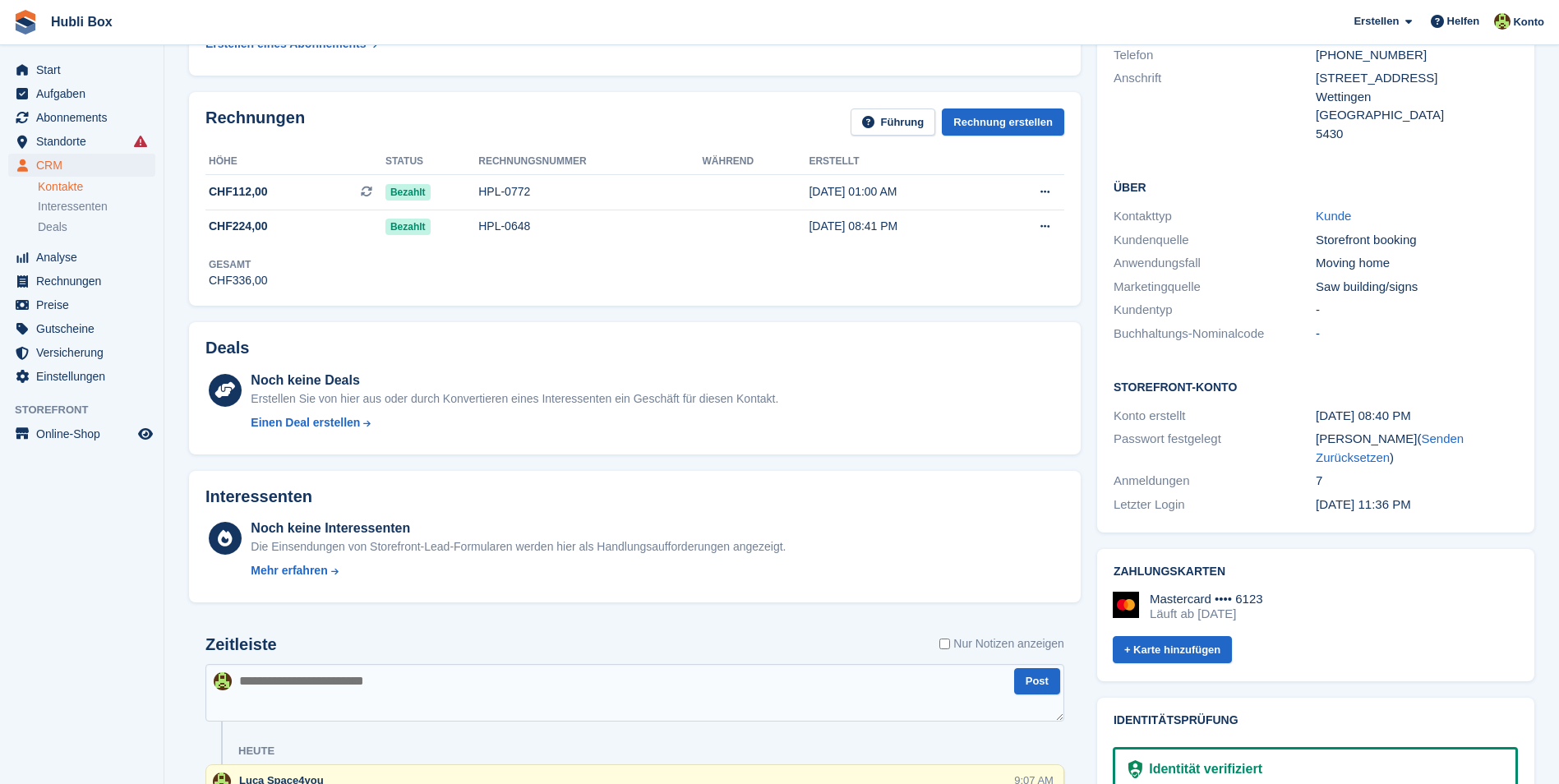
scroll to position [0, 0]
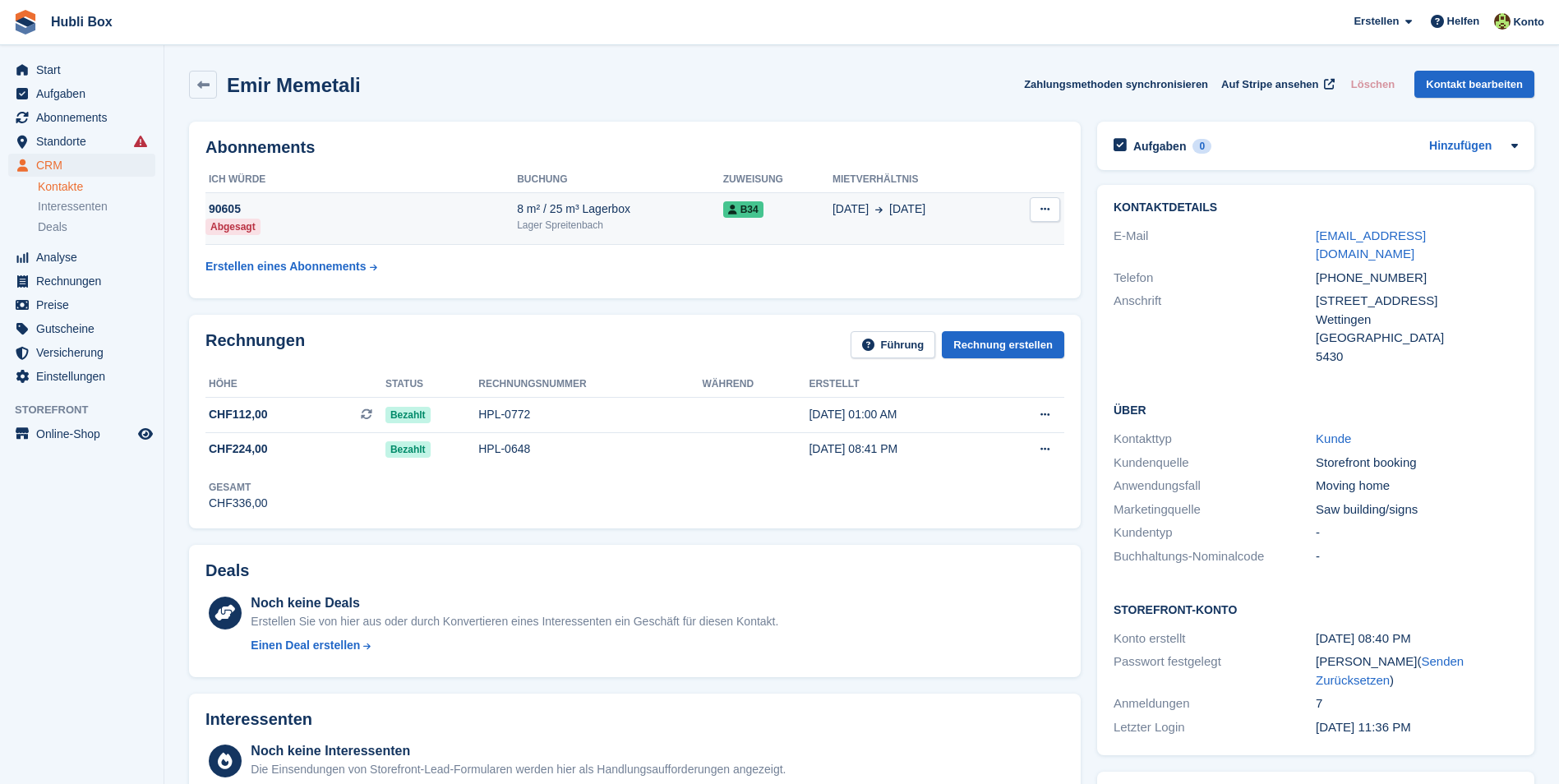
click at [1010, 221] on td "Mietvertrag beenden Dieses Abonnement wurde bereits gekündigt." at bounding box center [1033, 219] width 62 height 53
click at [919, 214] on span "[DATE]" at bounding box center [907, 209] width 36 height 17
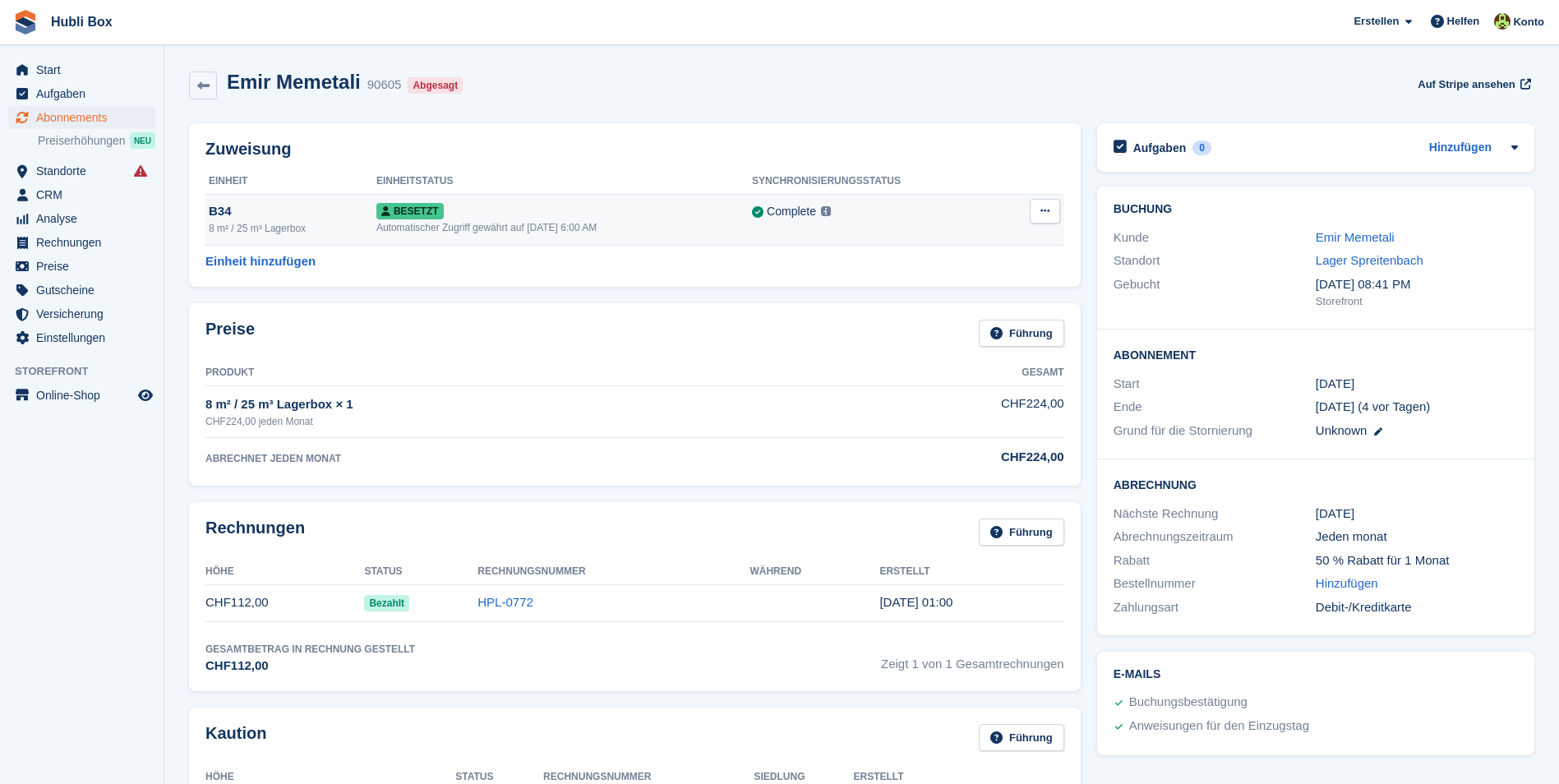
click at [1030, 219] on button at bounding box center [1045, 211] width 30 height 24
click at [985, 273] on p "Zuordnung aufheben" at bounding box center [981, 278] width 143 height 22
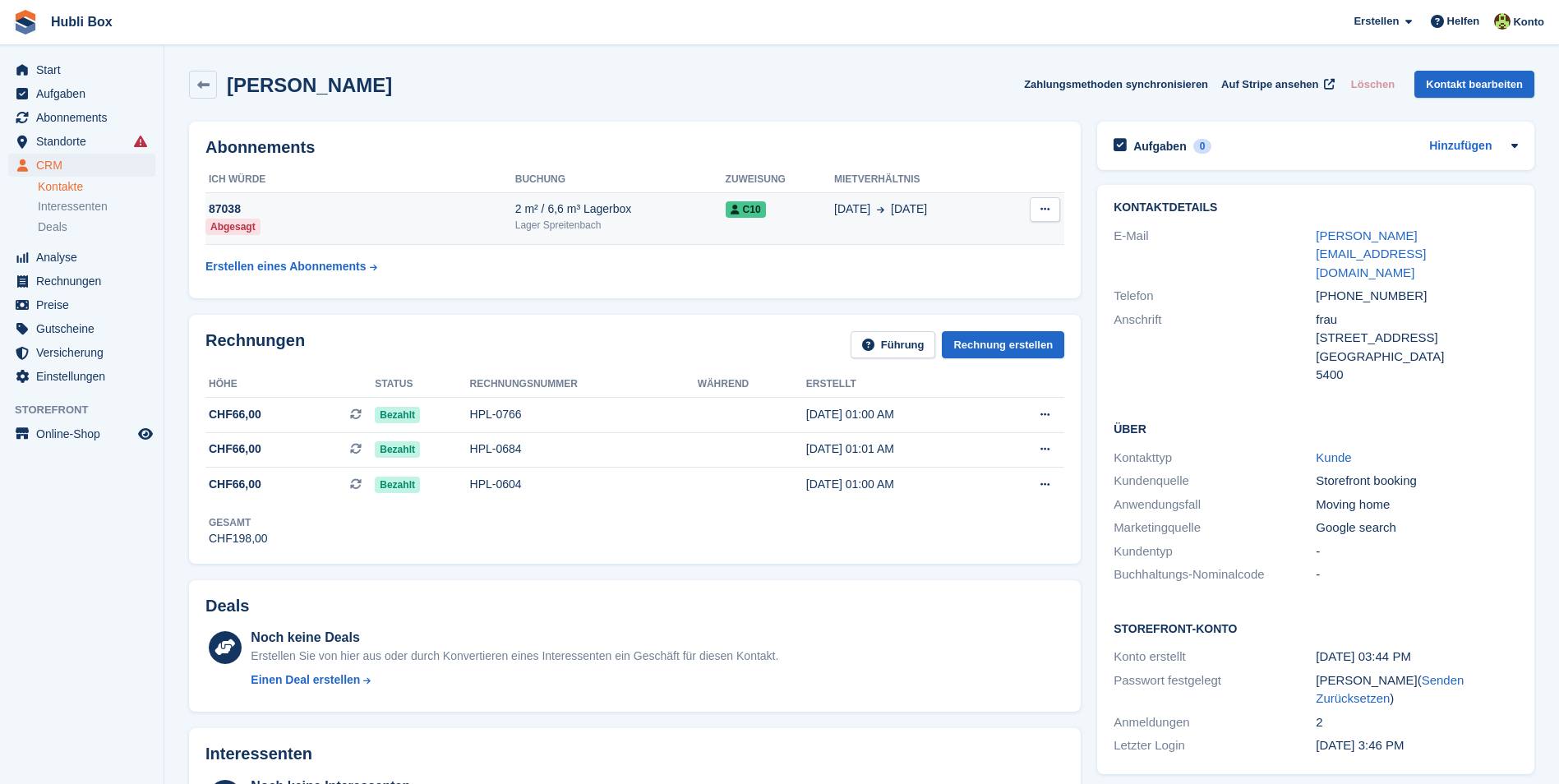
click at [348, 205] on div "87038" at bounding box center [360, 209] width 310 height 17
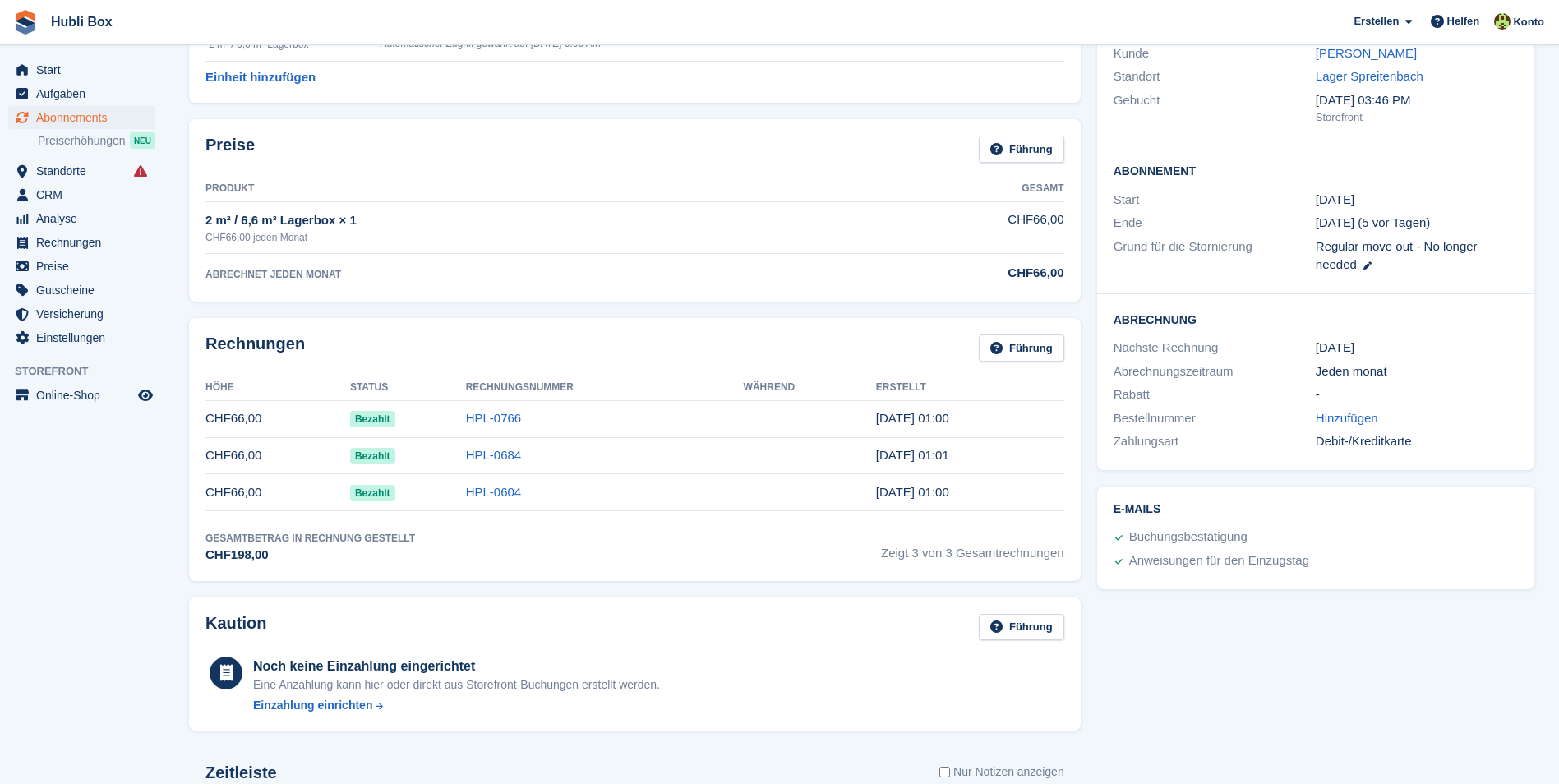
scroll to position [135, 0]
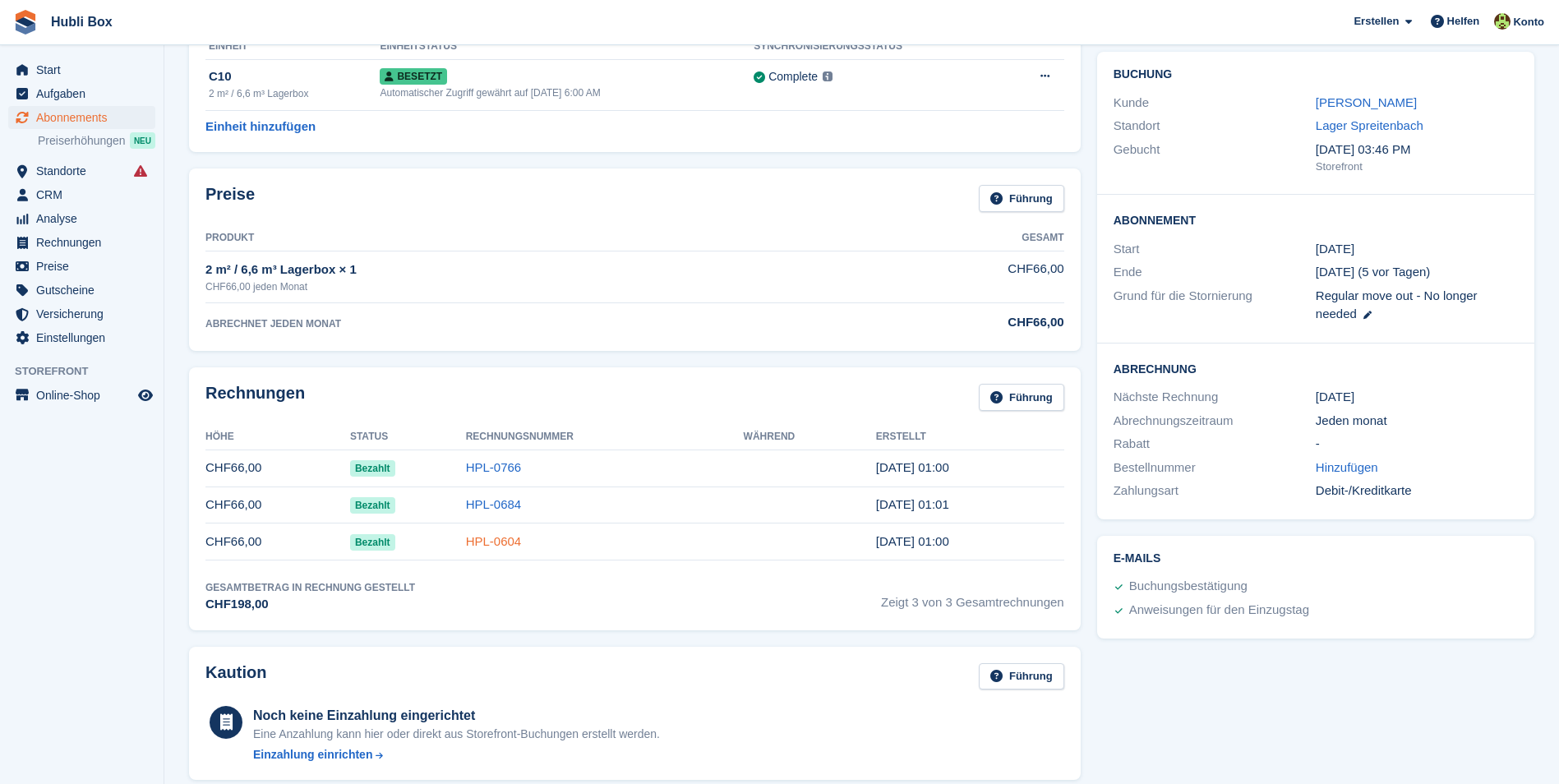
click at [492, 547] on link "HPL-0604" at bounding box center [493, 541] width 56 height 14
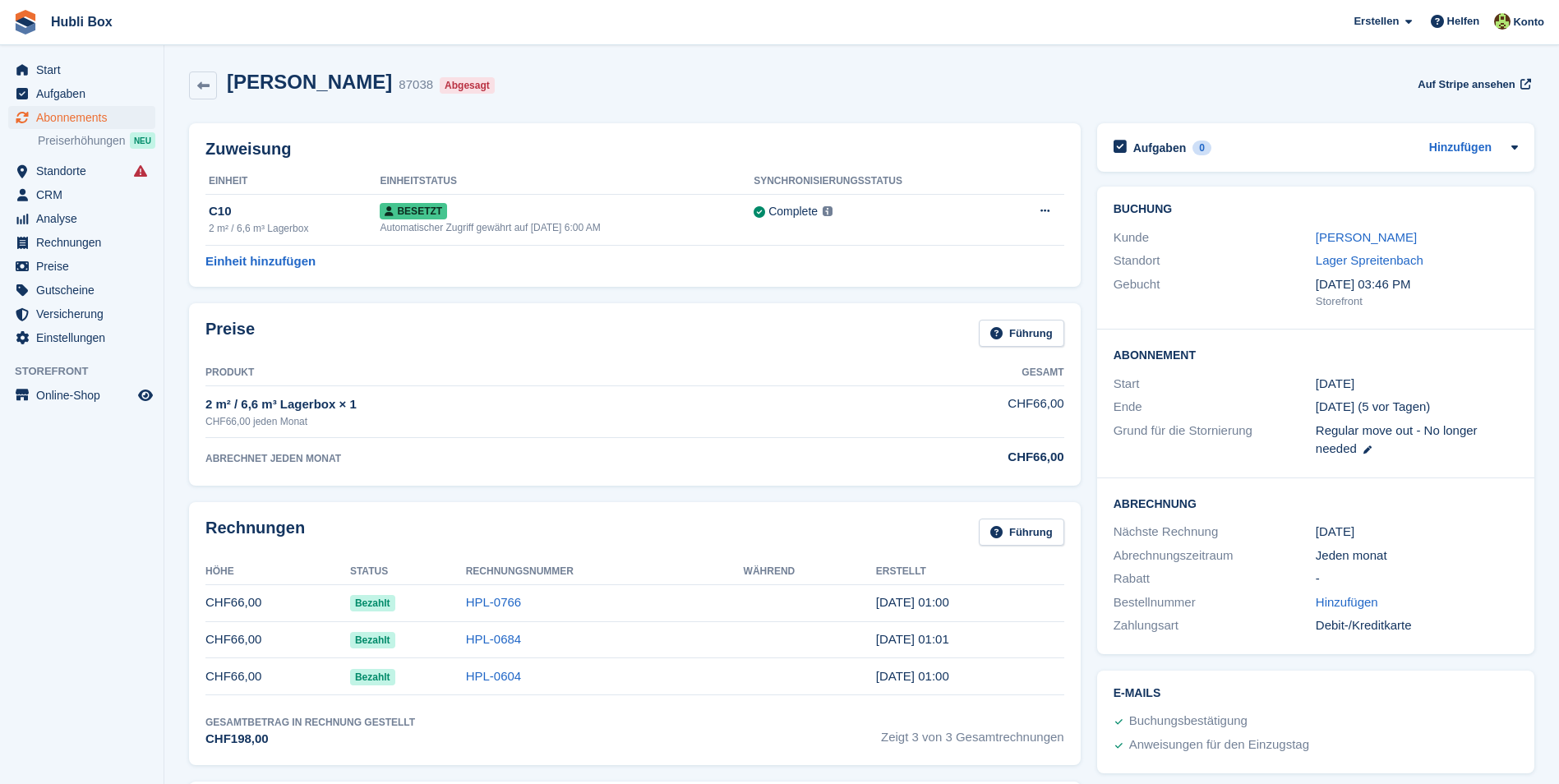
scroll to position [135, 0]
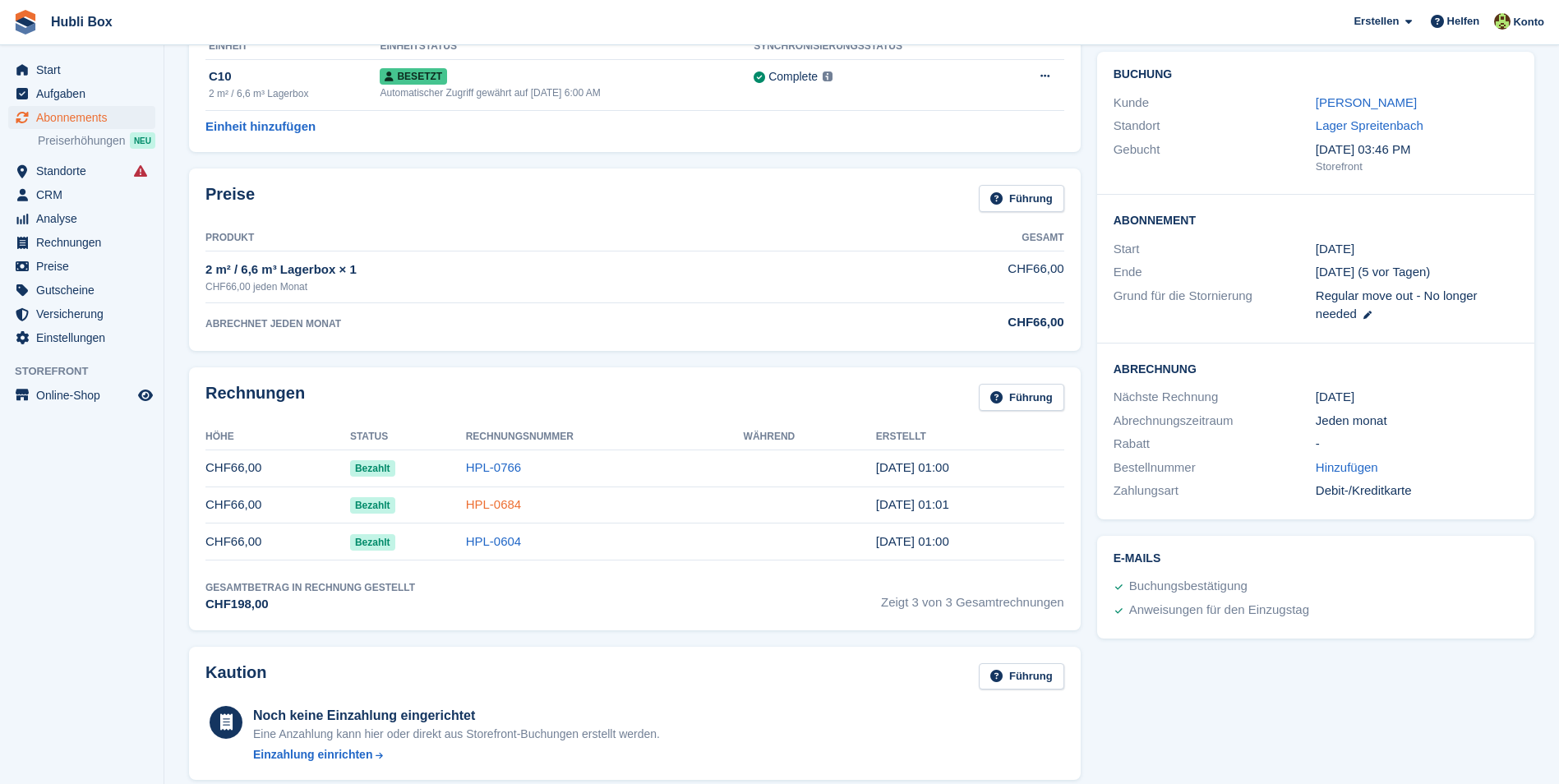
click at [492, 508] on link "HPL-0684" at bounding box center [493, 504] width 56 height 14
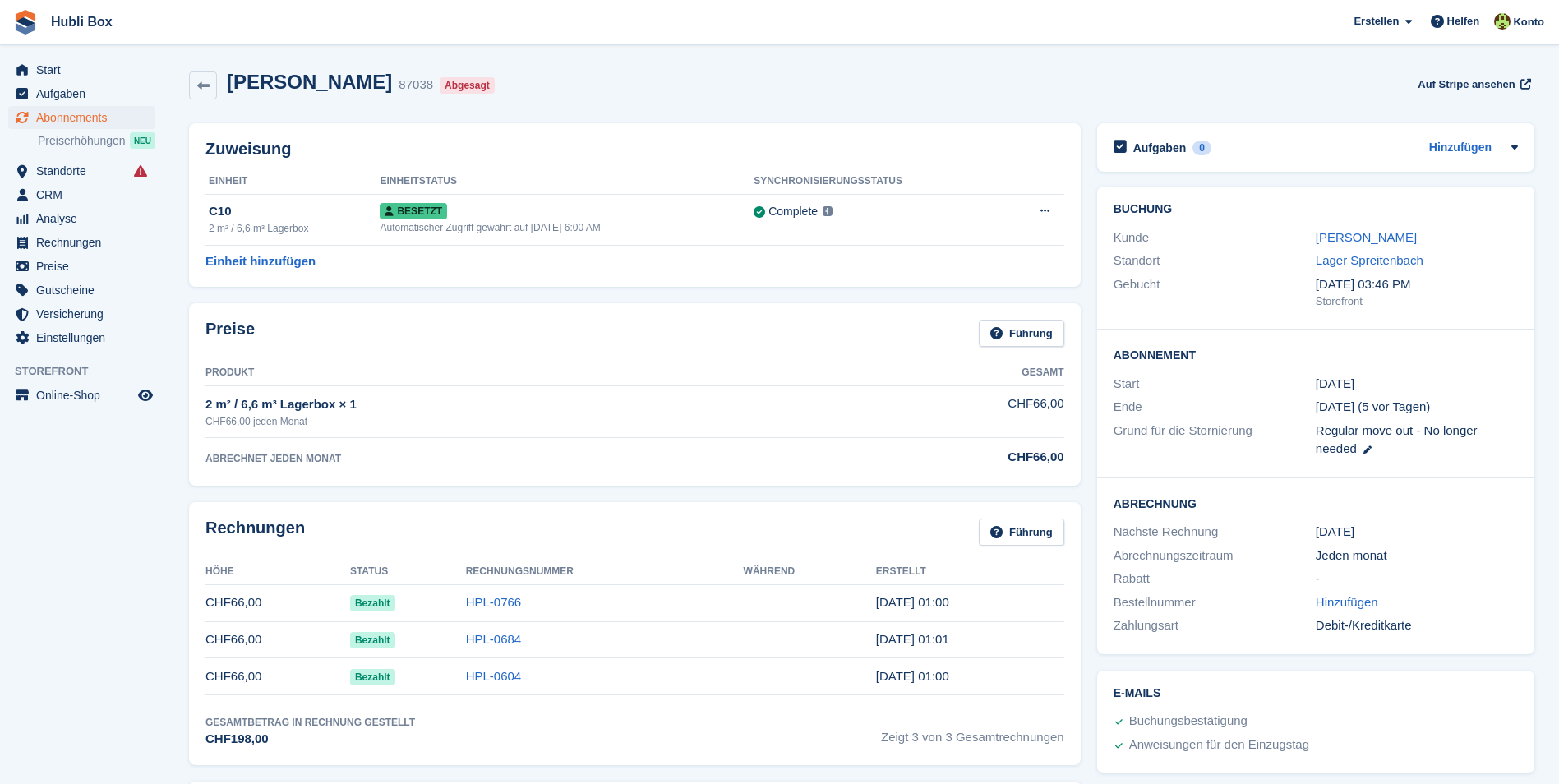
scroll to position [135, 0]
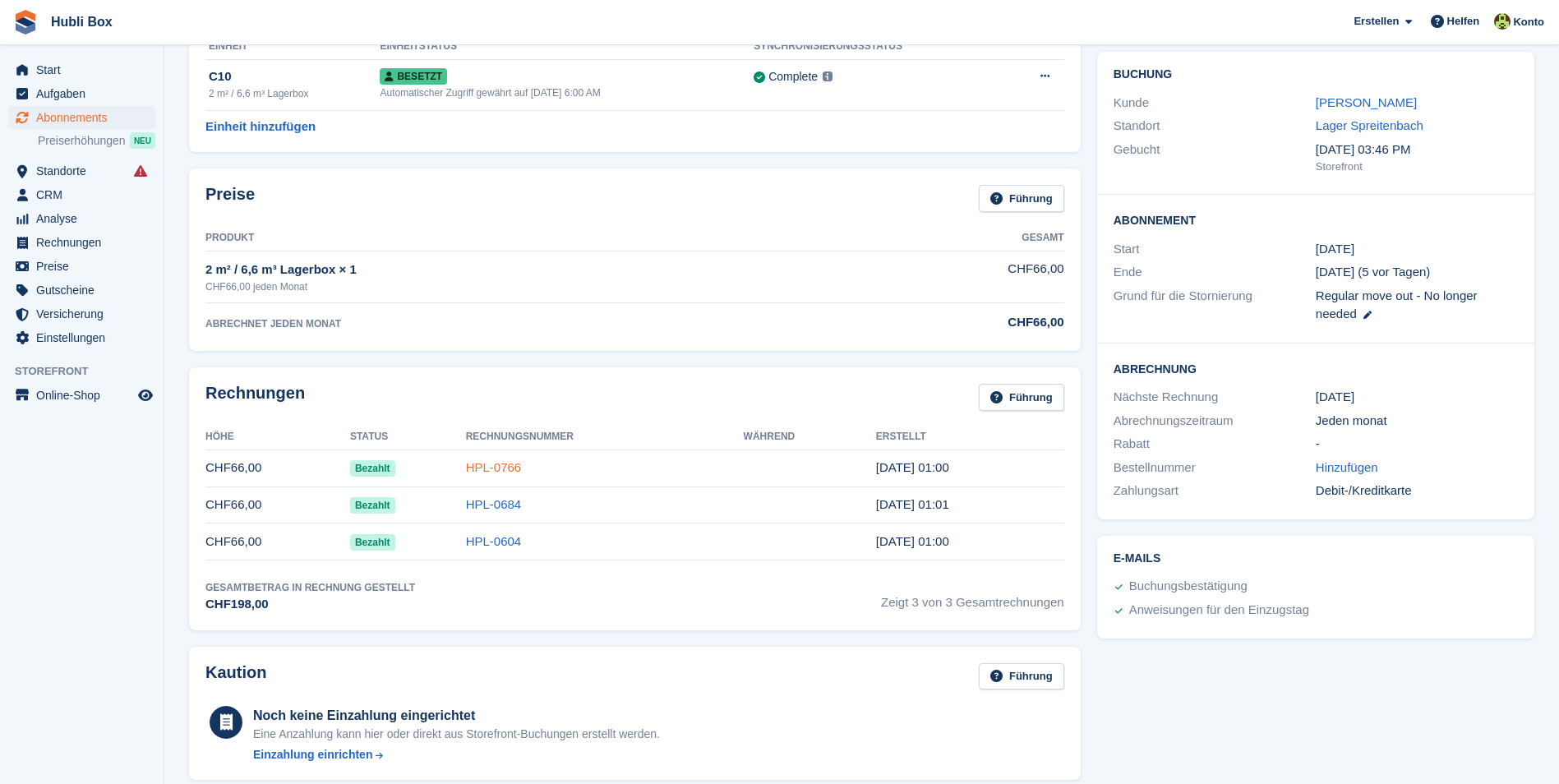
click at [512, 466] on link "HPL-0766" at bounding box center [493, 466] width 56 height 14
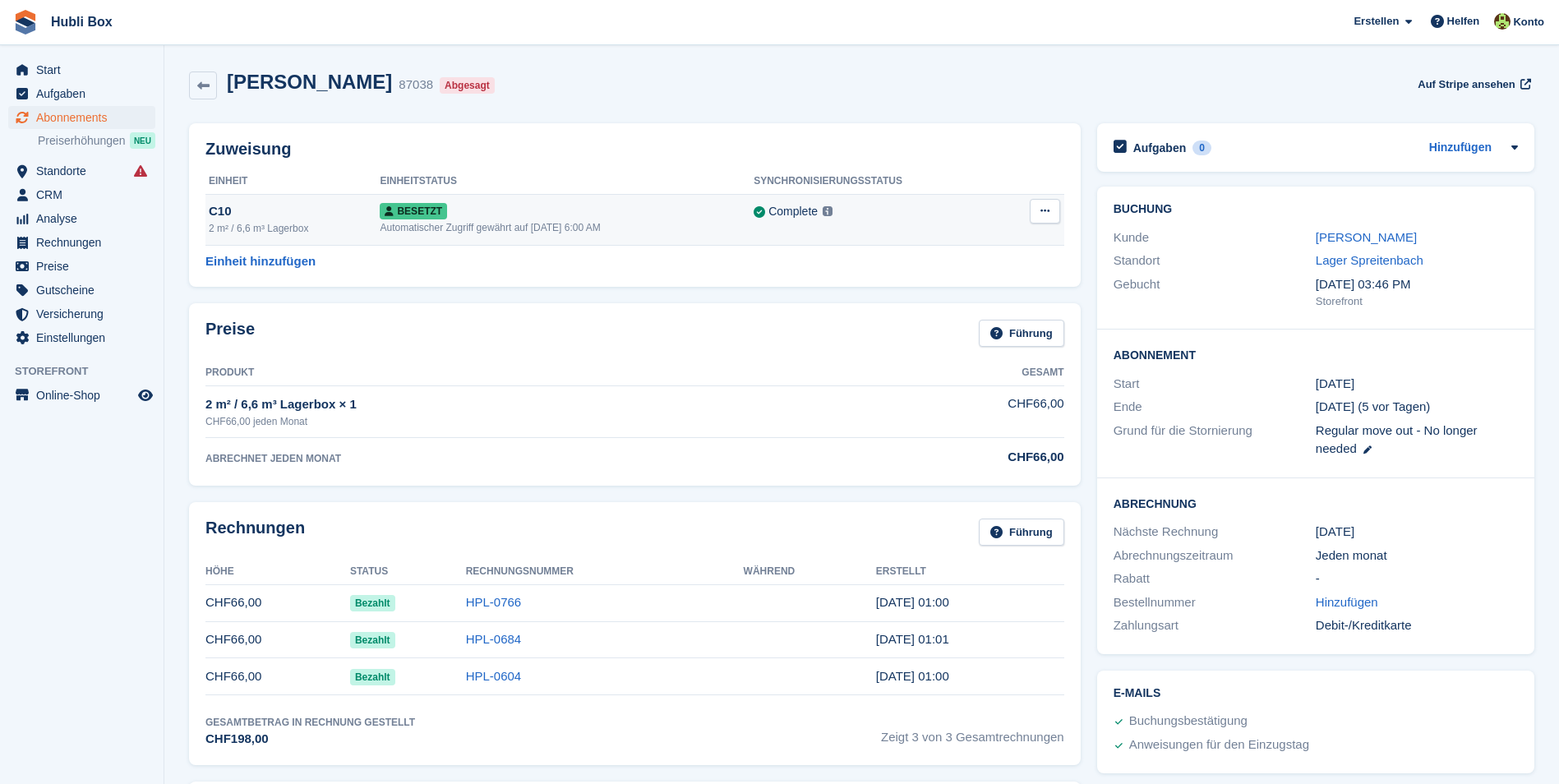
click at [1044, 211] on icon at bounding box center [1045, 210] width 9 height 10
click at [991, 281] on p "Zuordnung aufheben" at bounding box center [981, 278] width 143 height 22
